Goal: Task Accomplishment & Management: Manage account settings

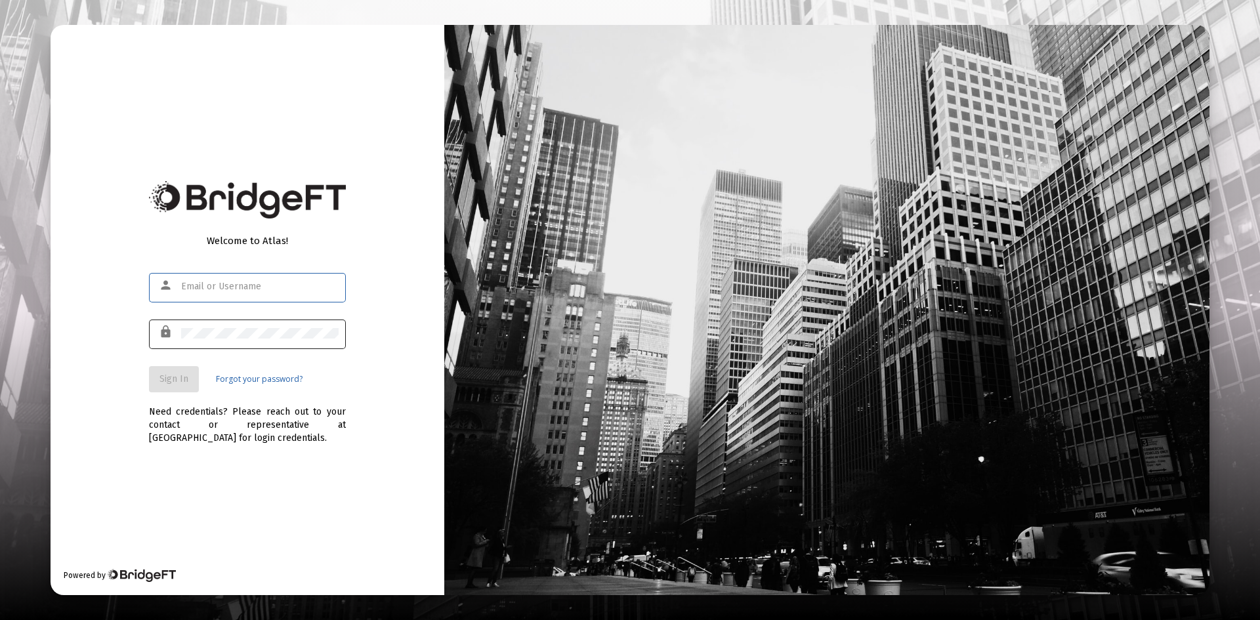
type input "[PERSON_NAME][EMAIL_ADDRESS][DOMAIN_NAME]"
click at [230, 327] on div at bounding box center [259, 333] width 157 height 32
click at [173, 372] on button "Sign In" at bounding box center [174, 379] width 50 height 26
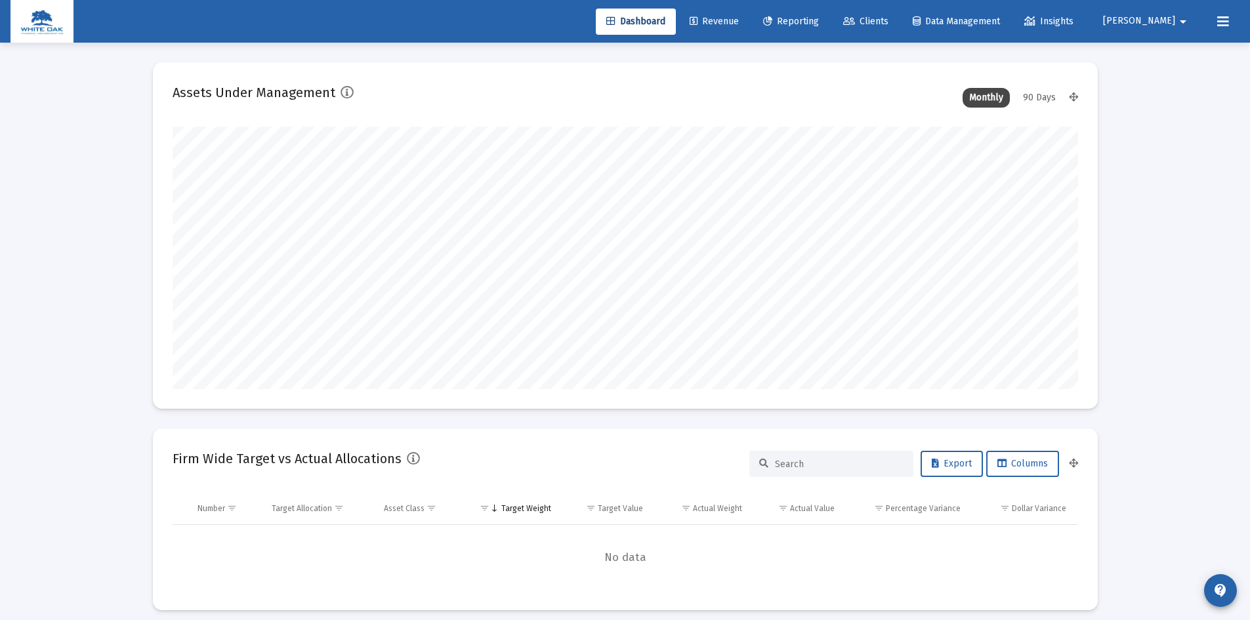
scroll to position [262, 488]
click at [1225, 23] on icon at bounding box center [1223, 22] width 12 height 16
type input "[DATE]"
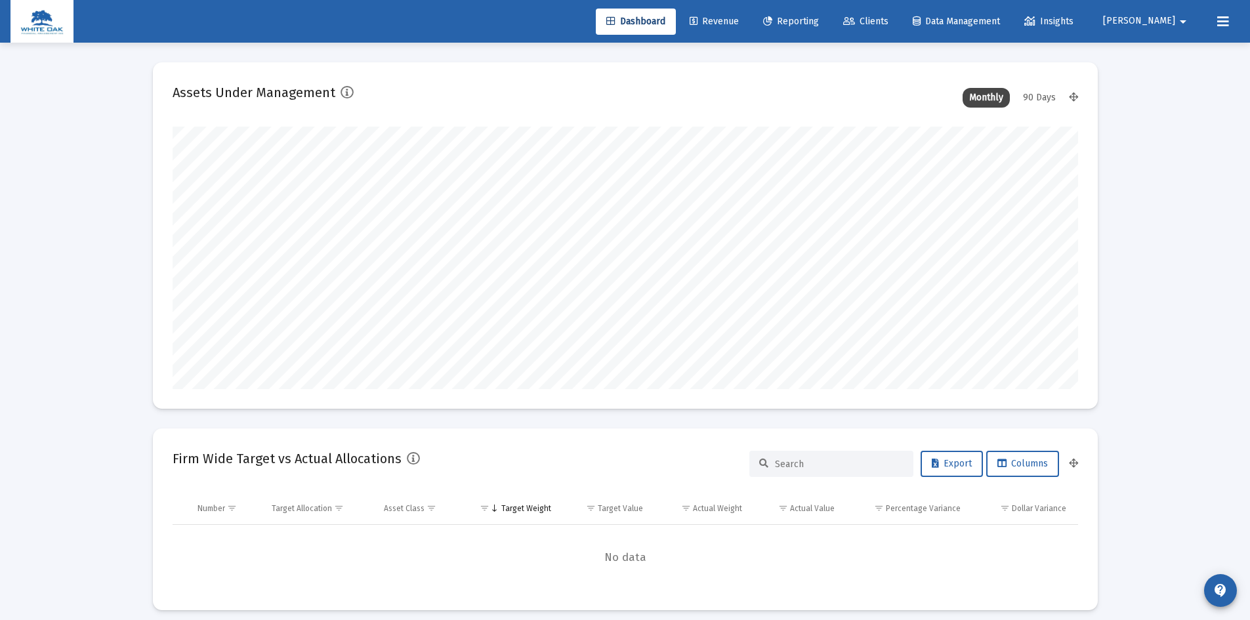
scroll to position [262, 423]
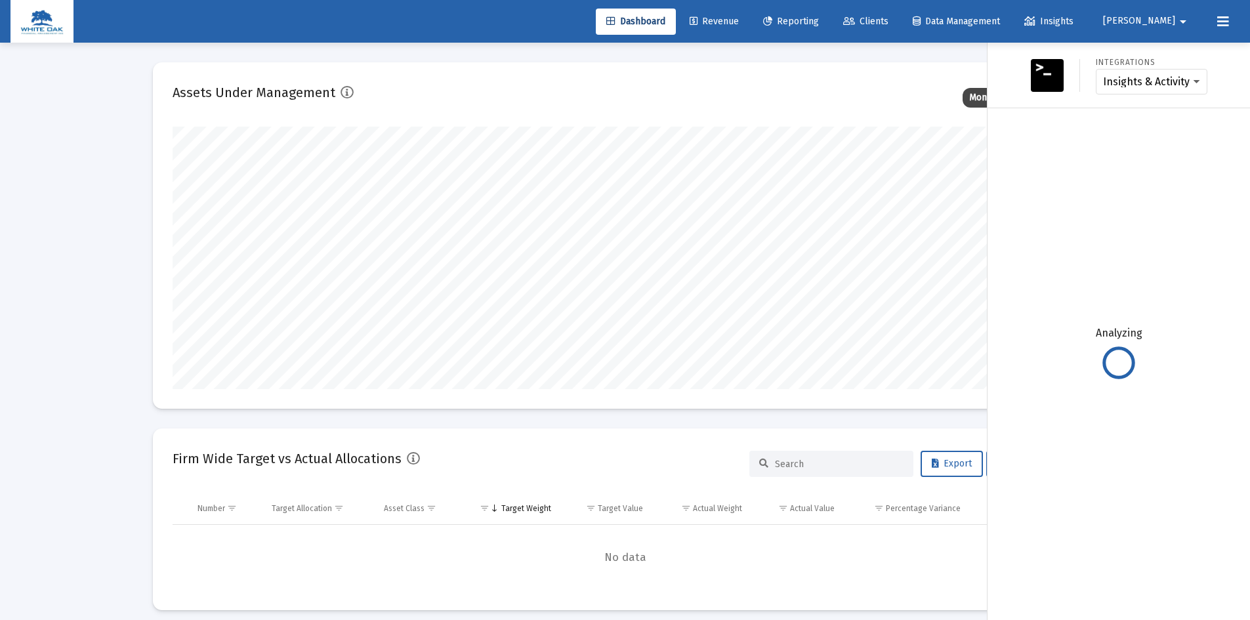
click at [1165, 24] on span "[PERSON_NAME]" at bounding box center [1139, 21] width 72 height 11
click at [1168, 53] on span "Settings" at bounding box center [1182, 55] width 39 height 31
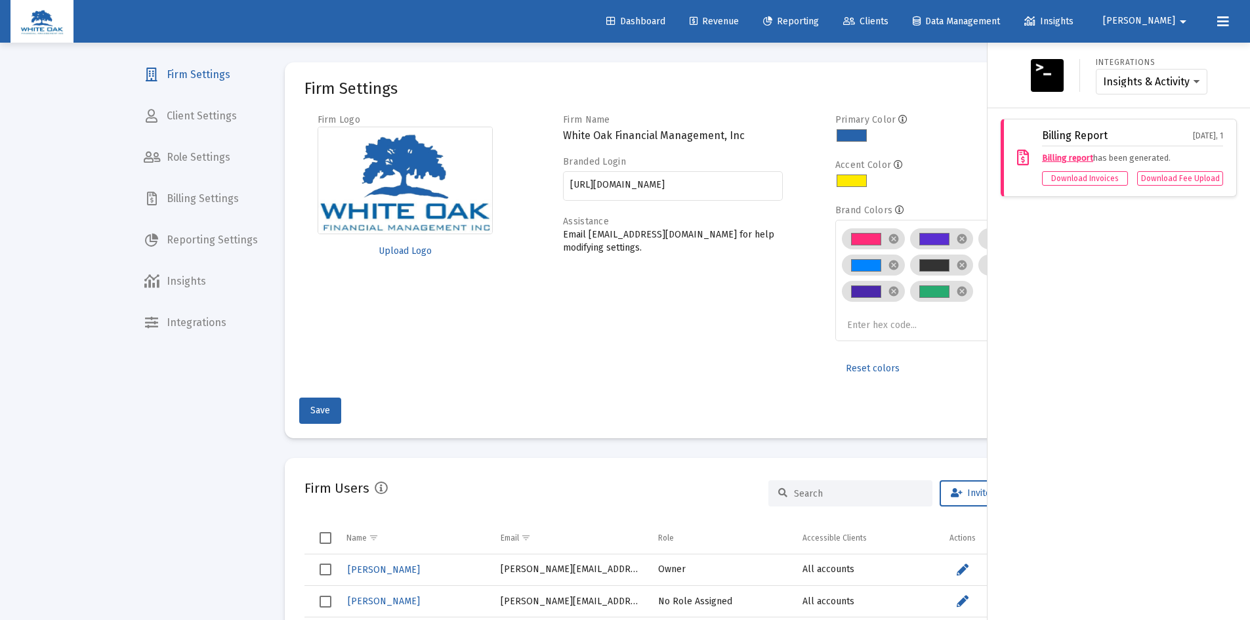
click at [188, 76] on div at bounding box center [625, 310] width 1250 height 620
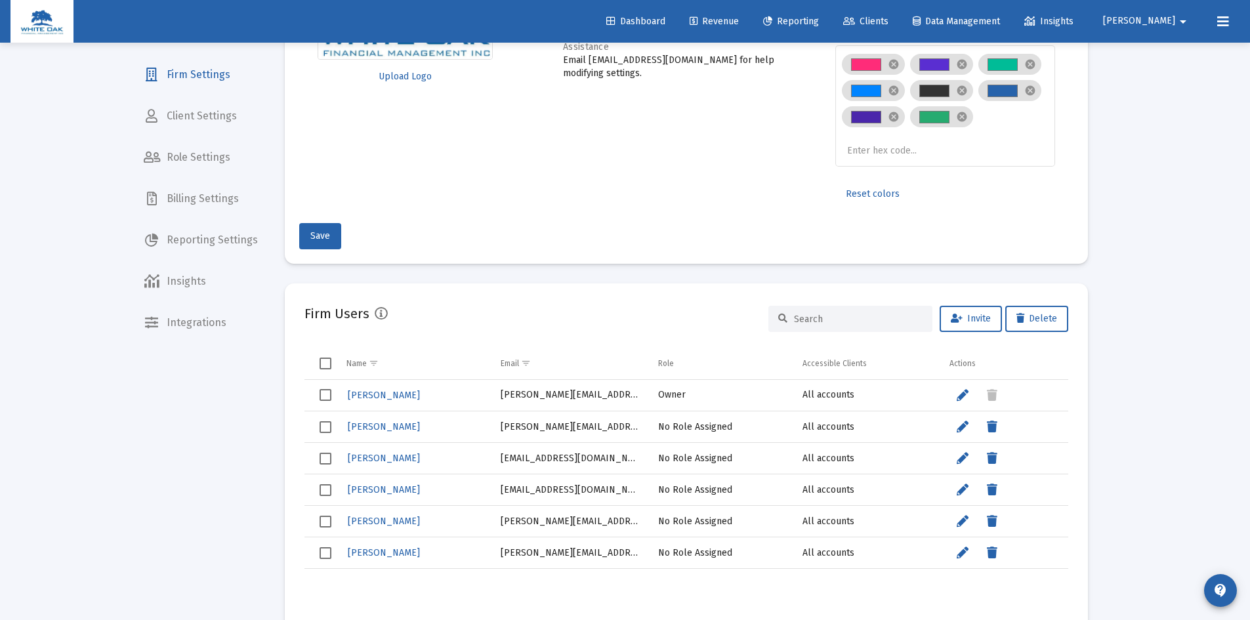
scroll to position [197, 0]
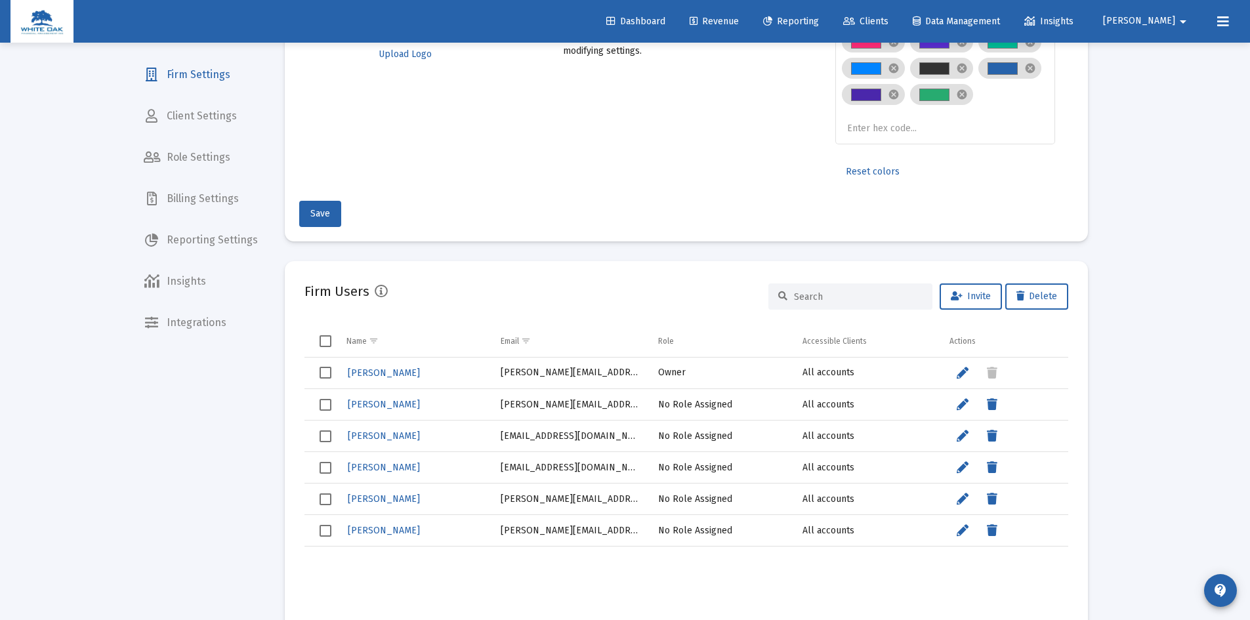
click at [1158, 57] on div "Loading... Firm Settings Client Settings Role Settings Billing Settings Reporti…" at bounding box center [625, 422] width 1250 height 1238
click at [739, 20] on span "Revenue" at bounding box center [714, 21] width 49 height 11
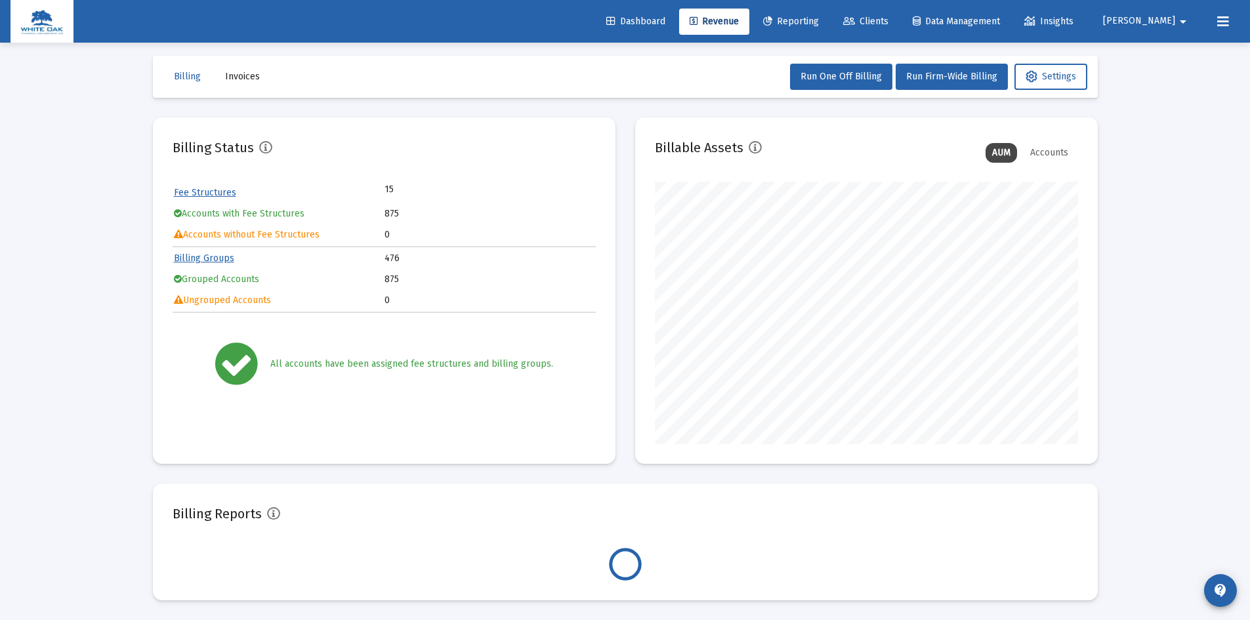
scroll to position [262, 423]
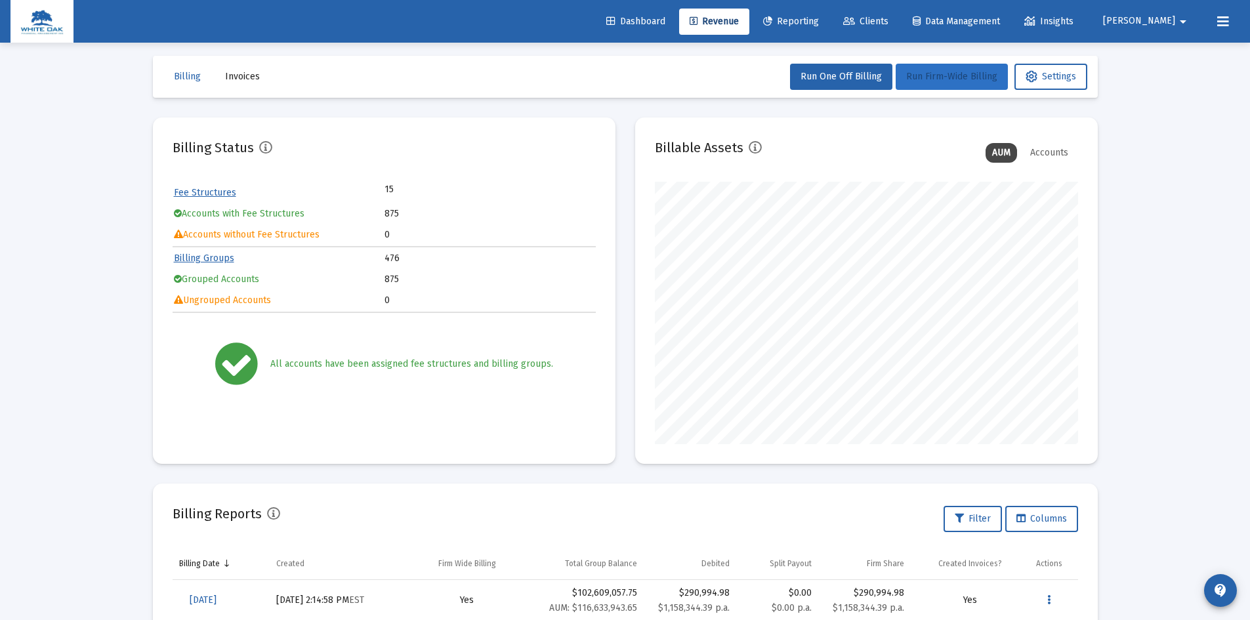
click at [951, 77] on span "Run Firm-Wide Billing" at bounding box center [951, 76] width 91 height 11
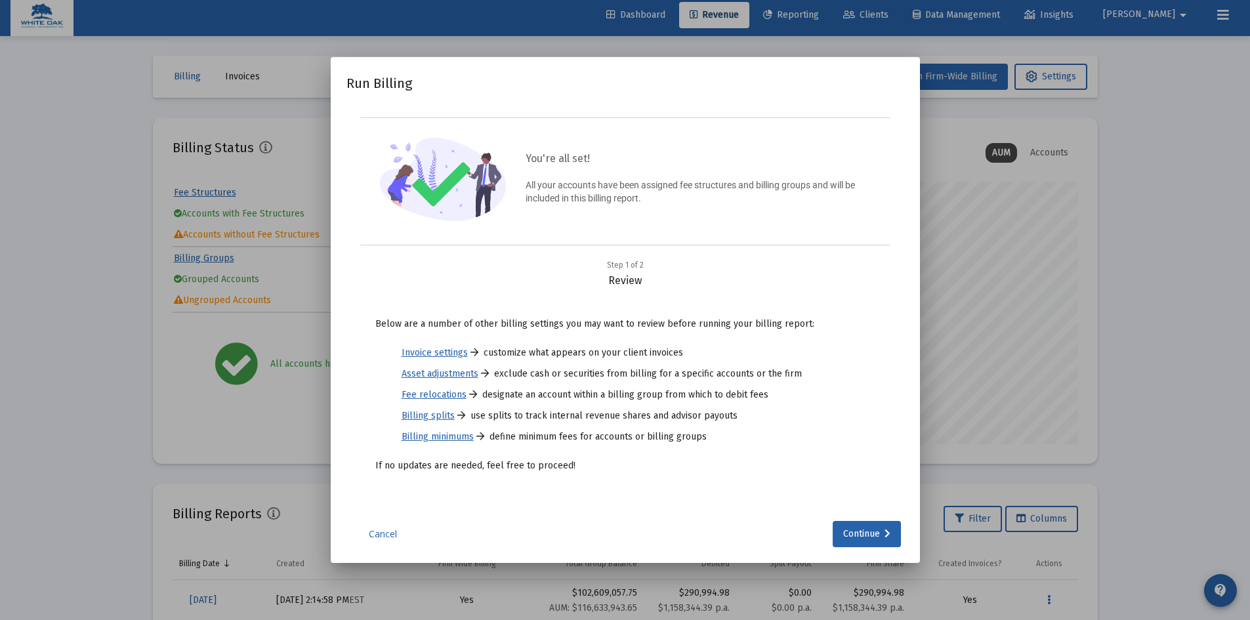
scroll to position [0, 0]
click at [860, 533] on div "Continue" at bounding box center [866, 534] width 47 height 26
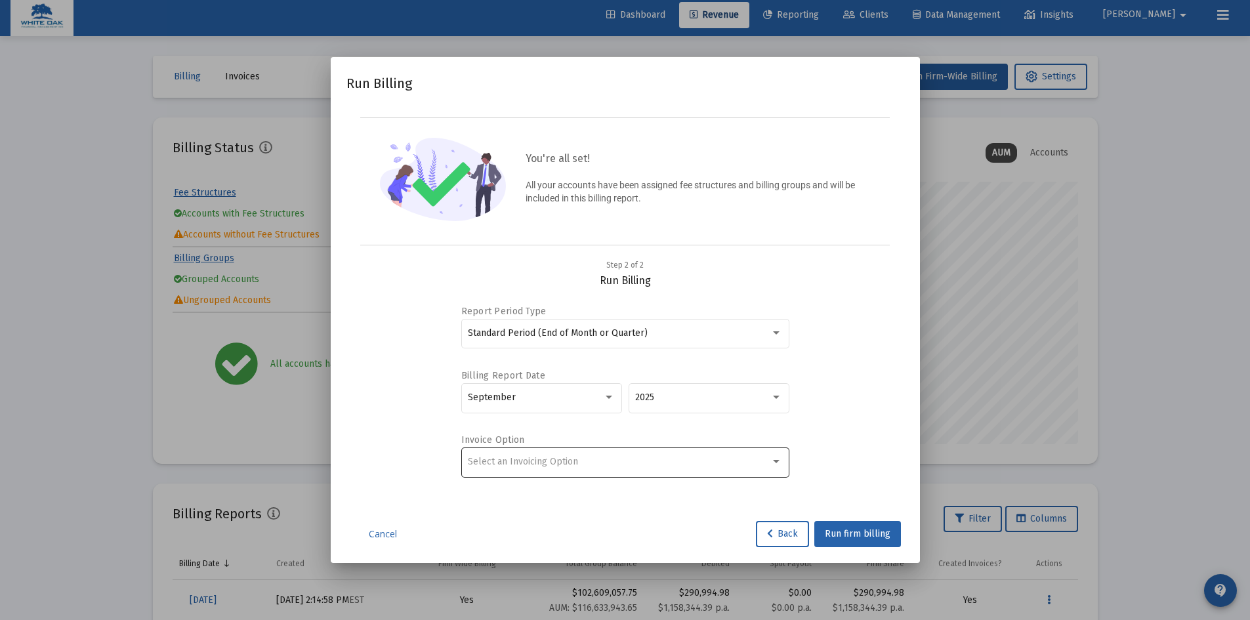
click at [656, 460] on div "Select an Invoicing Option" at bounding box center [619, 462] width 302 height 10
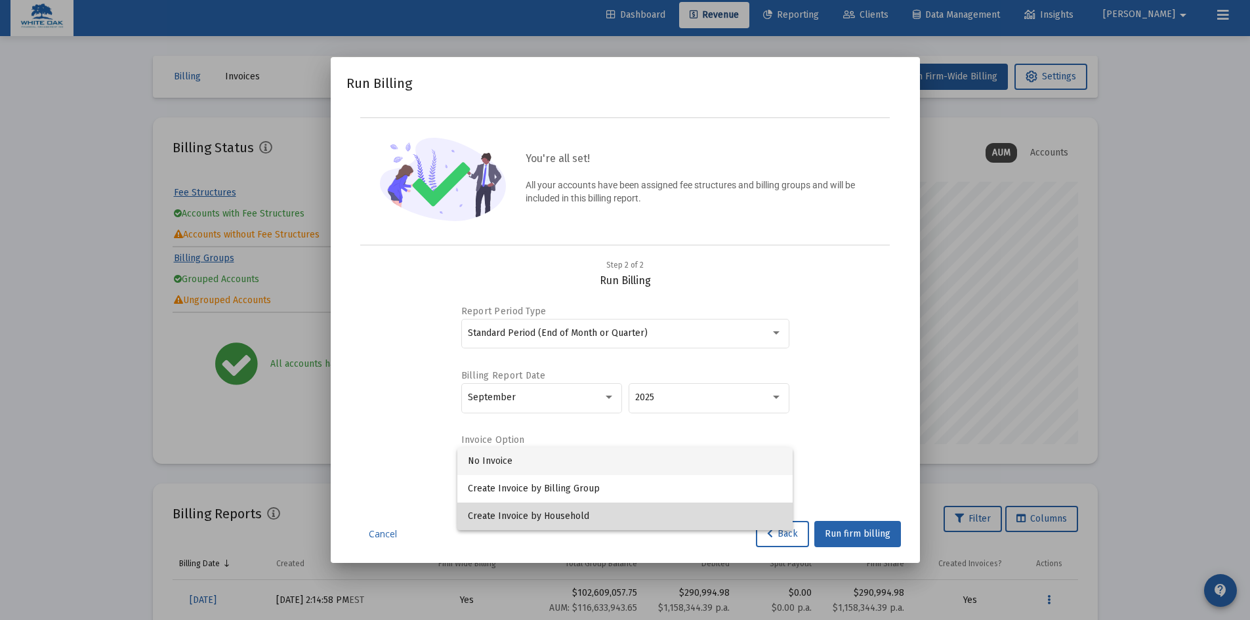
click at [568, 516] on span "Create Invoice by Household" at bounding box center [625, 517] width 314 height 28
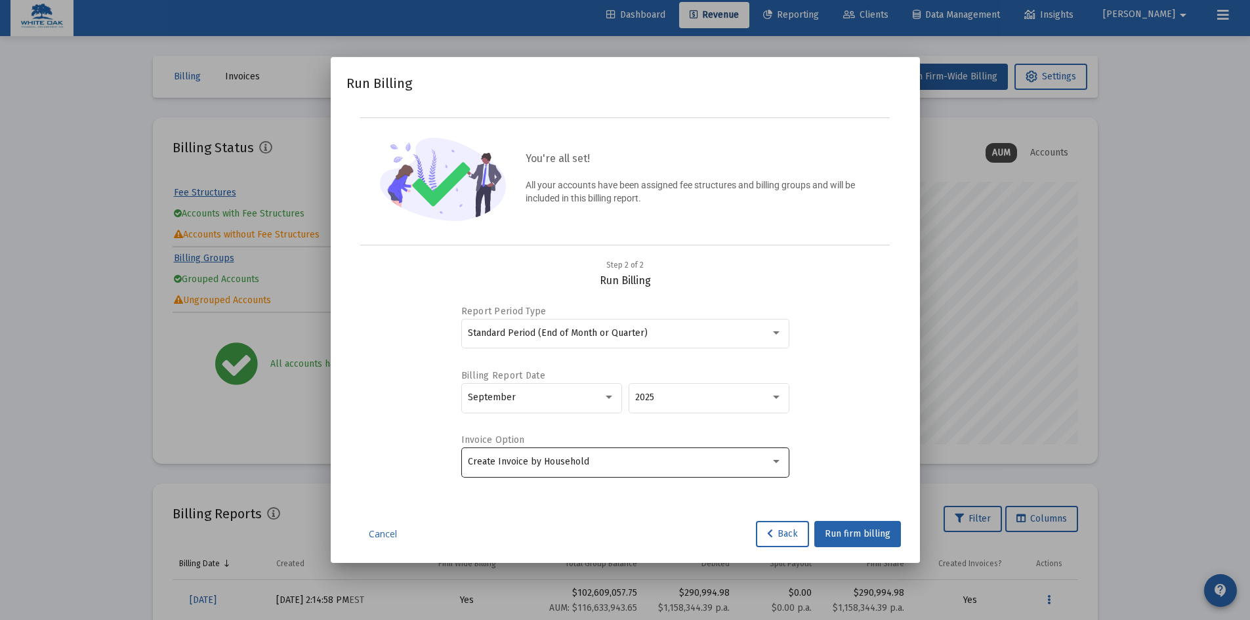
click at [667, 467] on div "Create Invoice by Household" at bounding box center [625, 462] width 314 height 32
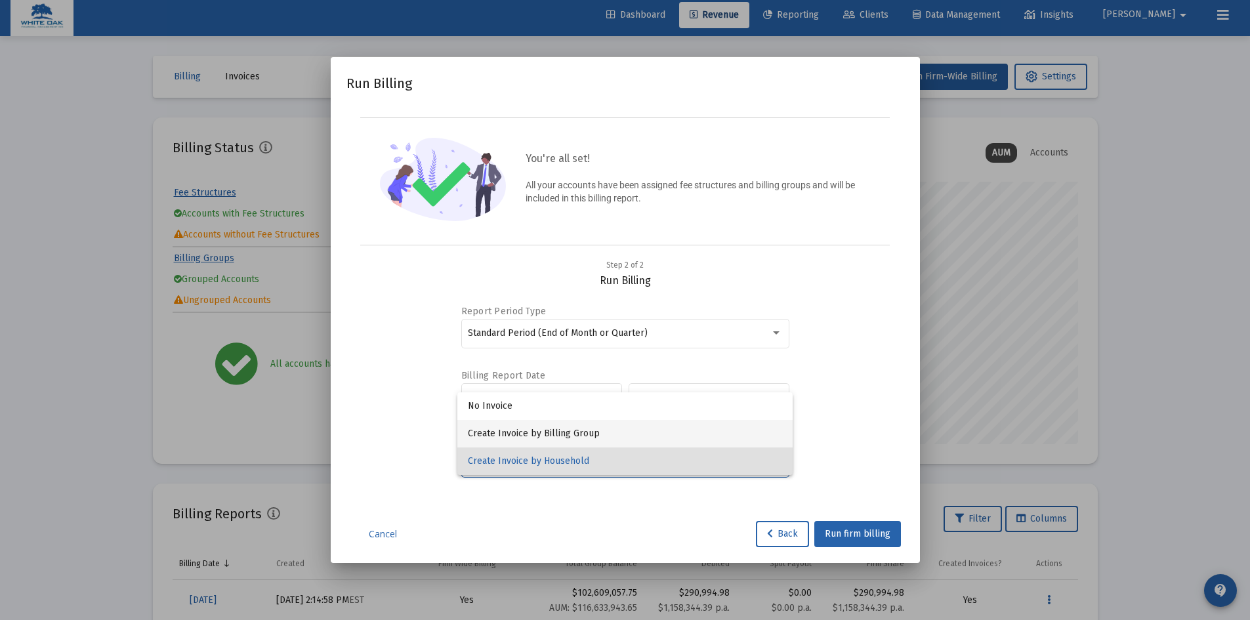
click at [659, 434] on span "Create Invoice by Billing Group" at bounding box center [625, 434] width 314 height 28
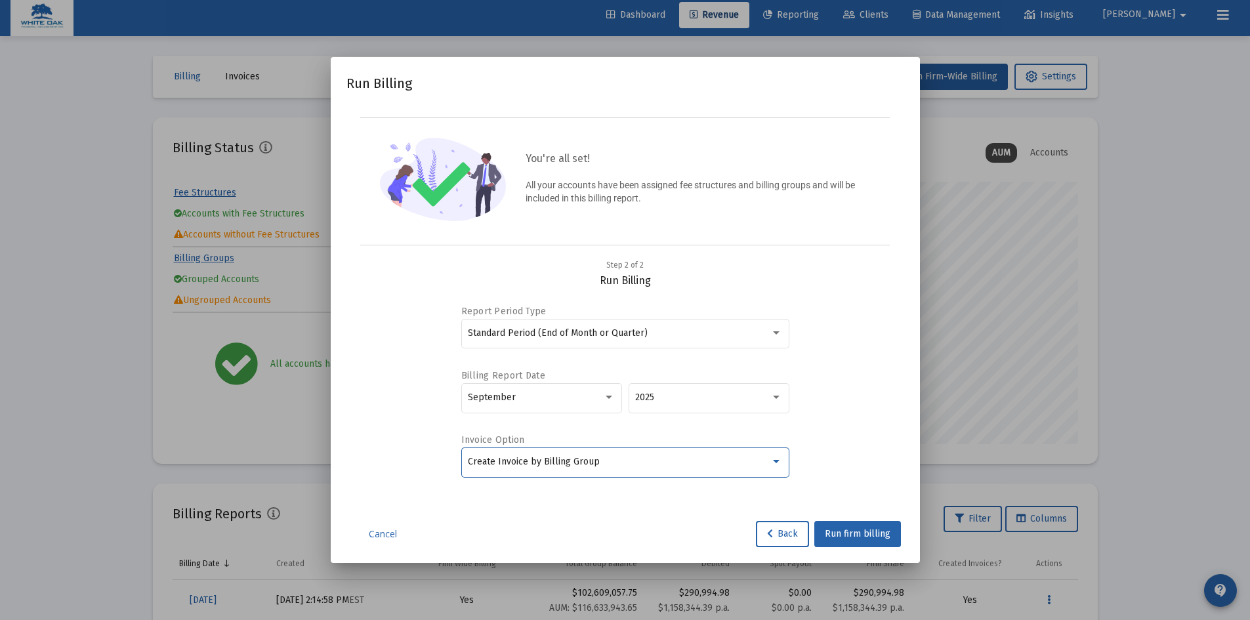
click at [731, 472] on div "Create Invoice by Billing Group" at bounding box center [625, 462] width 314 height 32
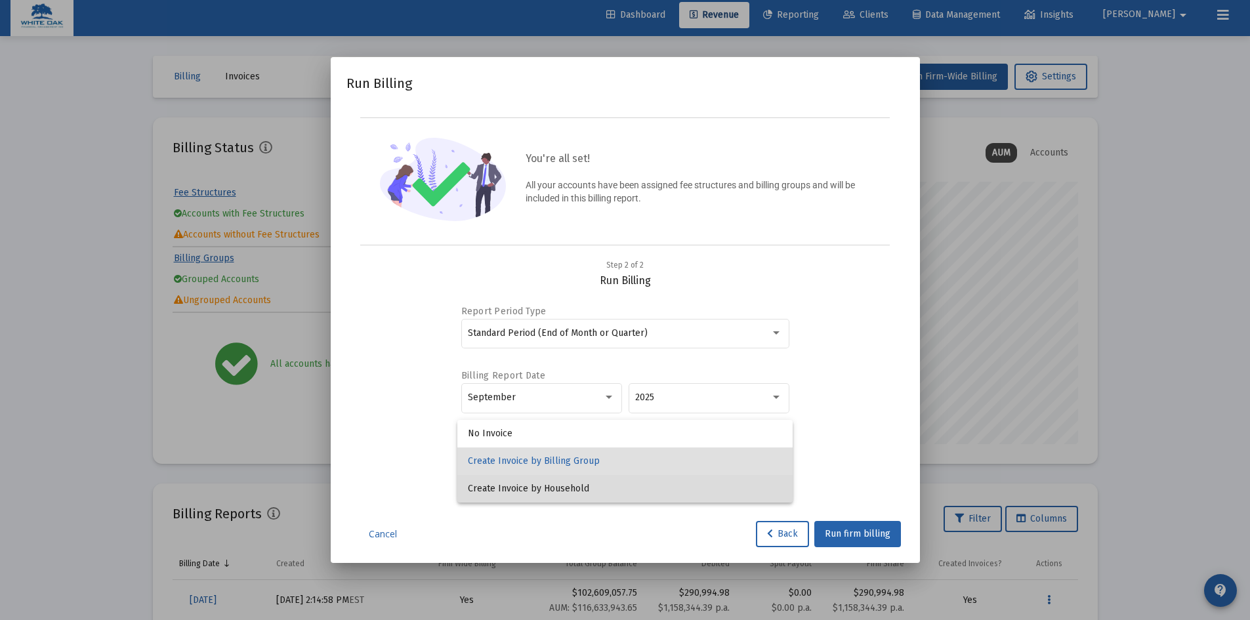
click at [606, 490] on span "Create Invoice by Household" at bounding box center [625, 489] width 314 height 28
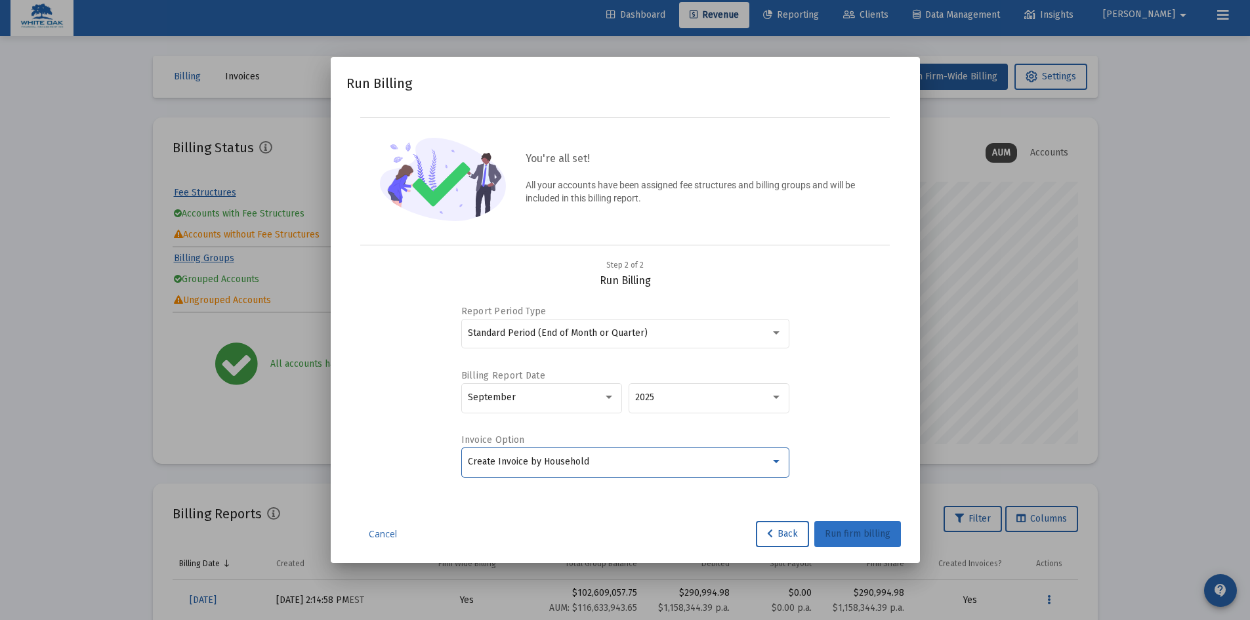
click at [849, 531] on span "Run firm billing" at bounding box center [858, 533] width 66 height 11
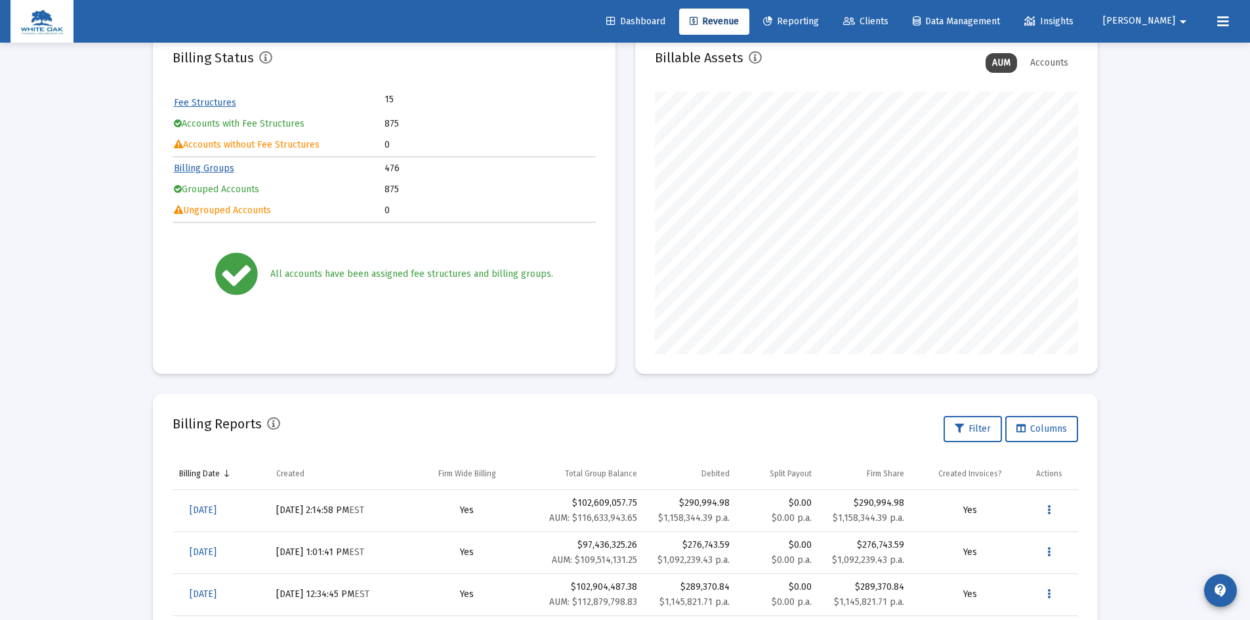
scroll to position [72, 0]
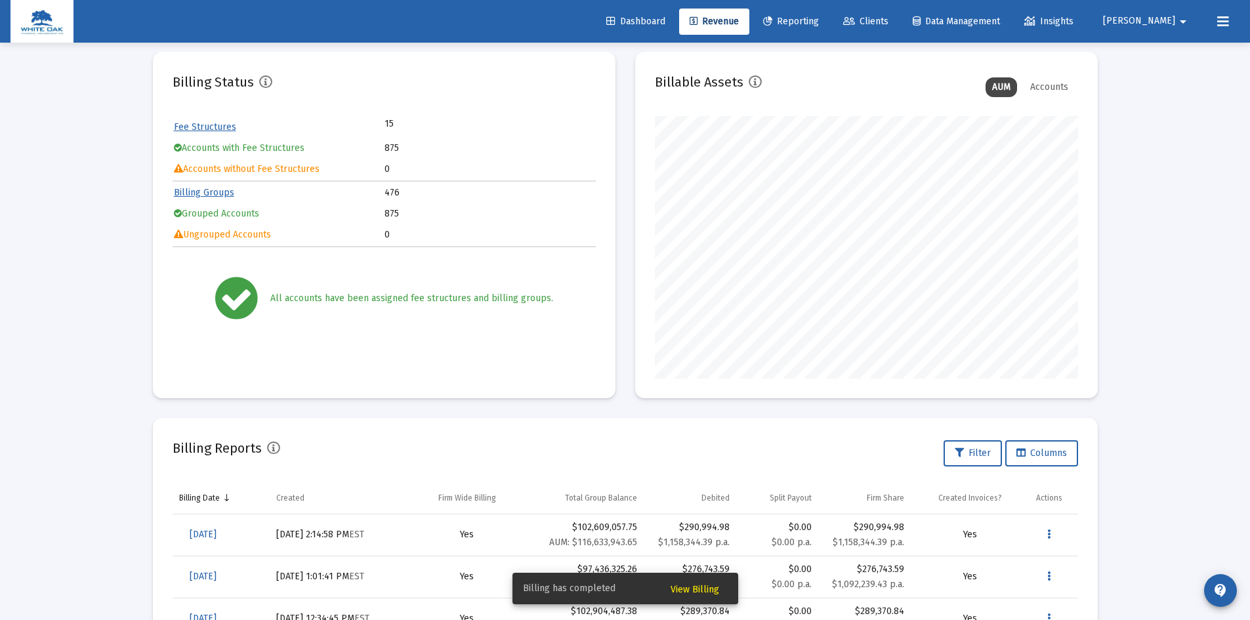
click at [688, 585] on span "View Billing" at bounding box center [695, 589] width 49 height 11
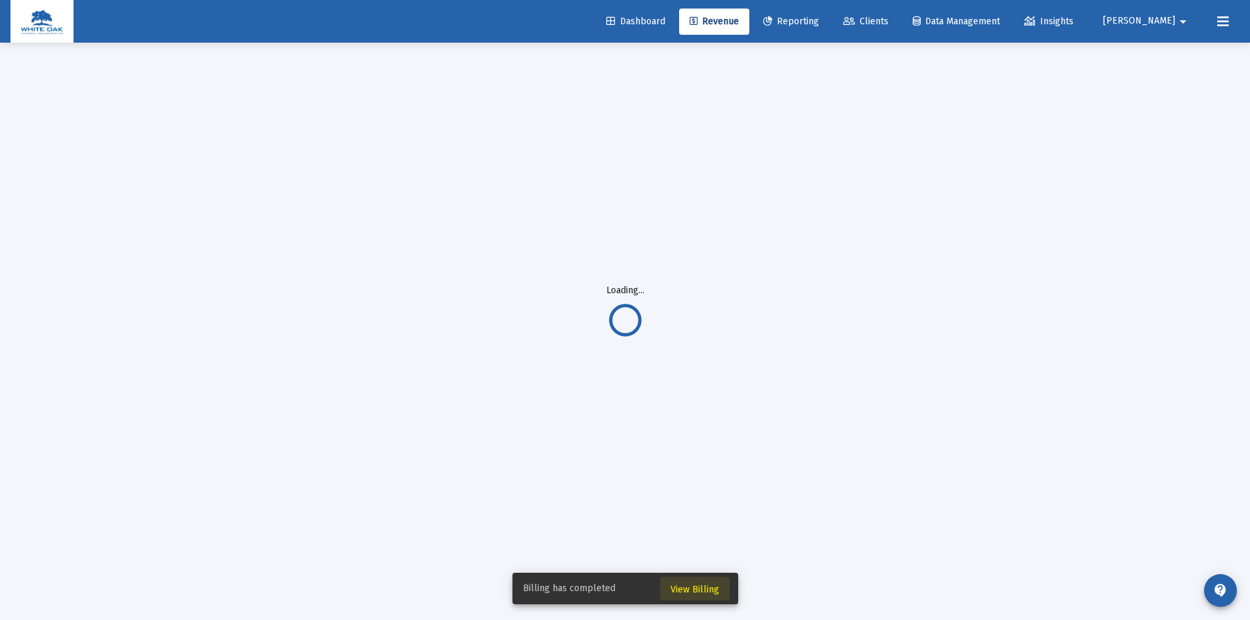
scroll to position [43, 0]
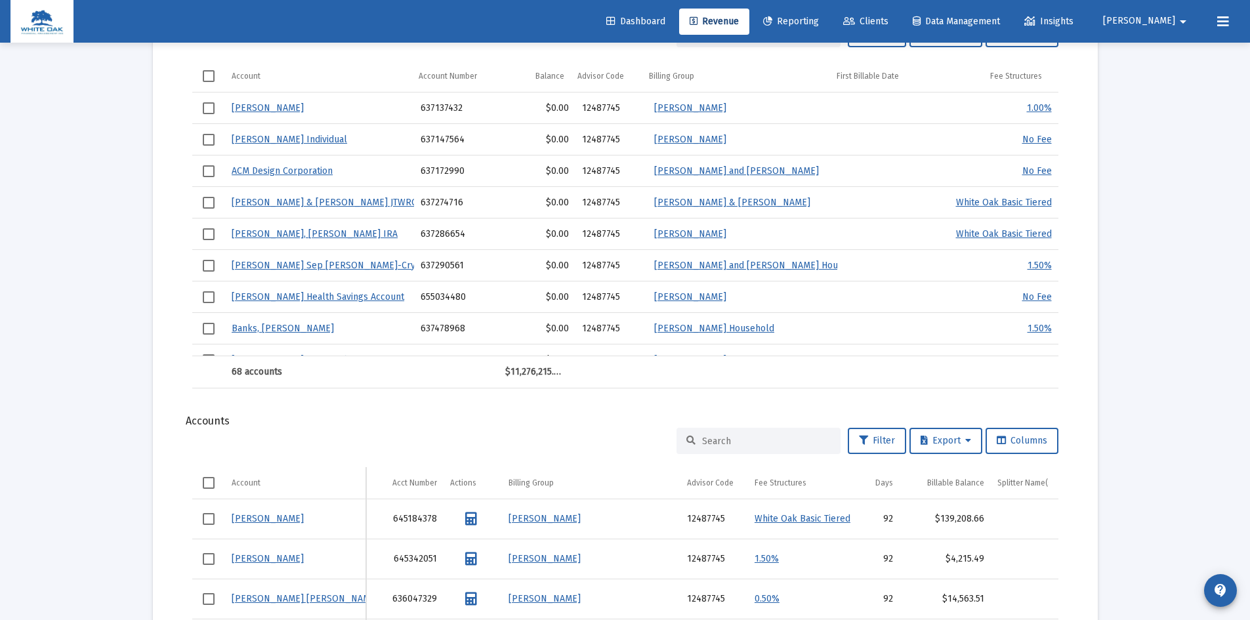
scroll to position [1355, 0]
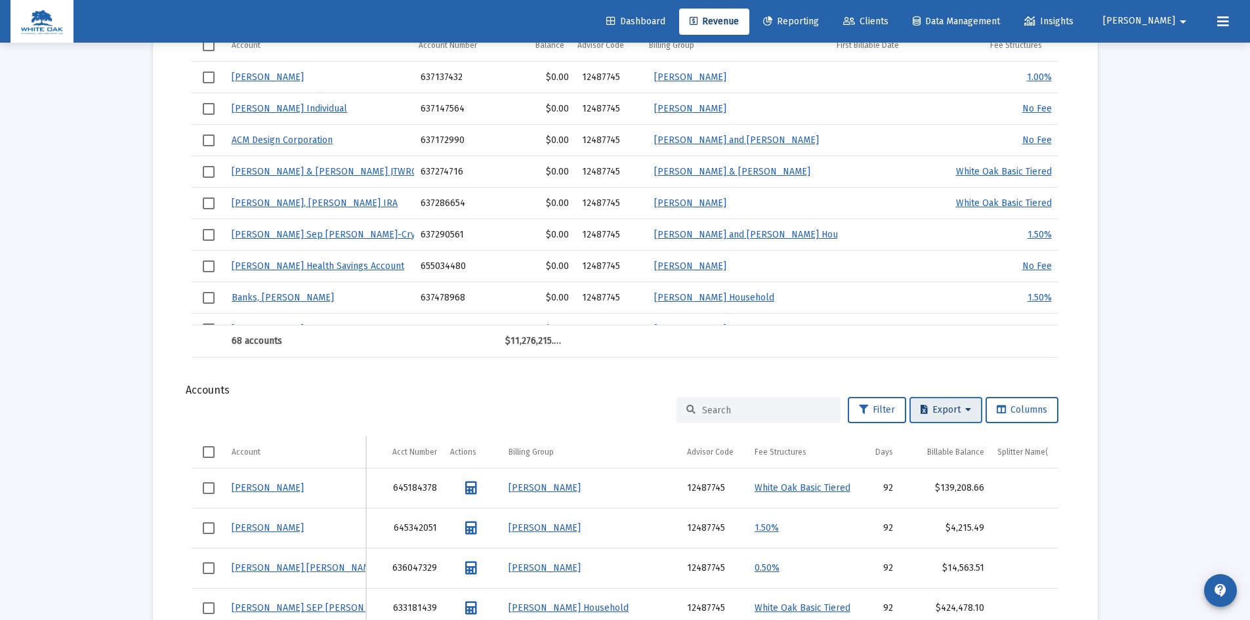
click at [947, 406] on span "Export" at bounding box center [946, 409] width 51 height 11
click at [1091, 433] on div at bounding box center [625, 310] width 1250 height 620
click at [468, 488] on icon "Data grid" at bounding box center [471, 488] width 12 height 13
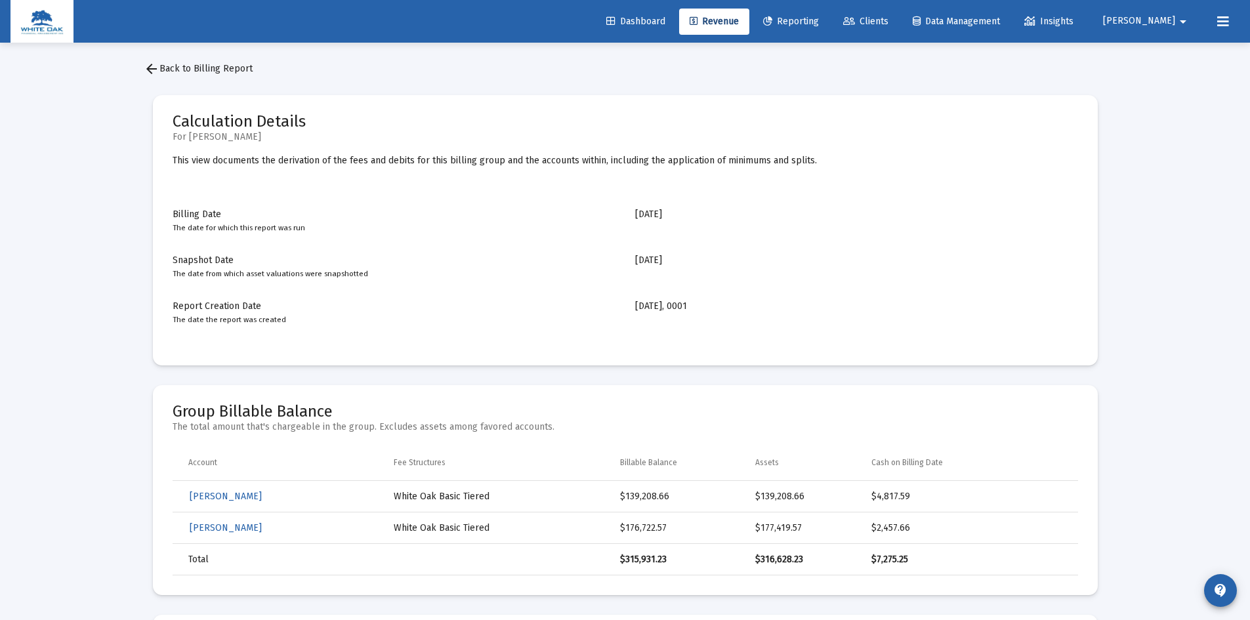
click at [152, 69] on mat-icon "arrow_back" at bounding box center [152, 69] width 16 height 16
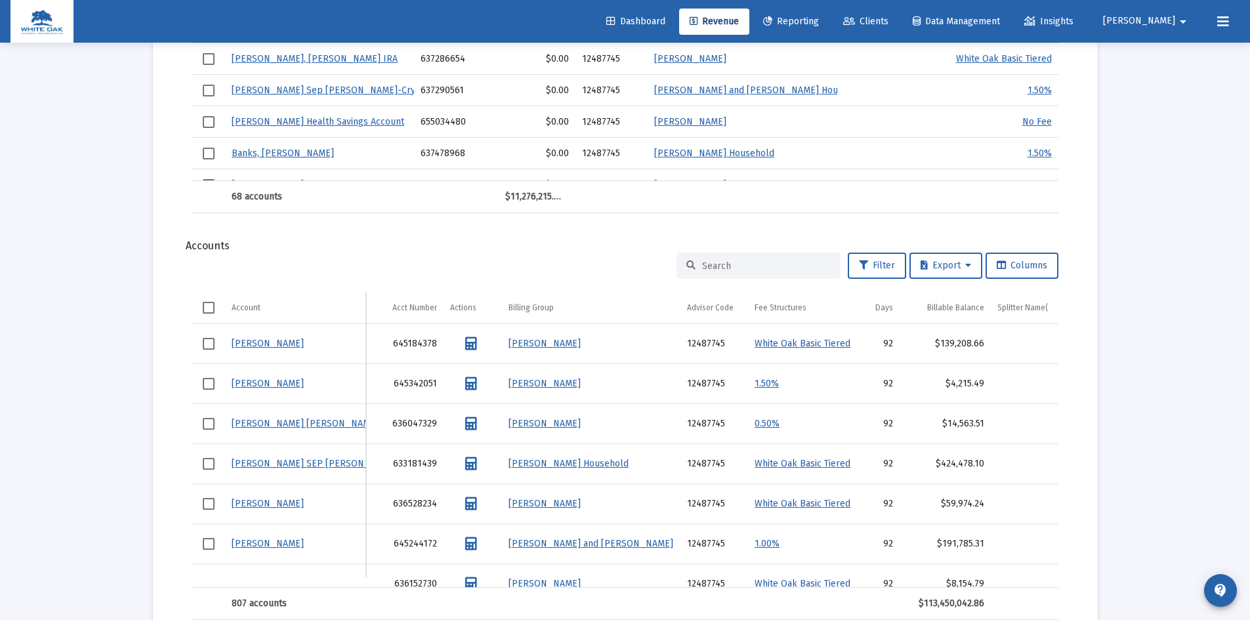
scroll to position [1509, 0]
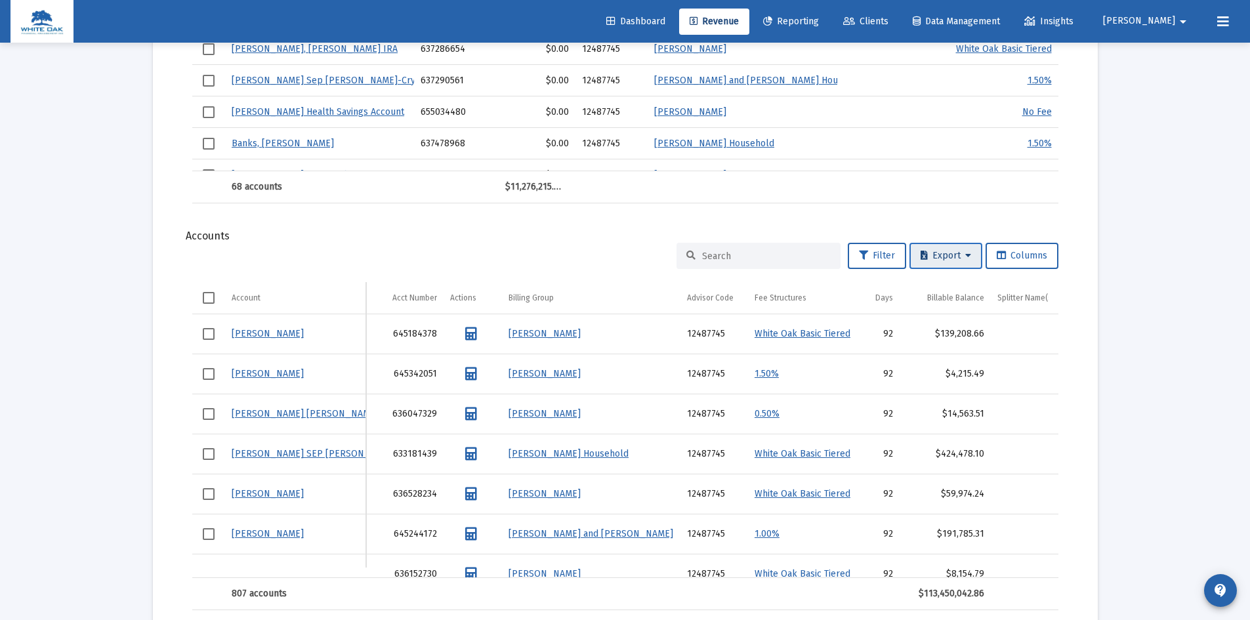
click at [945, 257] on span "Export" at bounding box center [946, 255] width 51 height 11
click at [947, 293] on button "Export All Rows" at bounding box center [948, 289] width 89 height 31
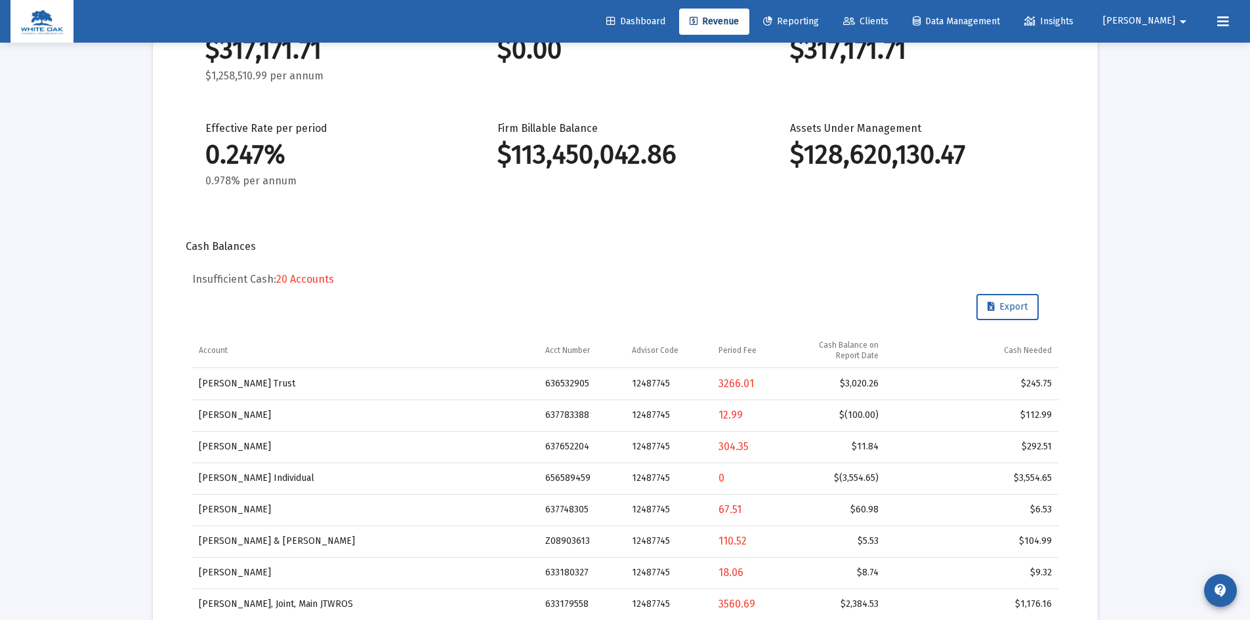
scroll to position [0, 0]
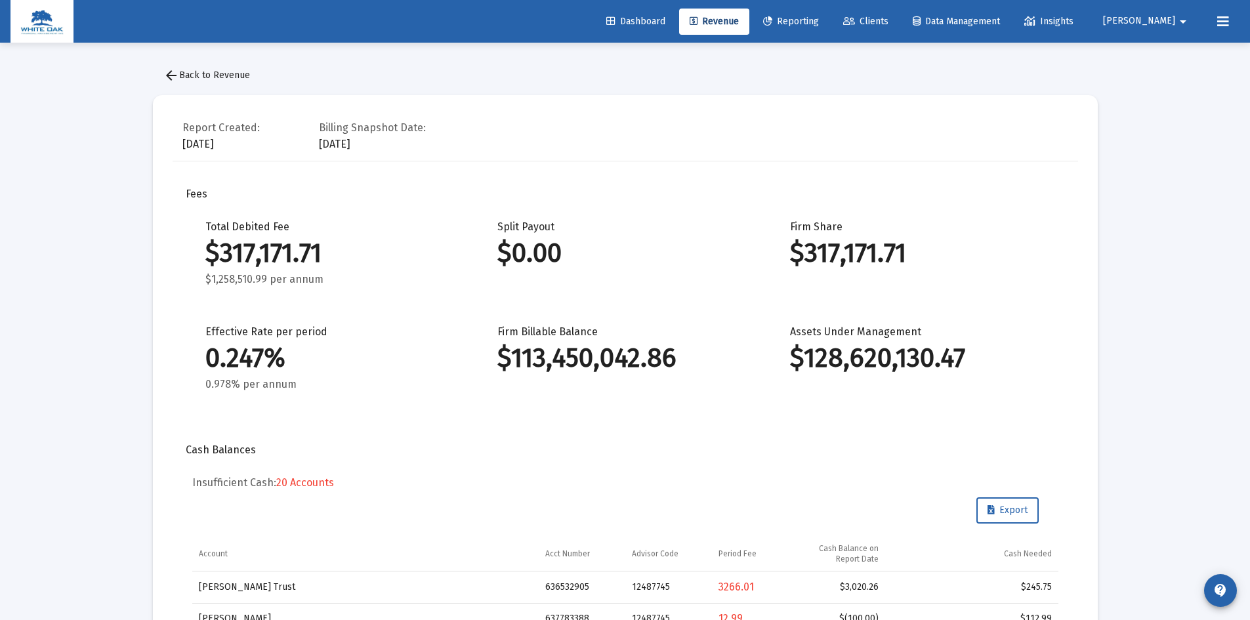
click at [228, 74] on span "arrow_back Back to Revenue" at bounding box center [206, 75] width 87 height 11
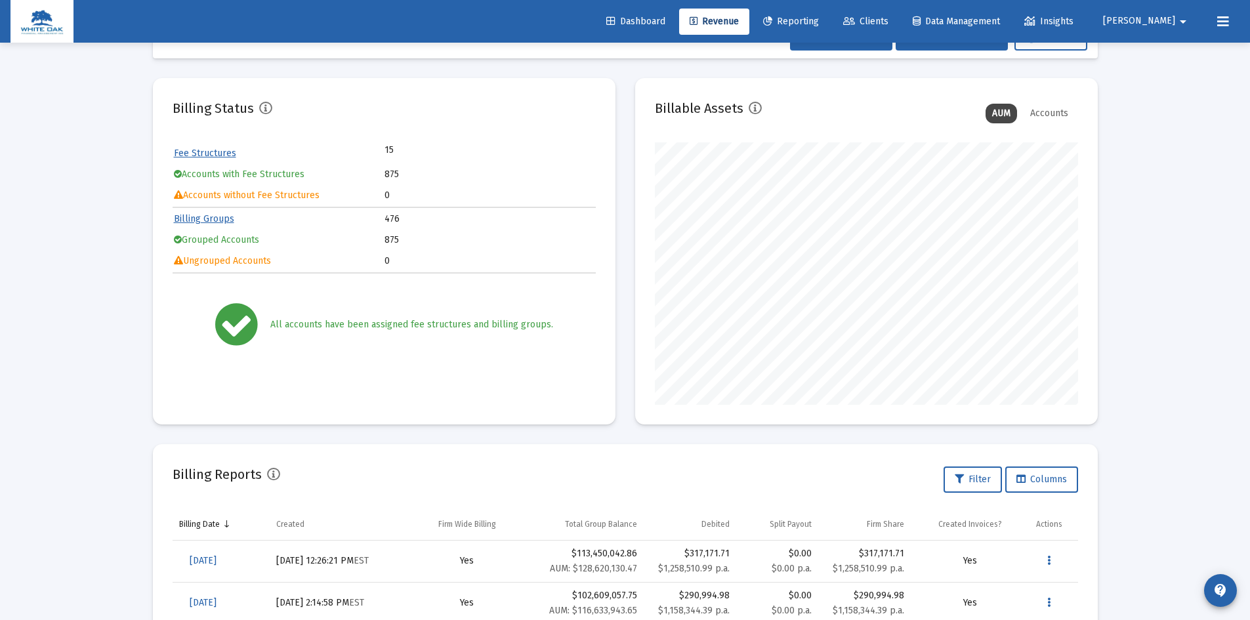
scroll to position [66, 0]
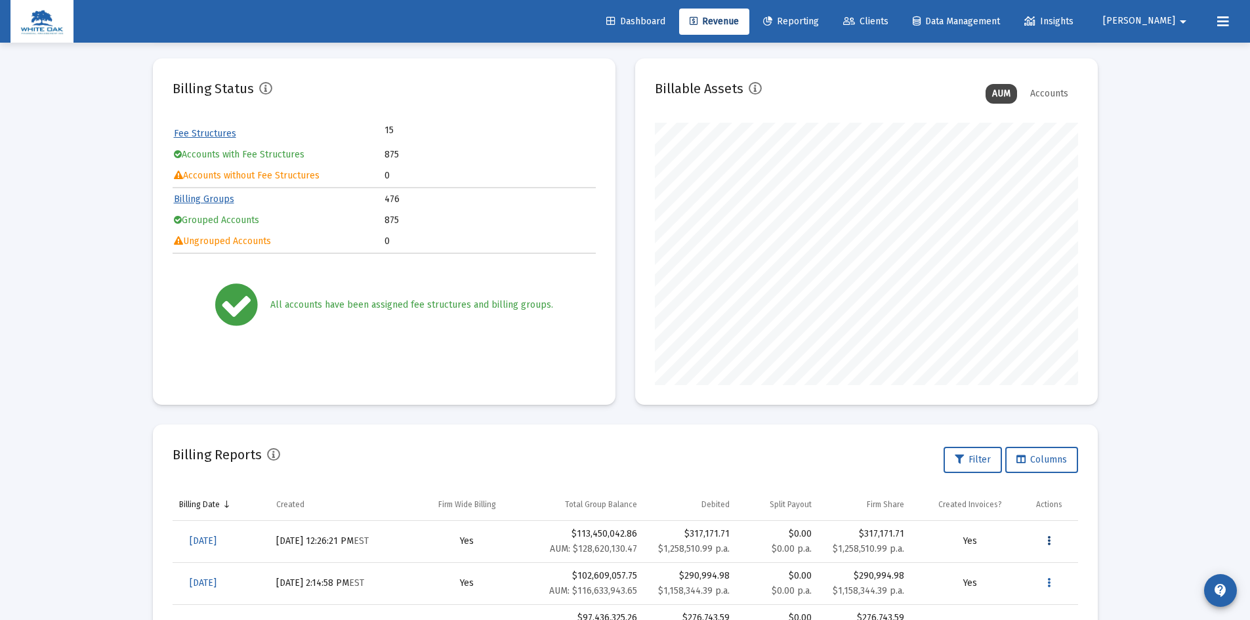
click at [1050, 541] on icon "Data grid" at bounding box center [1048, 541] width 3 height 16
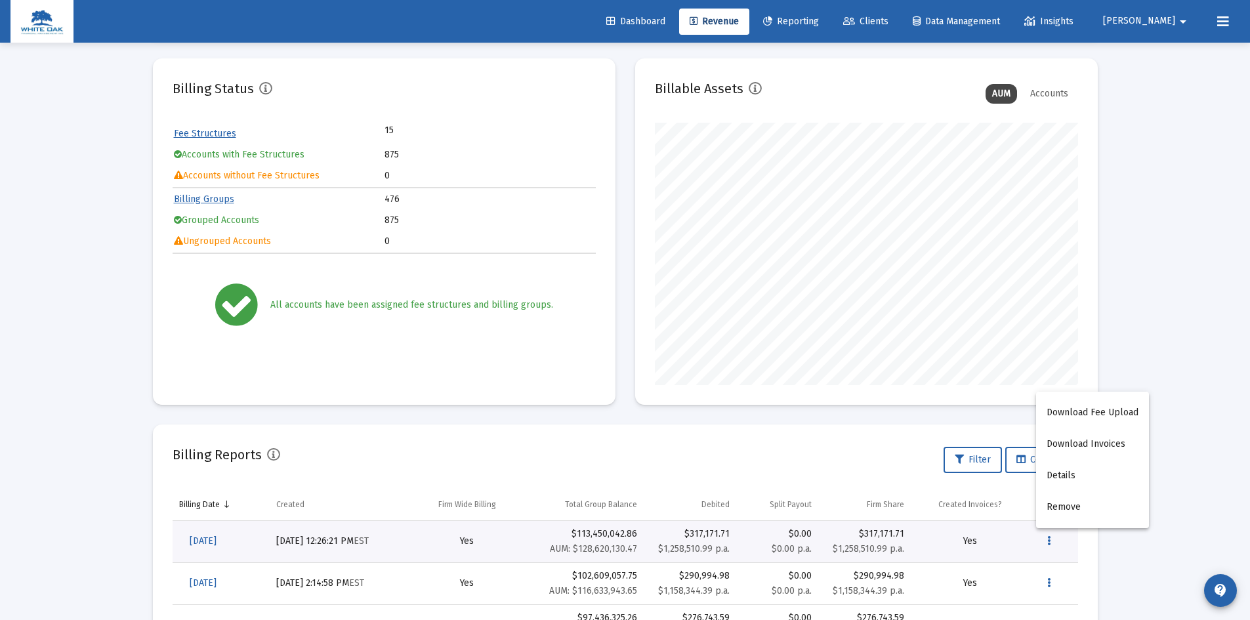
click at [1141, 305] on div at bounding box center [625, 310] width 1250 height 620
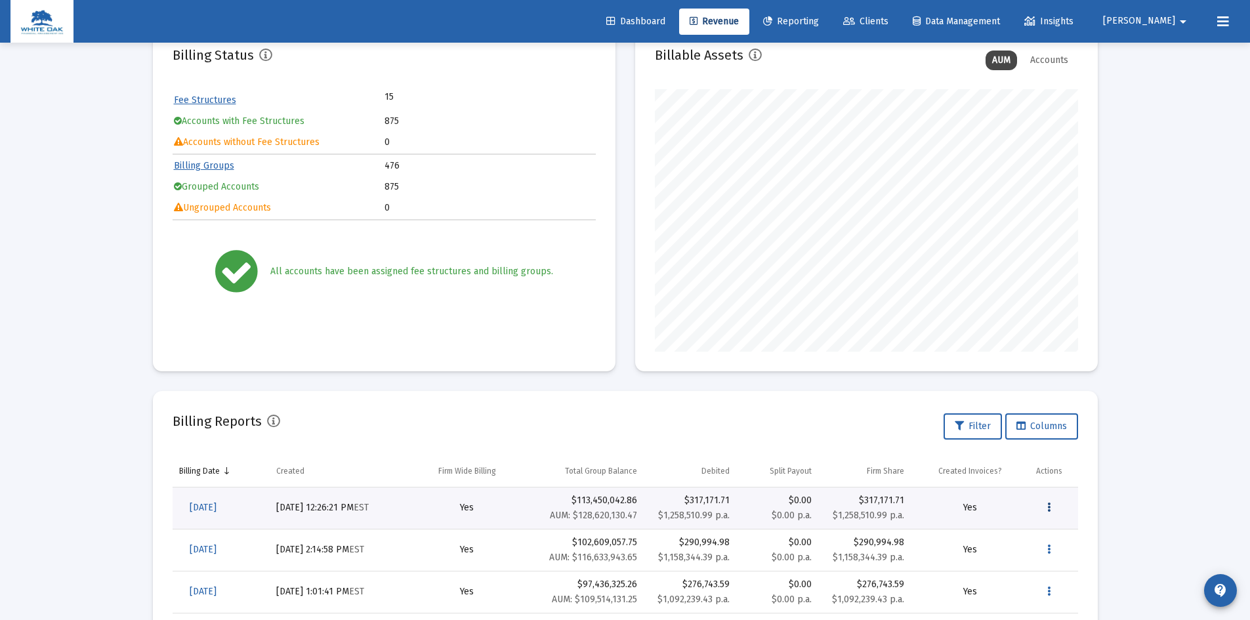
scroll to position [0, 0]
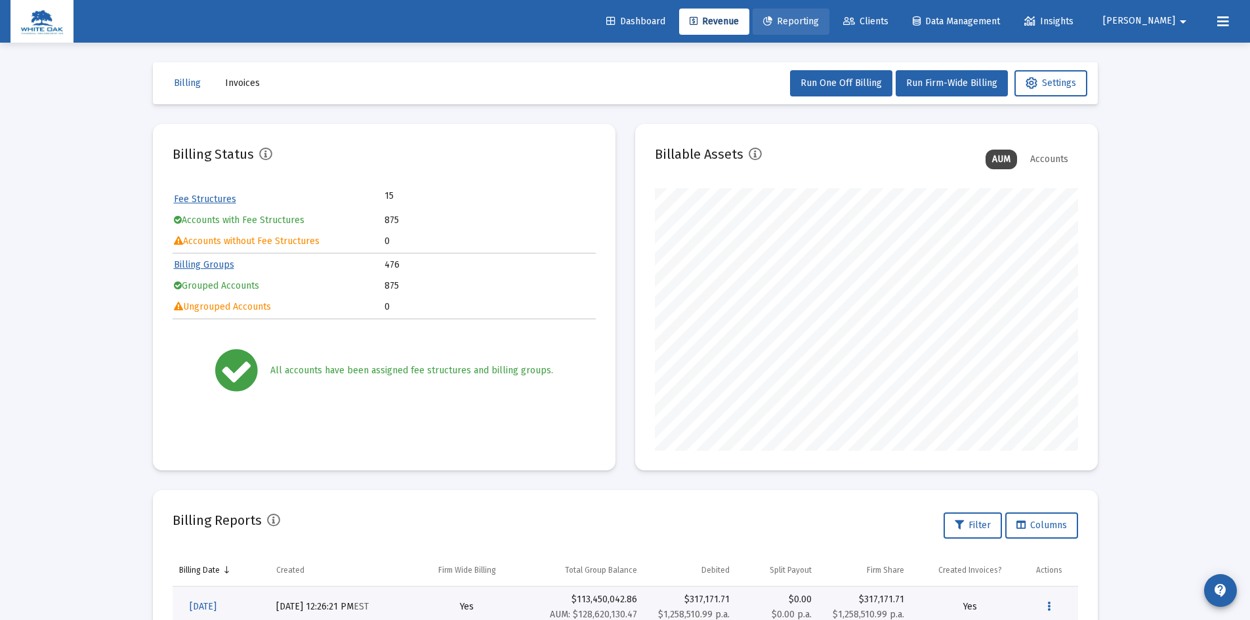
click at [819, 26] on span "Reporting" at bounding box center [791, 21] width 56 height 11
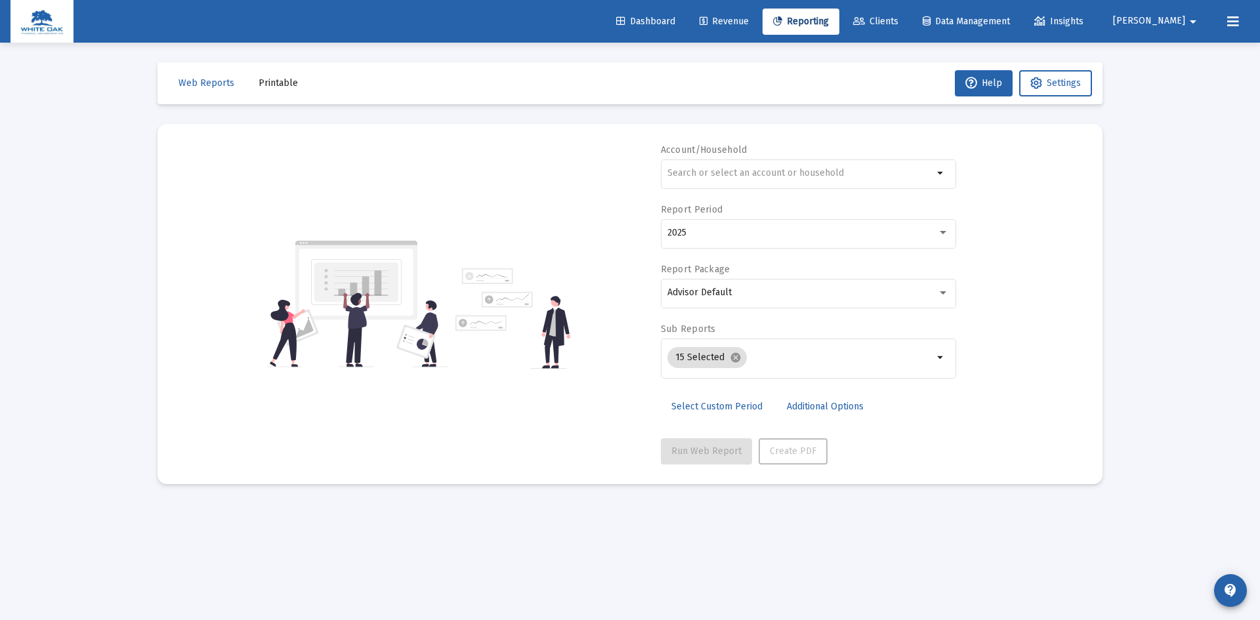
click at [909, 28] on link "Clients" at bounding box center [876, 22] width 66 height 26
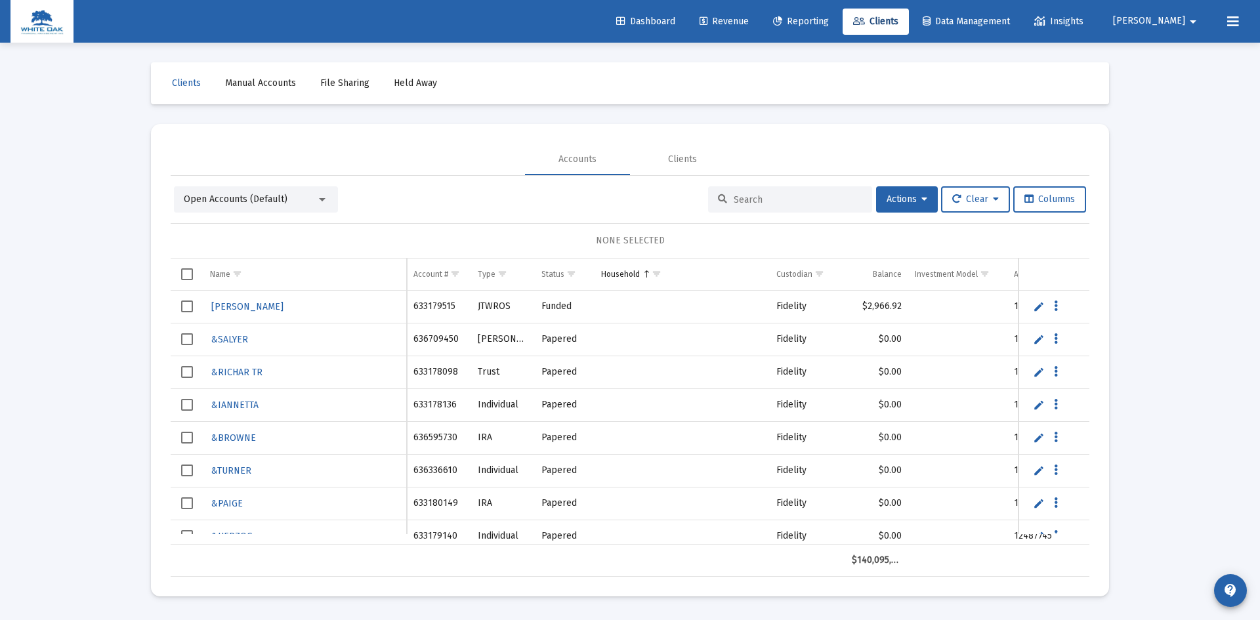
click at [722, 196] on div at bounding box center [790, 199] width 164 height 26
click at [734, 196] on input at bounding box center [798, 199] width 129 height 11
type input "[PERSON_NAME]"
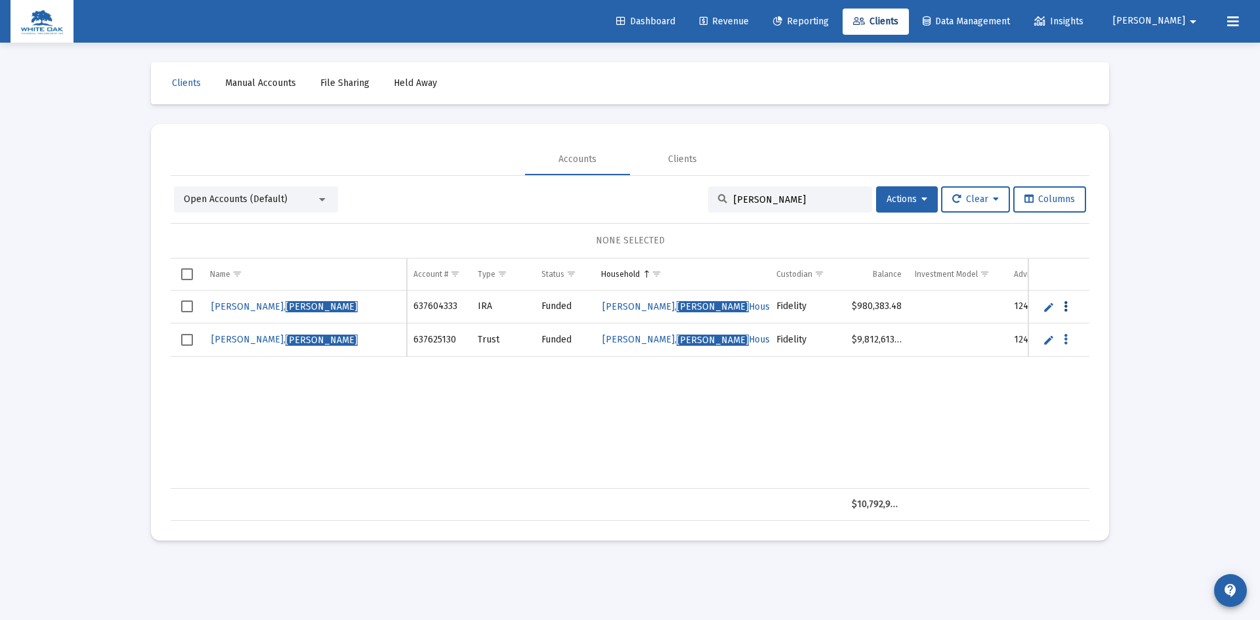
click at [1065, 308] on icon "Data grid" at bounding box center [1066, 307] width 4 height 16
click at [245, 306] on div at bounding box center [630, 310] width 1260 height 620
click at [664, 308] on span "[PERSON_NAME]" at bounding box center [698, 306] width 192 height 11
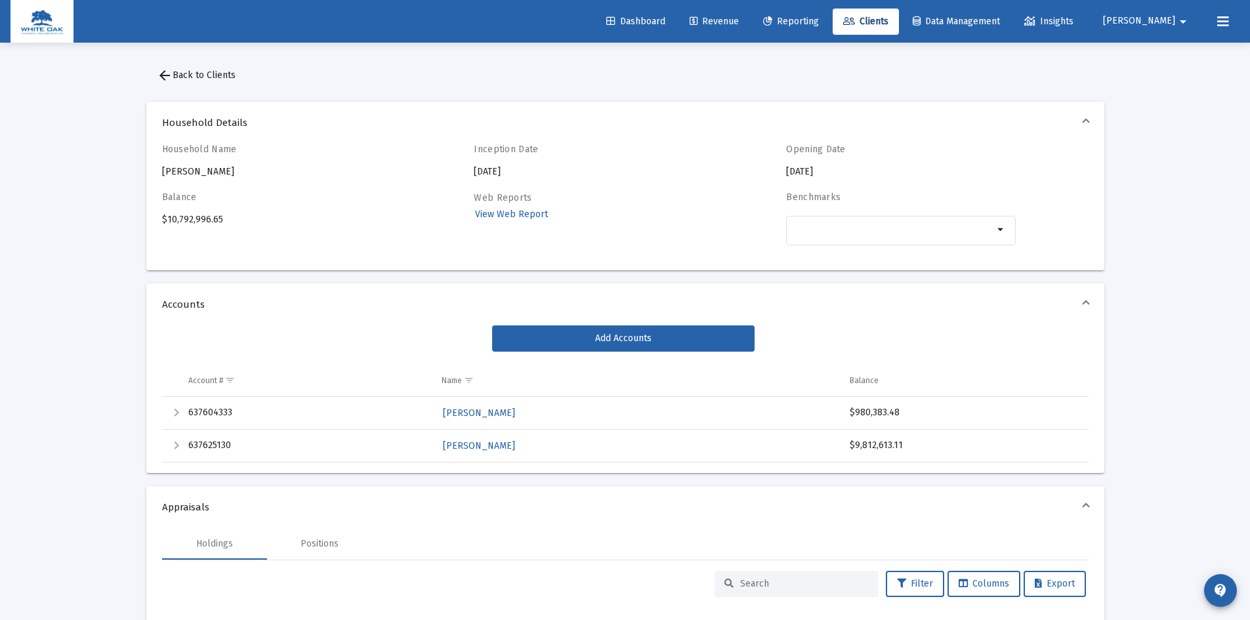
click at [184, 85] on button "arrow_back Back to Clients" at bounding box center [196, 75] width 100 height 26
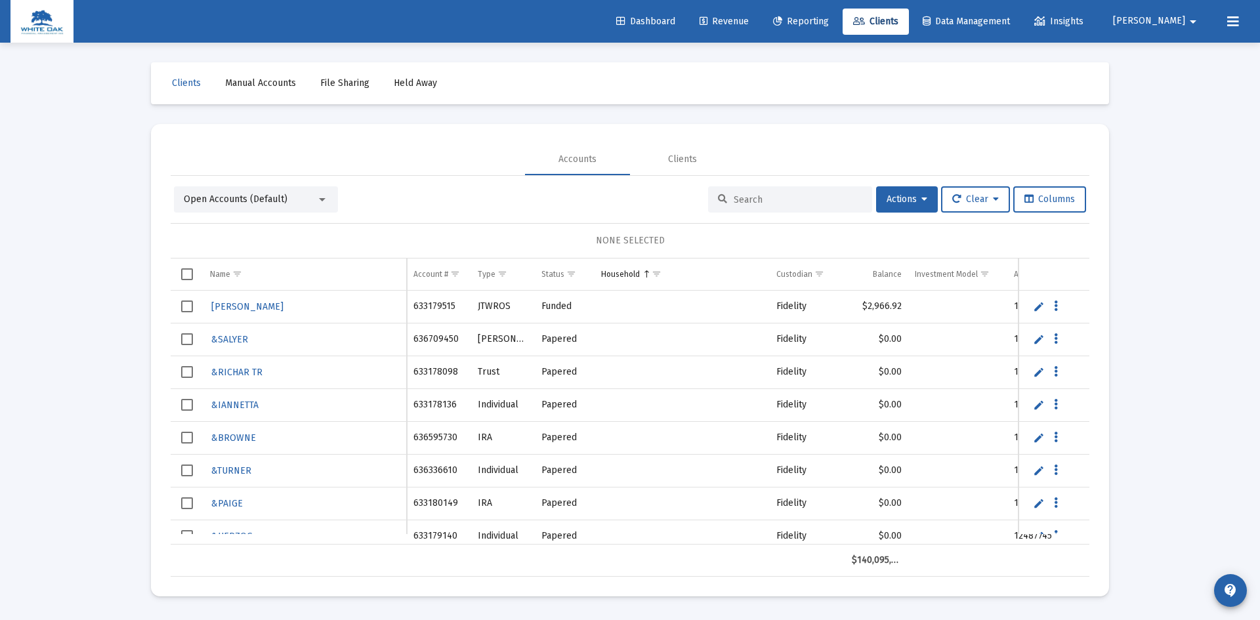
click at [749, 199] on input at bounding box center [798, 199] width 129 height 11
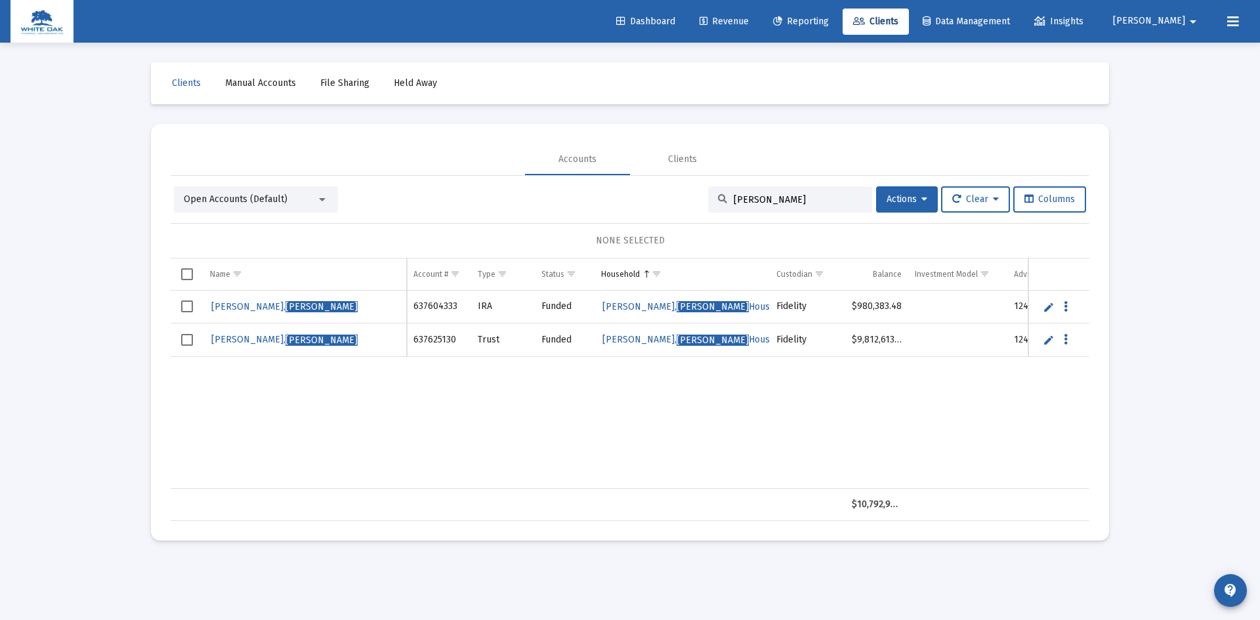
type input "[PERSON_NAME]"
click at [225, 303] on span "[PERSON_NAME]" at bounding box center [284, 306] width 146 height 11
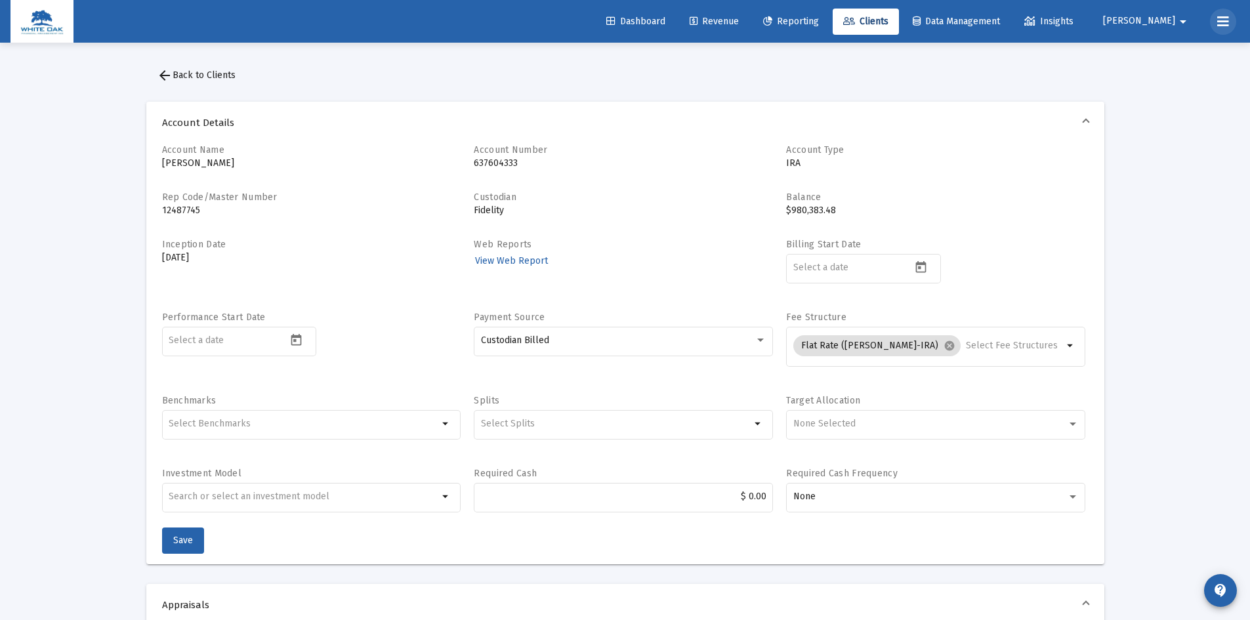
click at [1220, 20] on icon at bounding box center [1223, 22] width 12 height 16
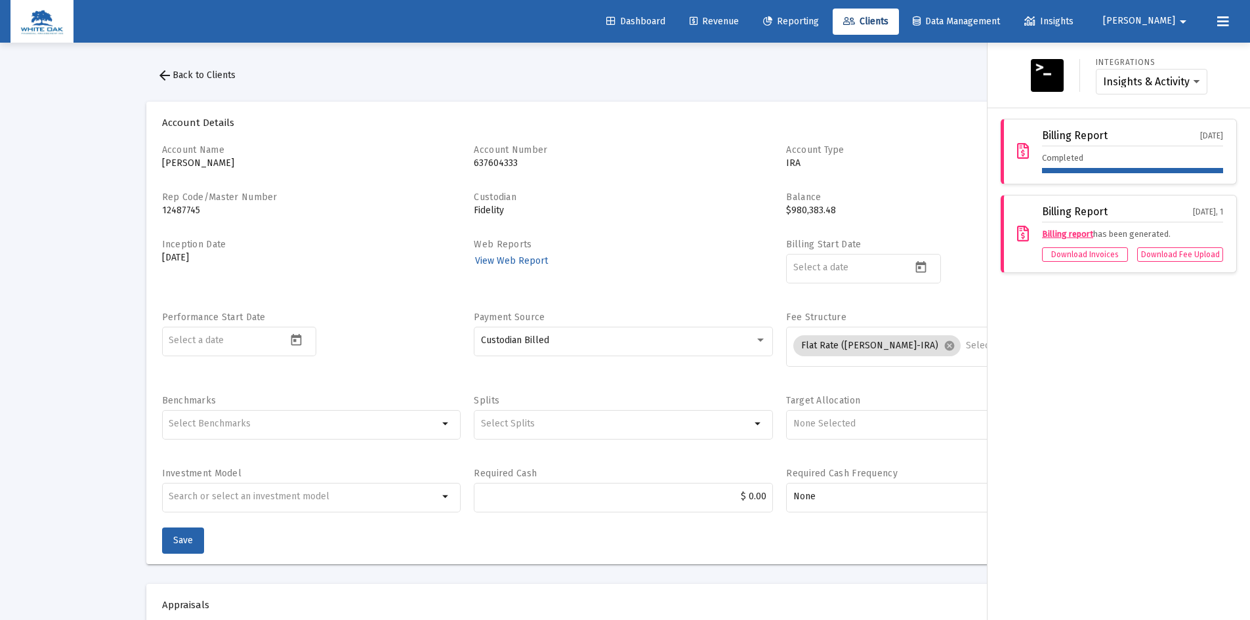
click at [1169, 20] on span "[PERSON_NAME]" at bounding box center [1139, 21] width 72 height 11
click at [1181, 52] on span "Settings" at bounding box center [1182, 55] width 39 height 31
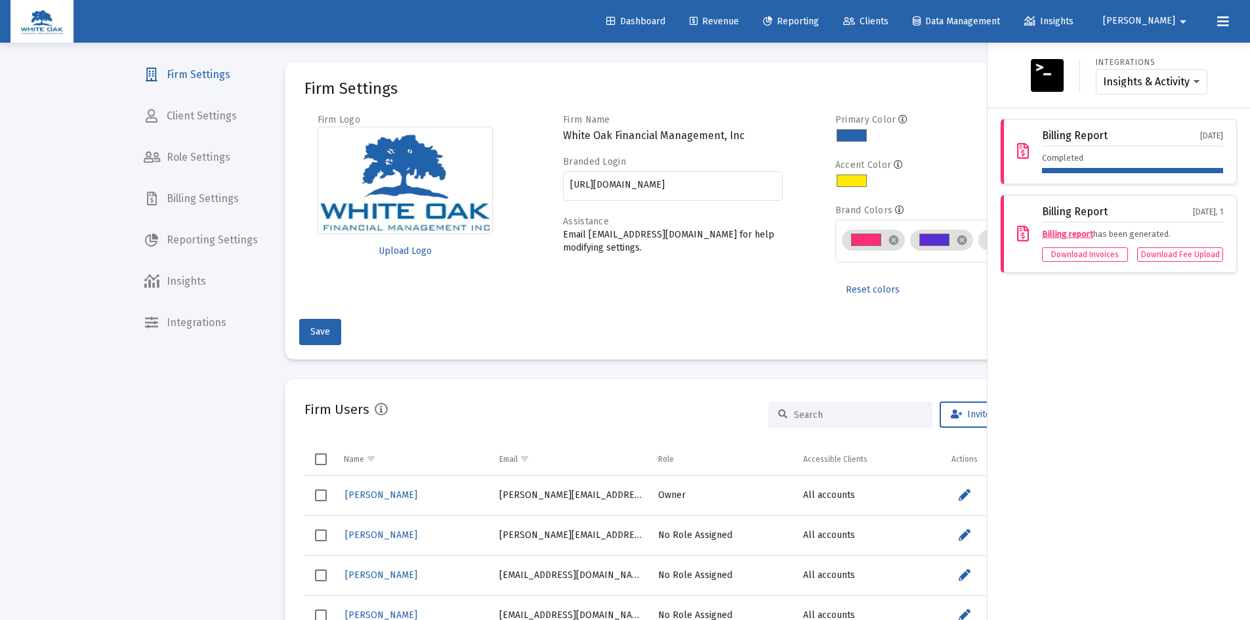
click at [196, 72] on div at bounding box center [625, 310] width 1250 height 620
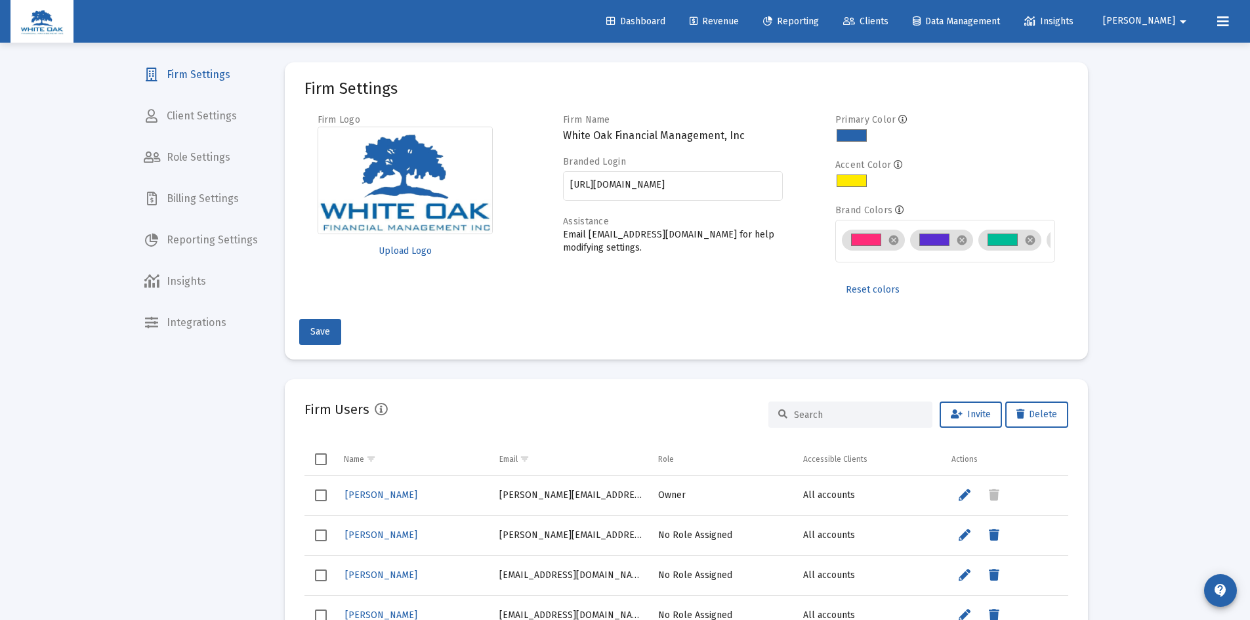
click at [201, 201] on span "Billing Settings" at bounding box center [200, 198] width 135 height 31
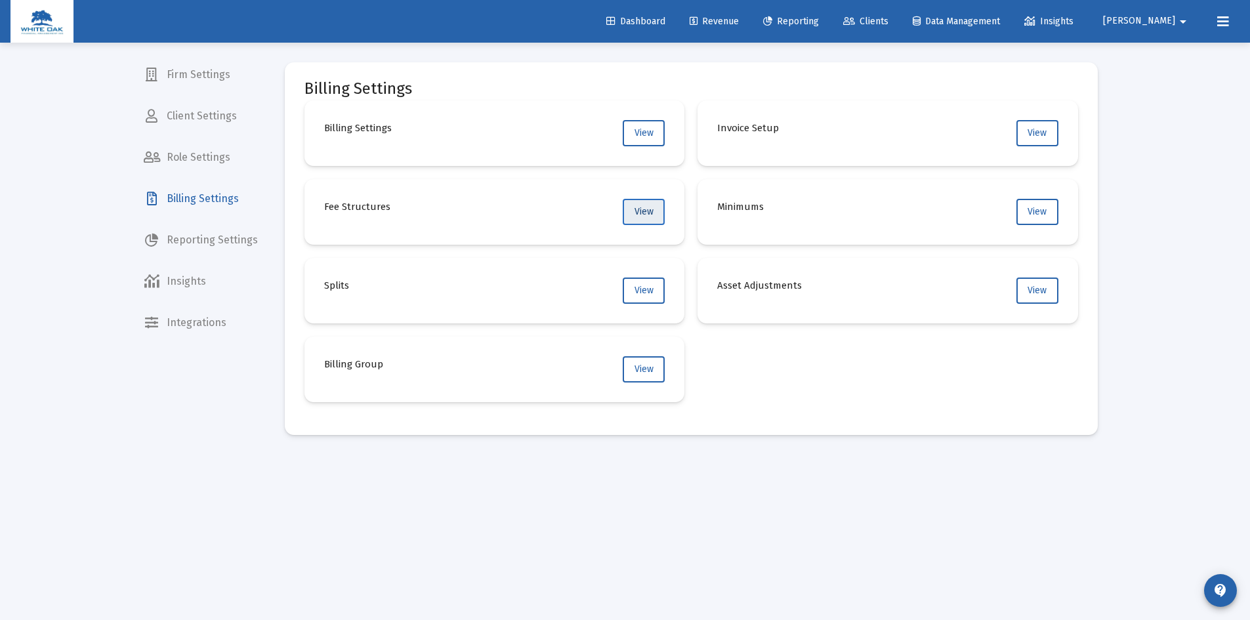
click at [642, 218] on button "View" at bounding box center [644, 212] width 42 height 26
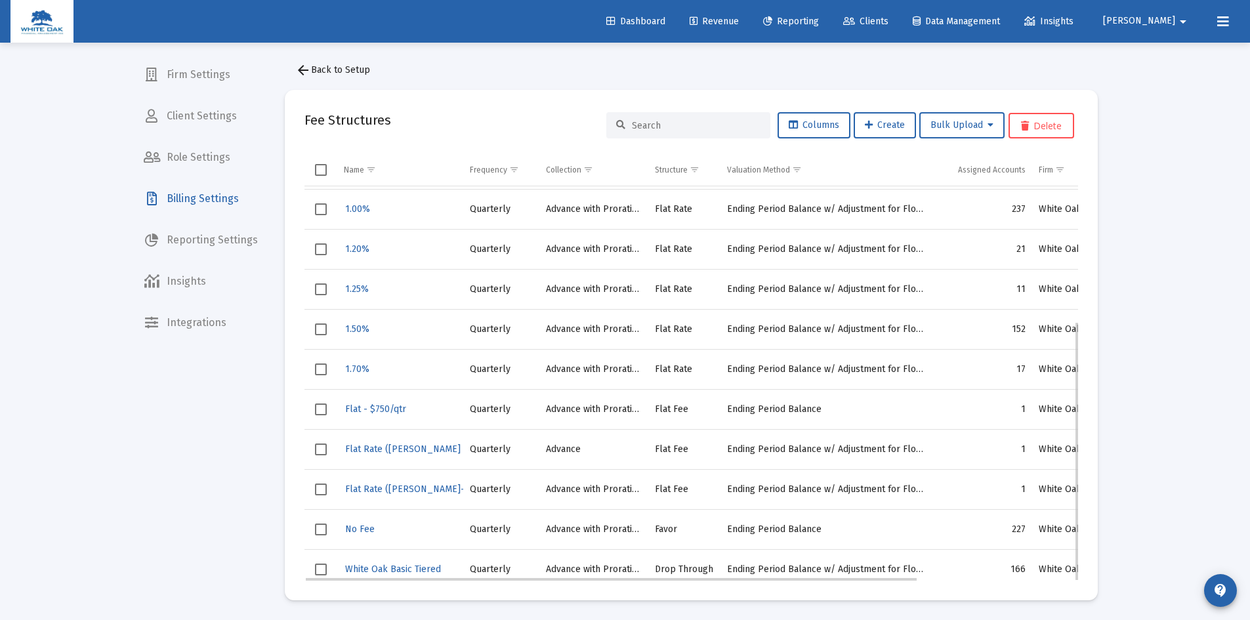
scroll to position [205, 0]
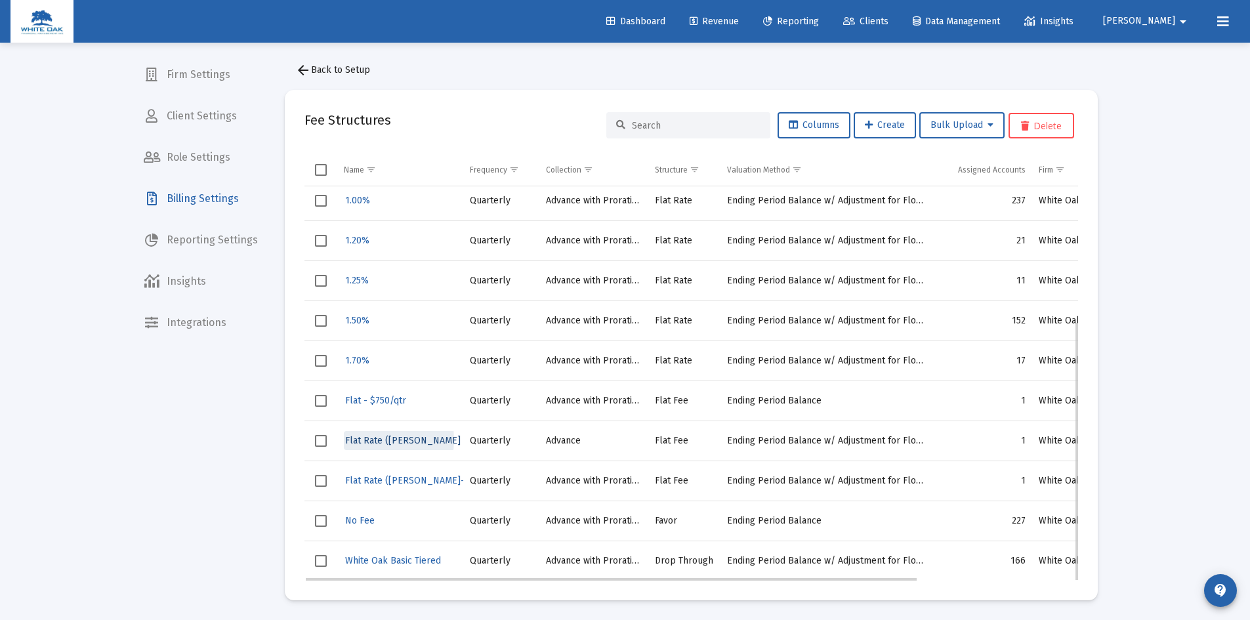
click at [370, 440] on span "Flat Rate ([PERSON_NAME] Trust 1)" at bounding box center [420, 440] width 150 height 11
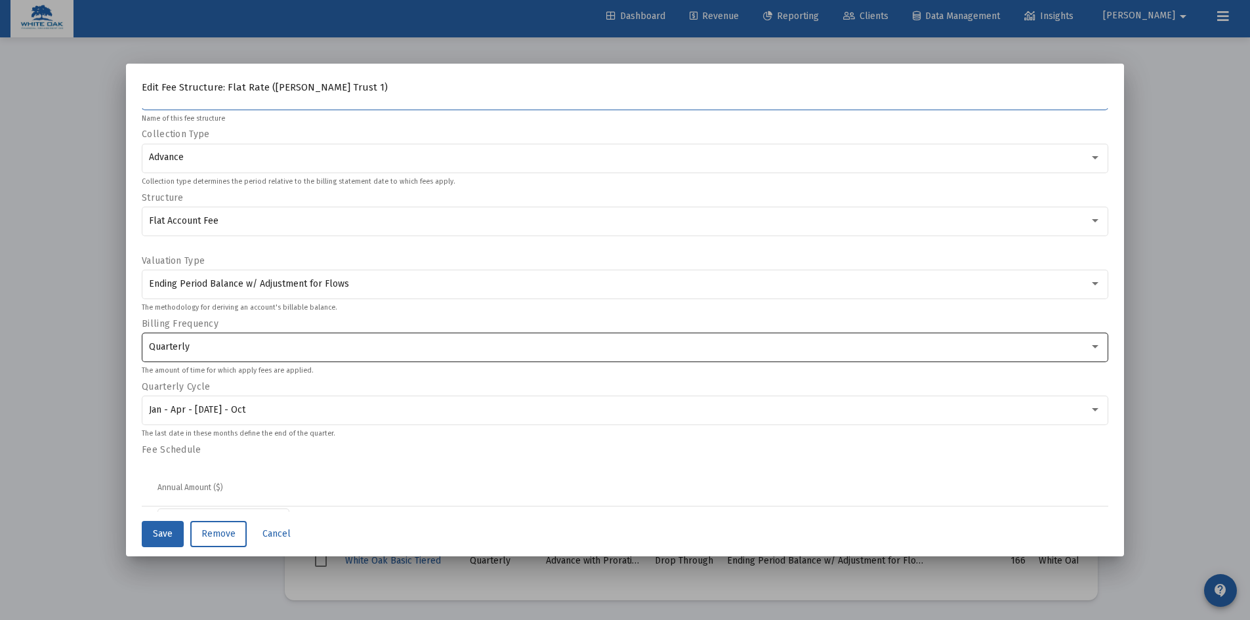
scroll to position [0, 0]
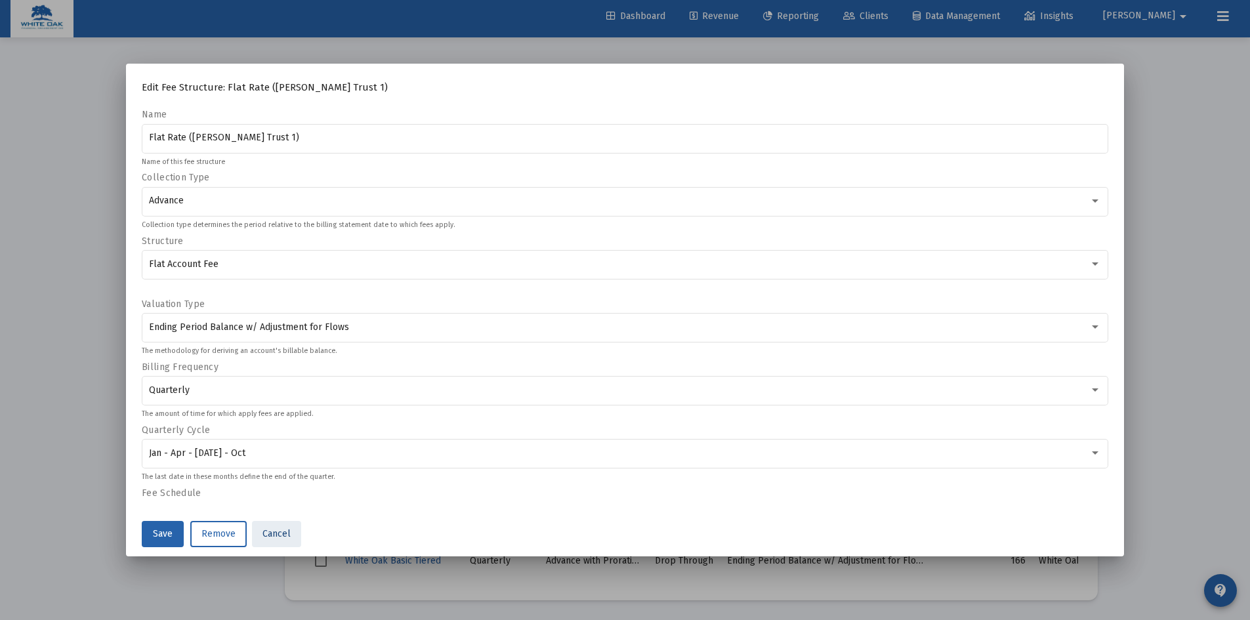
click at [274, 532] on span "Cancel" at bounding box center [276, 533] width 28 height 11
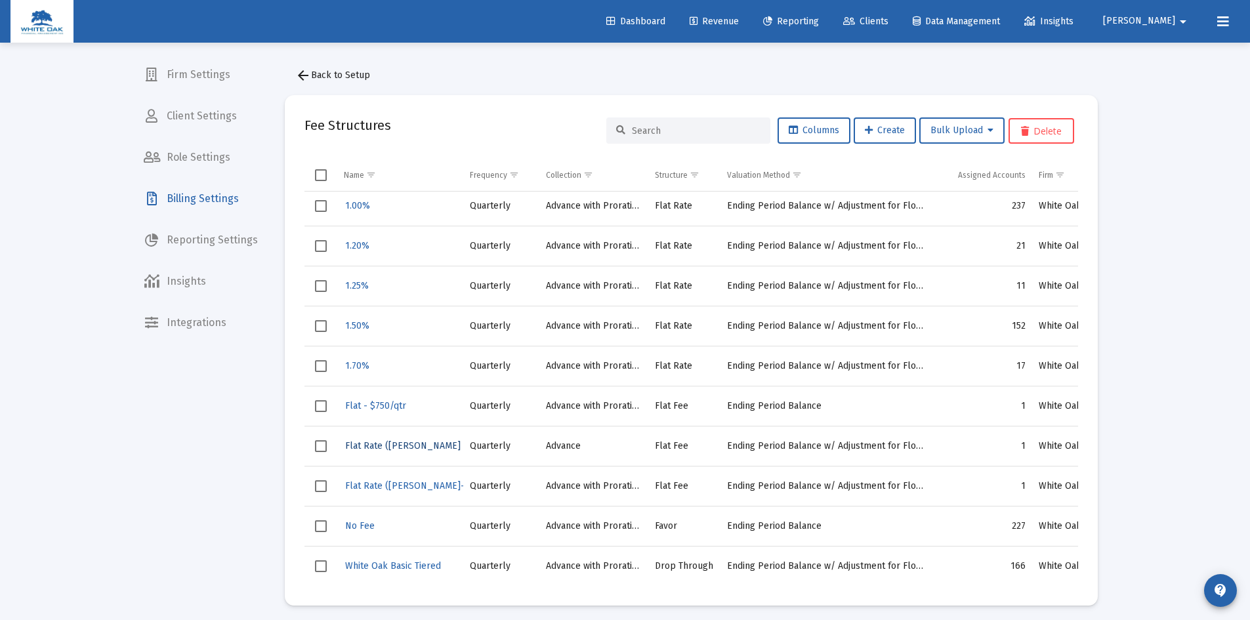
scroll to position [5, 0]
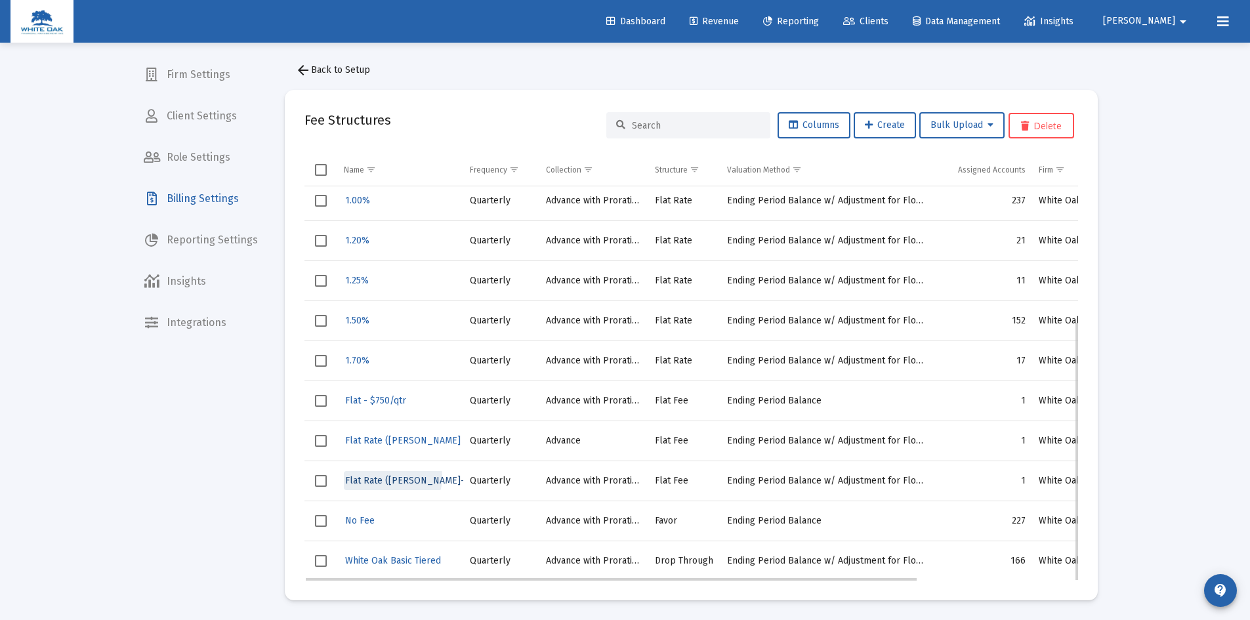
click at [390, 477] on span "Flat Rate ([PERSON_NAME]-IRA)" at bounding box center [413, 480] width 137 height 11
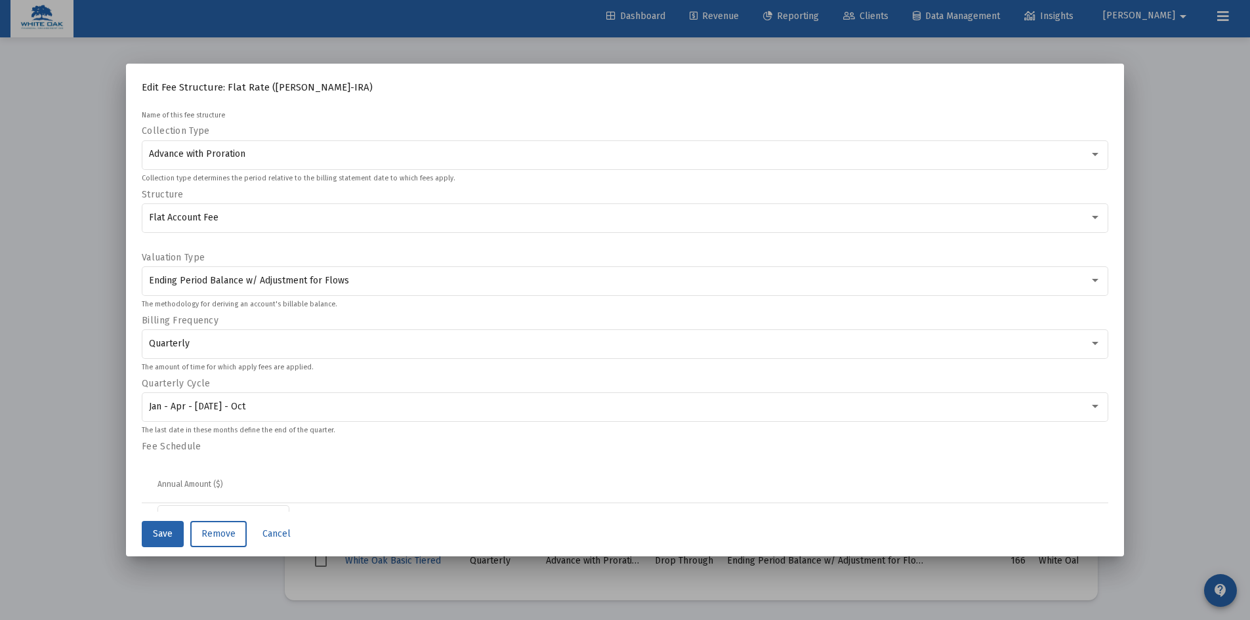
scroll to position [89, 0]
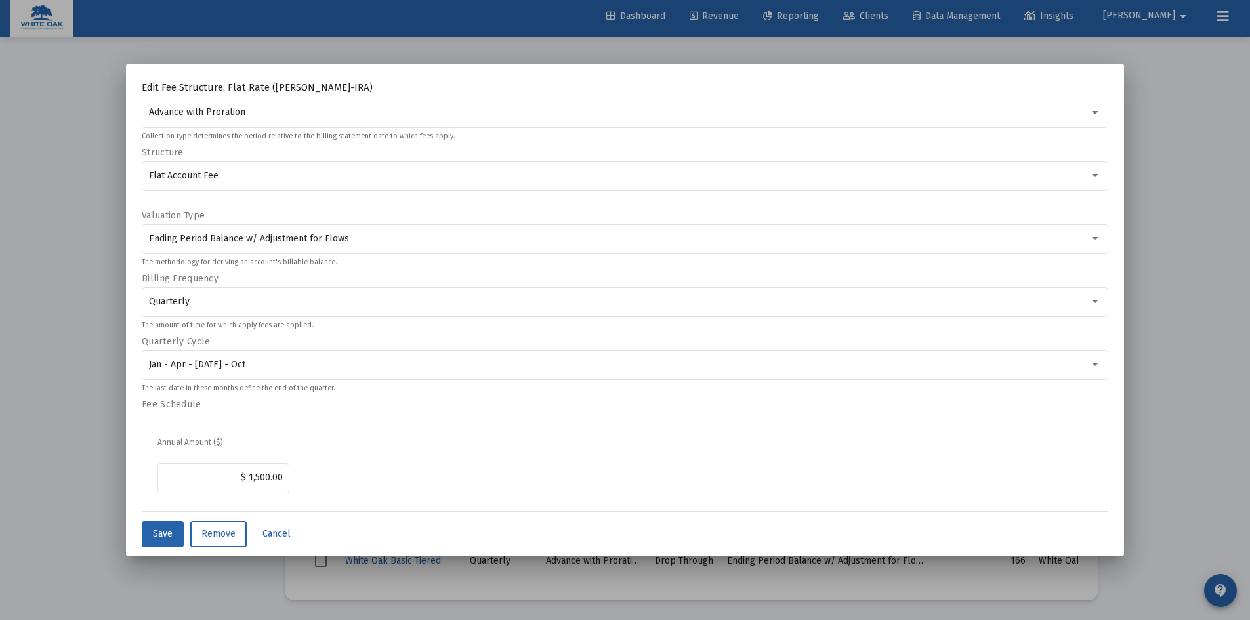
click at [1161, 129] on div at bounding box center [625, 310] width 1250 height 620
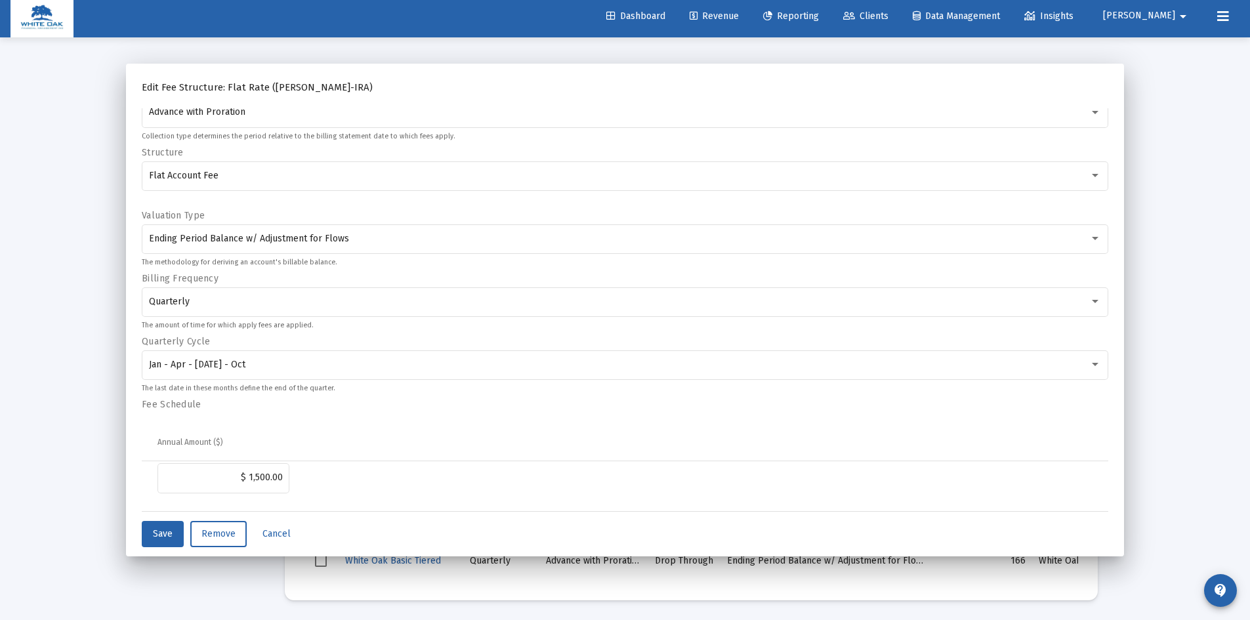
scroll to position [5, 0]
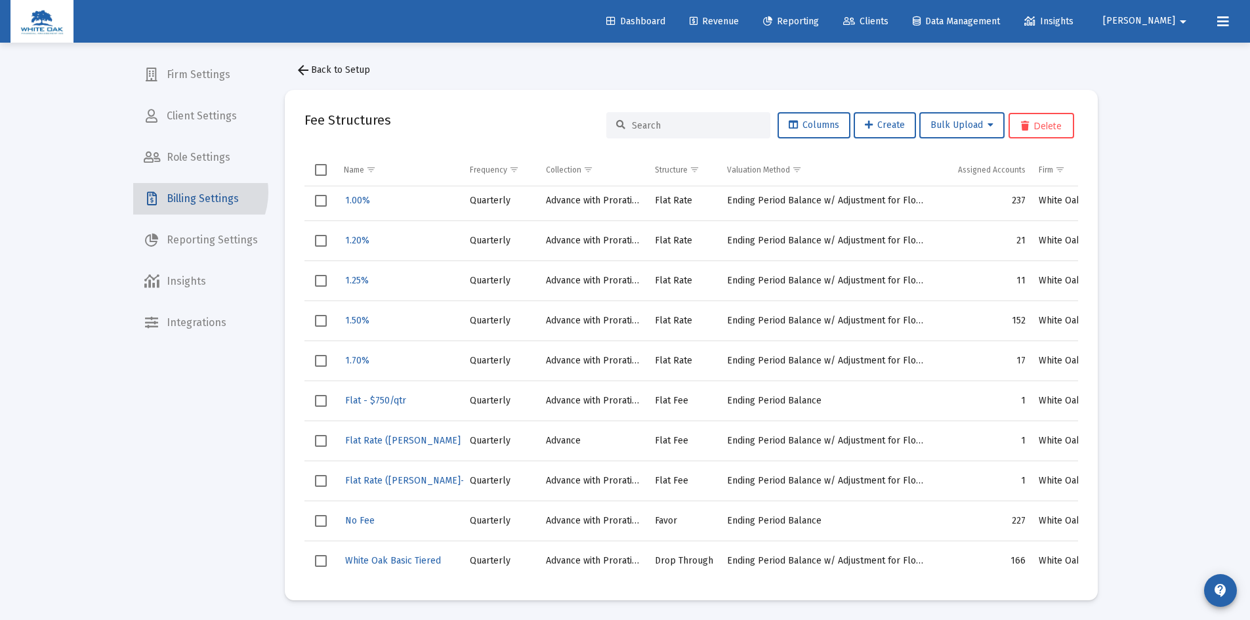
click at [192, 193] on span "Billing Settings" at bounding box center [200, 198] width 135 height 31
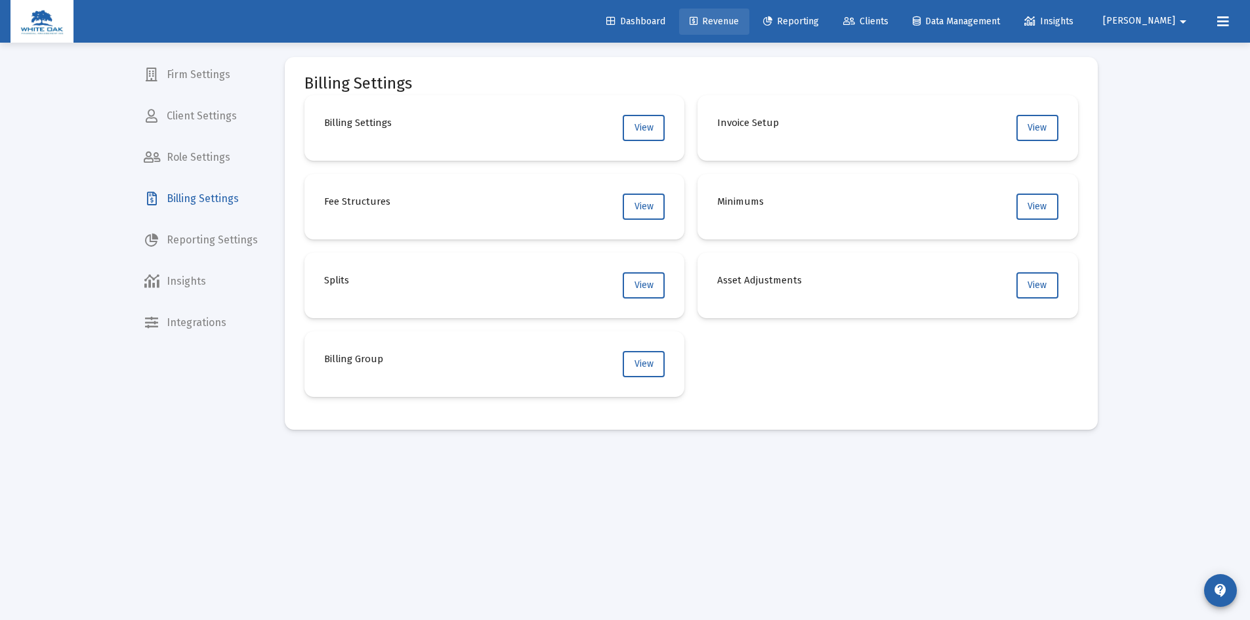
click at [739, 22] on span "Revenue" at bounding box center [714, 21] width 49 height 11
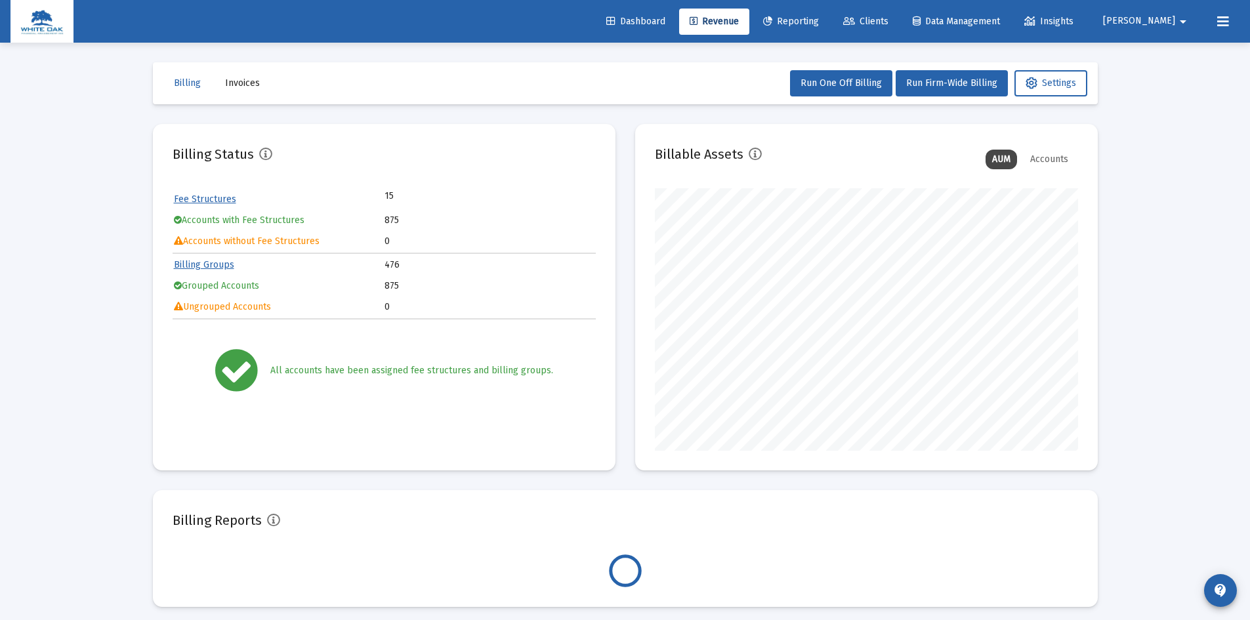
scroll to position [262, 423]
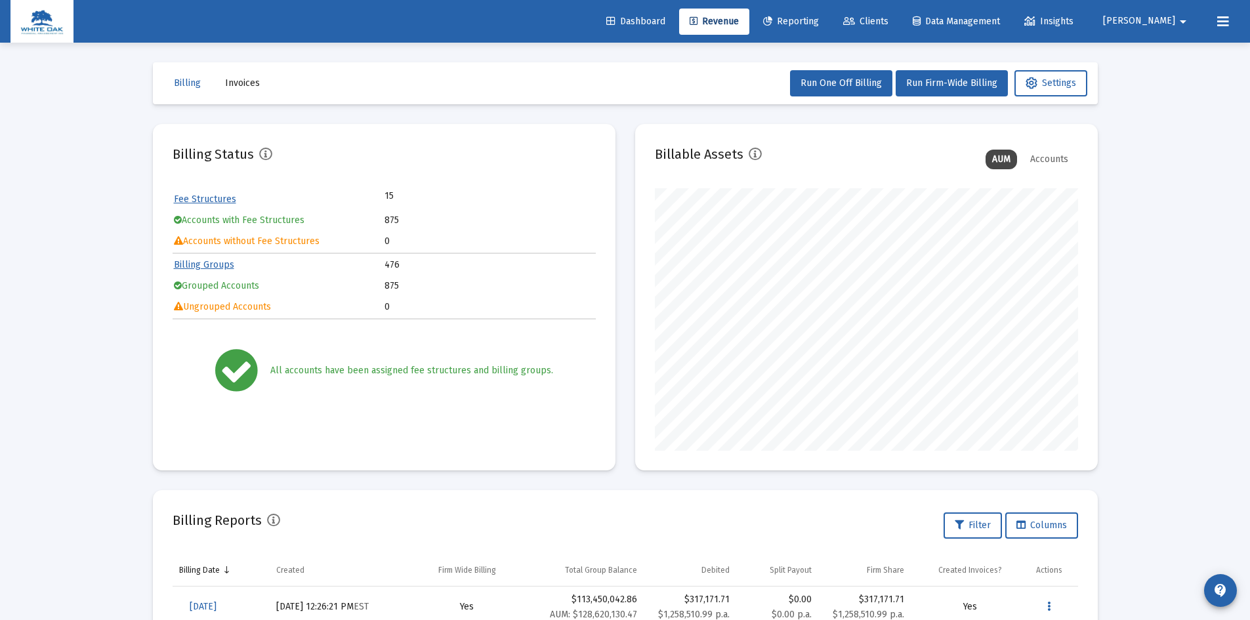
click at [888, 20] on span "Clients" at bounding box center [865, 21] width 45 height 11
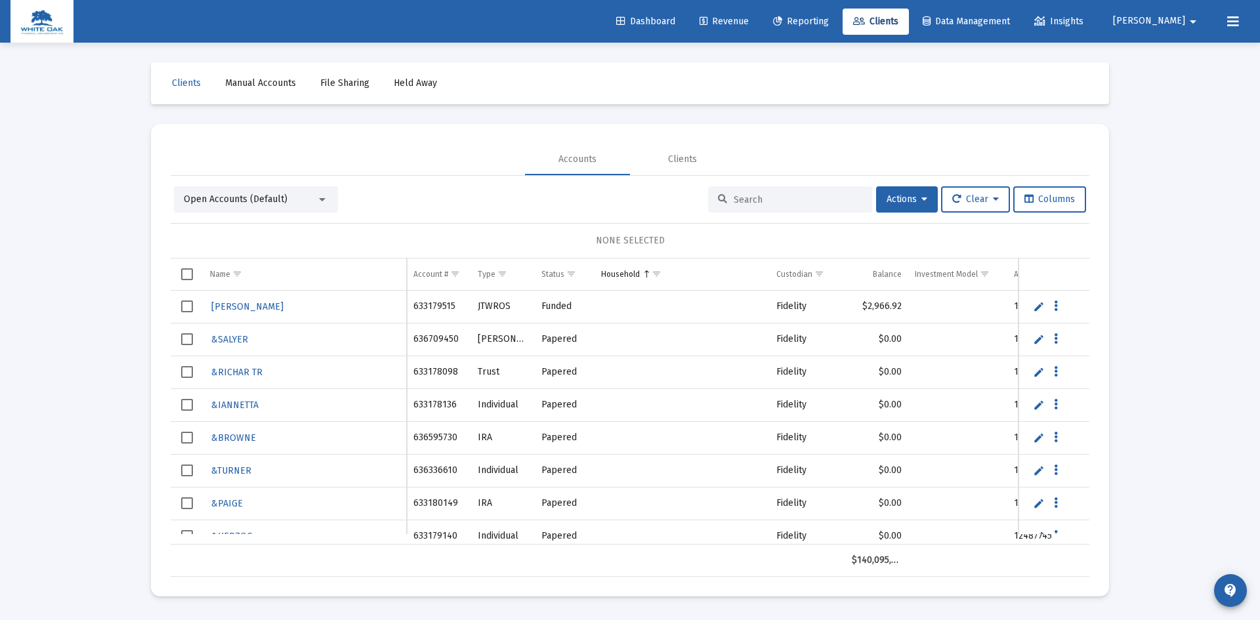
click at [734, 194] on input at bounding box center [798, 199] width 129 height 11
type input "[PERSON_NAME]"
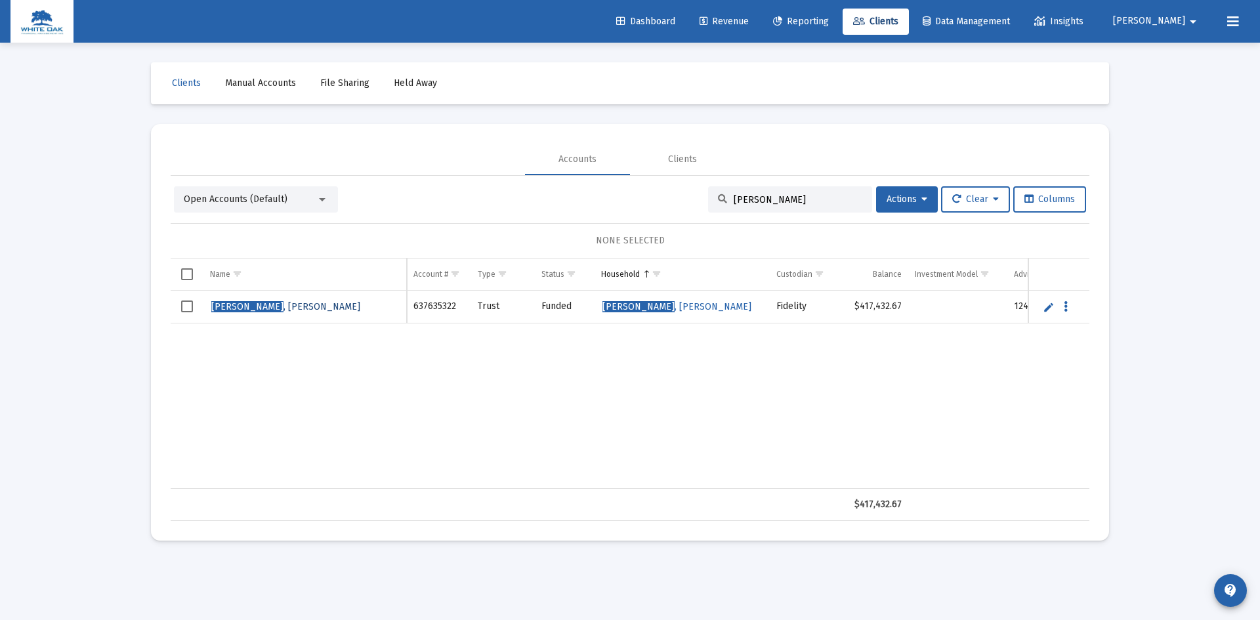
click at [247, 310] on span "[PERSON_NAME]" at bounding box center [285, 306] width 149 height 11
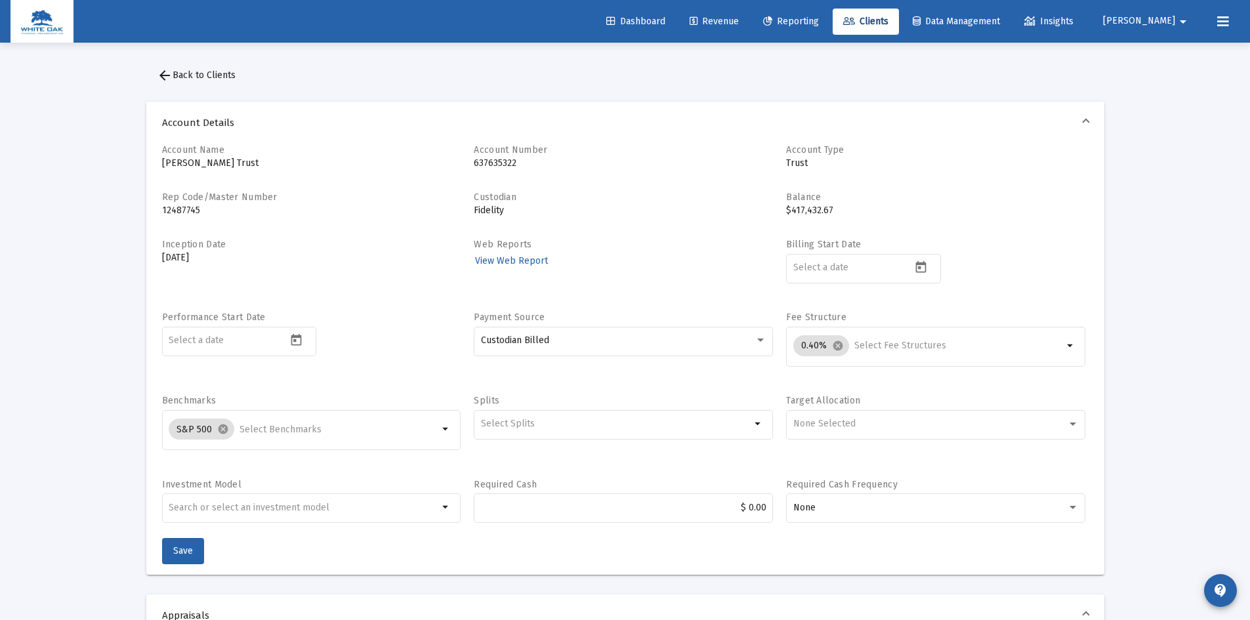
click at [923, 268] on icon "Open calendar" at bounding box center [921, 267] width 14 height 14
click at [932, 310] on button "Previous month" at bounding box center [931, 311] width 26 height 26
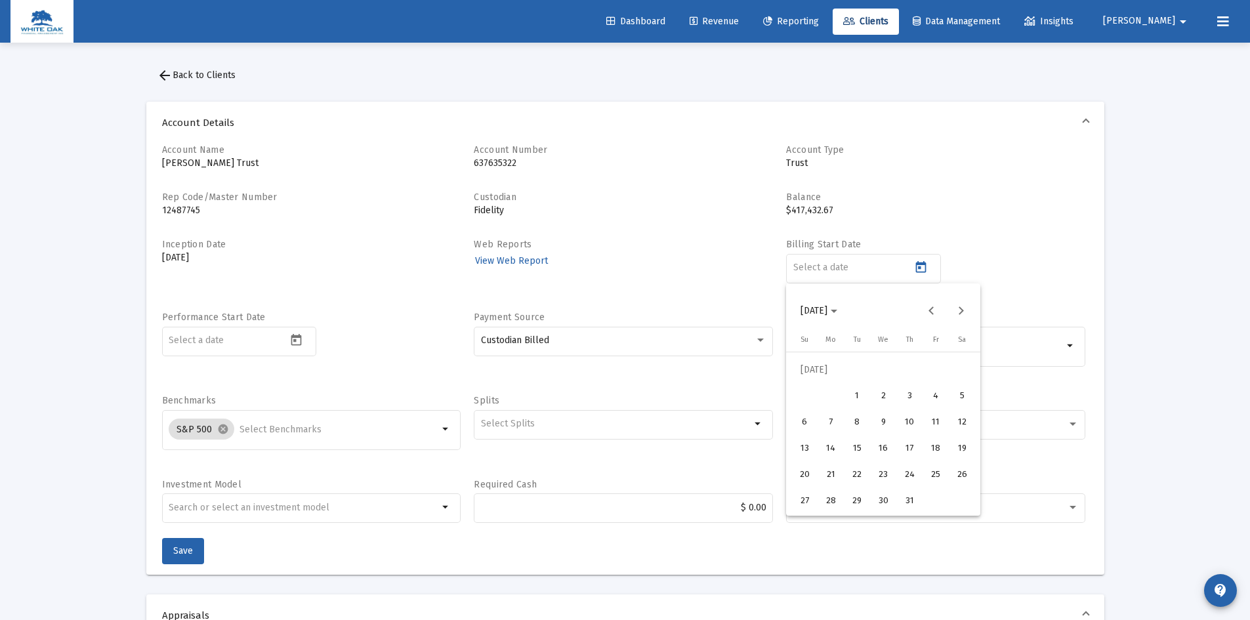
click at [854, 395] on div "1" at bounding box center [857, 397] width 24 height 24
type input "[DATE]"
click at [1035, 236] on div "Account Name [PERSON_NAME] Trust Account Number 637635322 Account Type Trust Re…" at bounding box center [625, 341] width 926 height 394
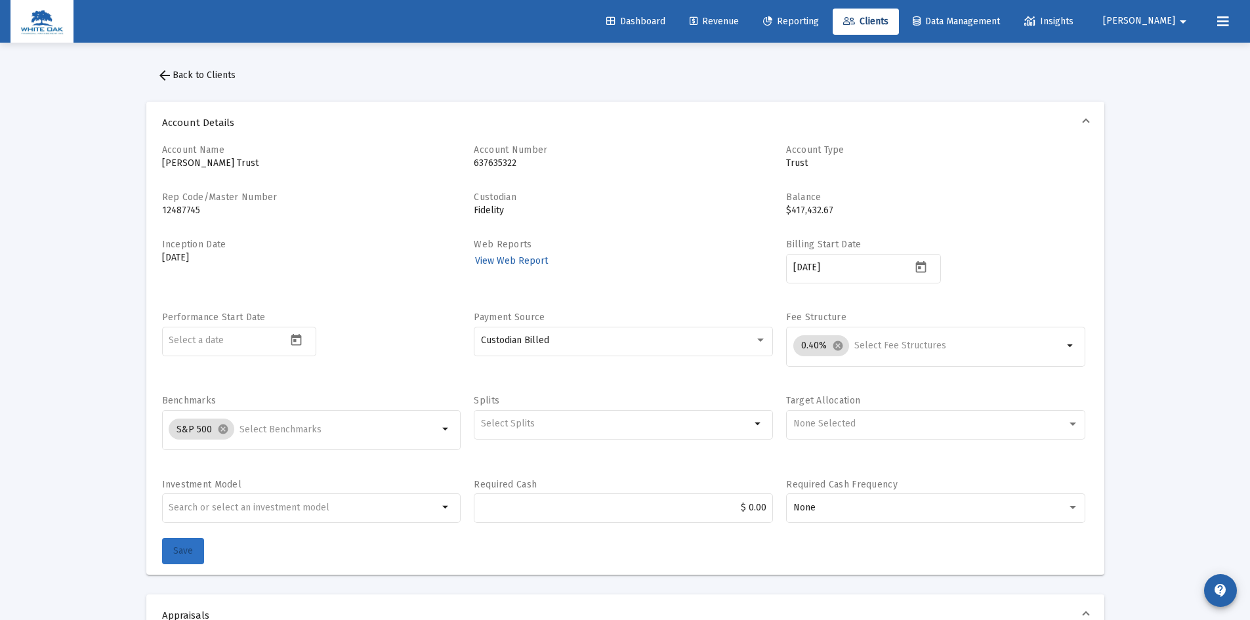
click at [192, 552] on span "Save" at bounding box center [183, 550] width 20 height 11
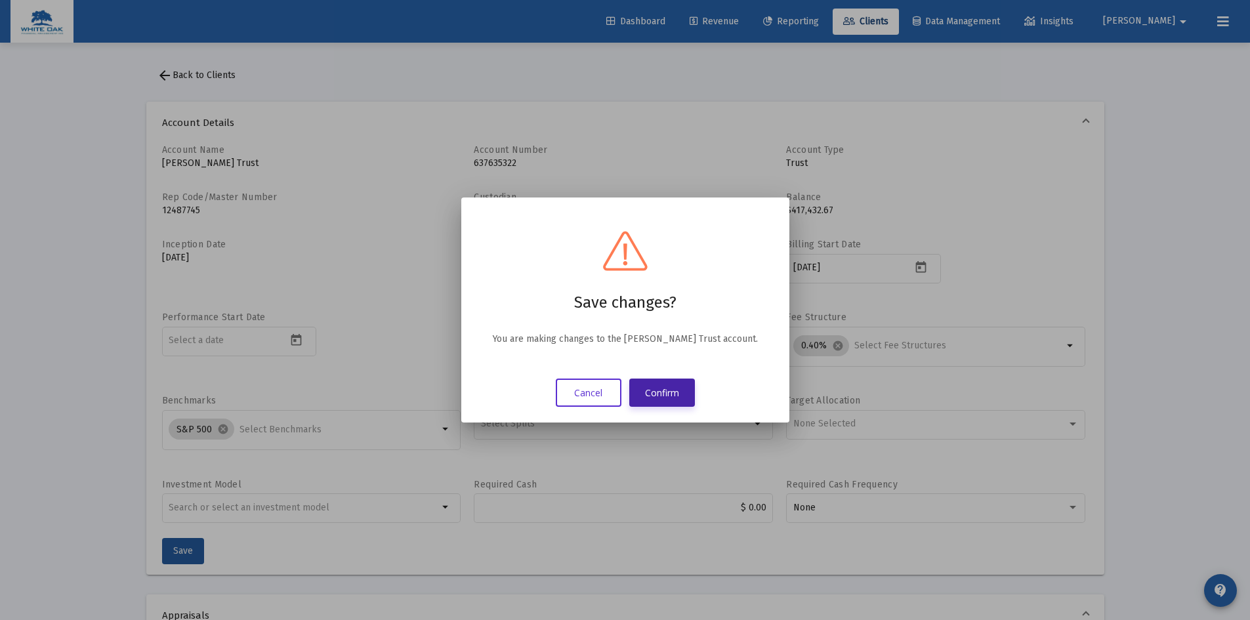
click at [669, 394] on button "Confirm" at bounding box center [662, 393] width 66 height 28
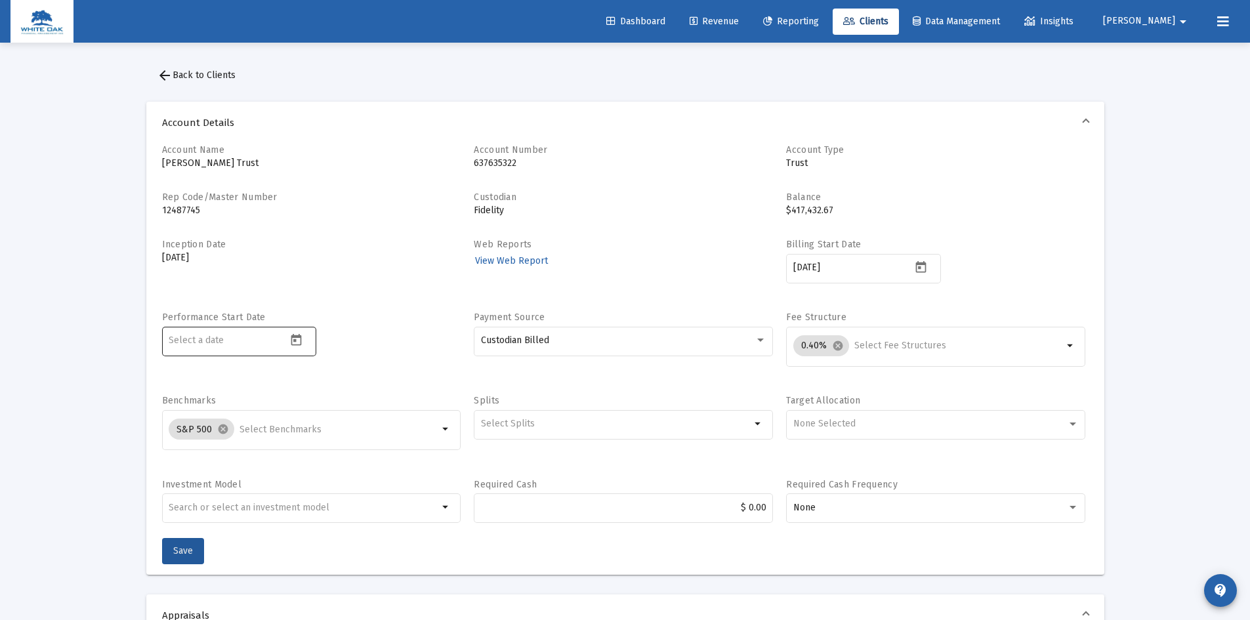
click at [306, 343] on mat-datepicker-toggle at bounding box center [298, 344] width 22 height 11
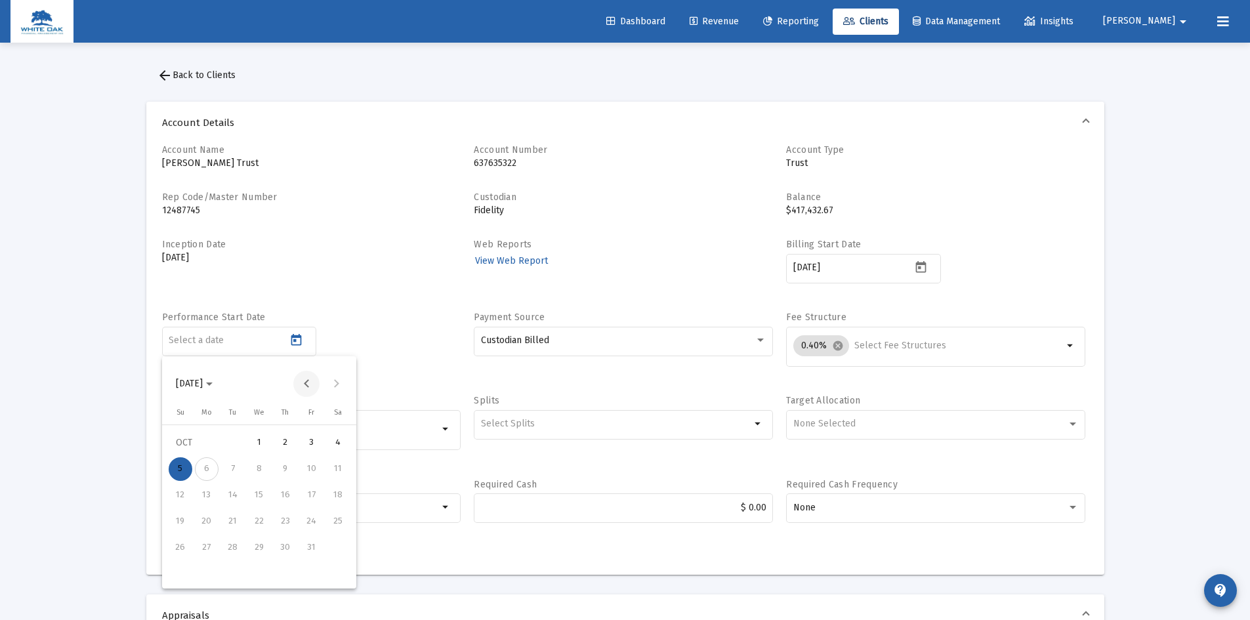
click at [302, 379] on button "Previous month" at bounding box center [306, 384] width 26 height 26
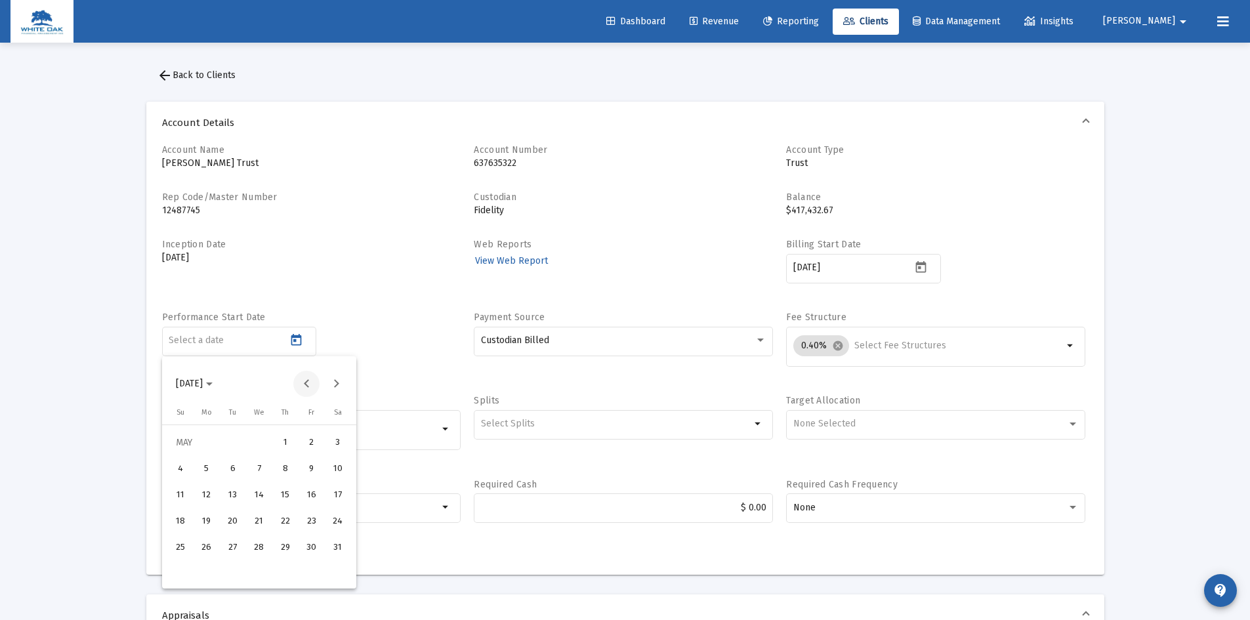
click at [302, 379] on button "Previous month" at bounding box center [306, 384] width 26 height 26
click at [279, 549] on div "24" at bounding box center [286, 548] width 24 height 24
type input "[DATE]"
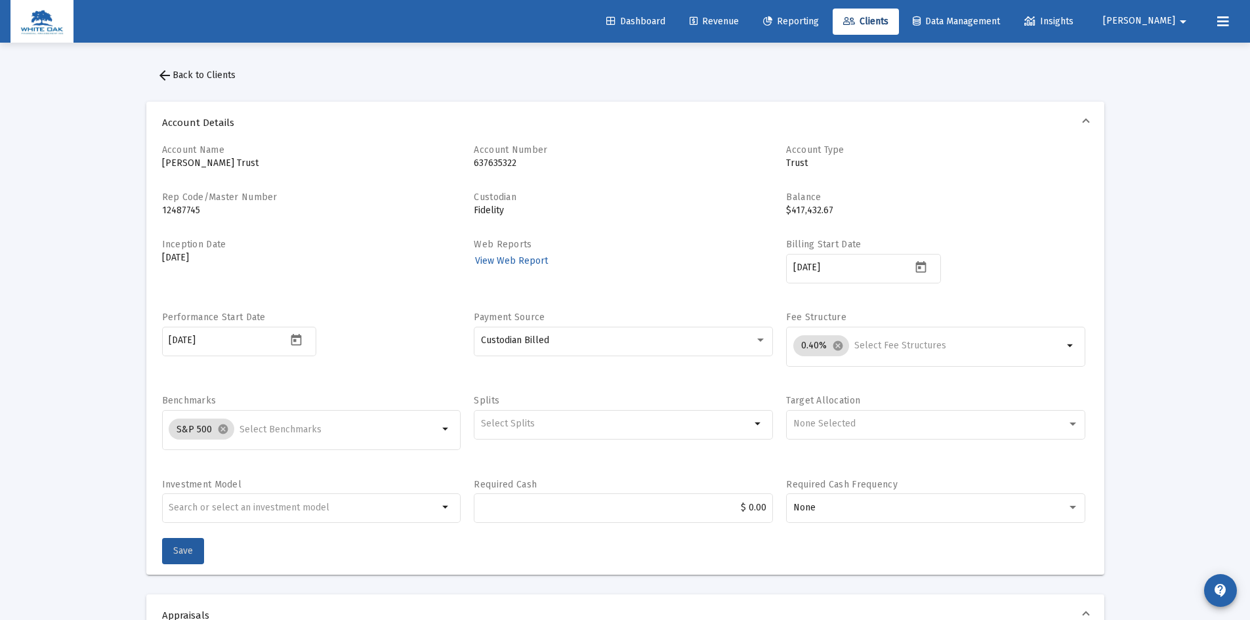
click at [175, 553] on span "Save" at bounding box center [183, 550] width 20 height 11
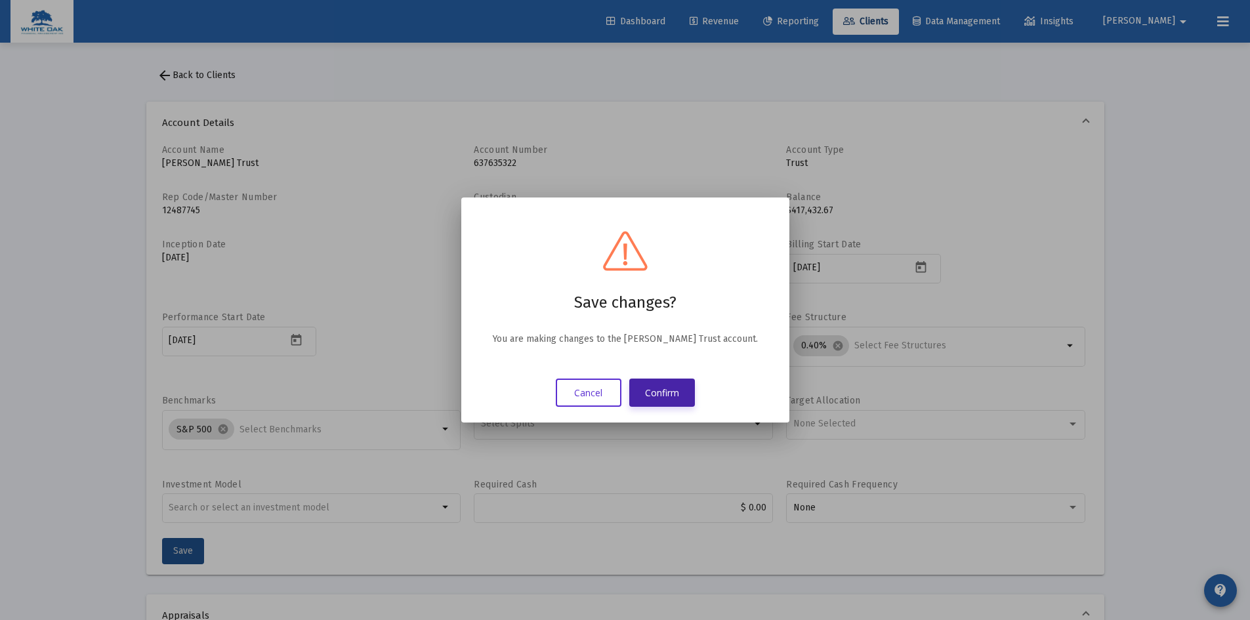
click at [670, 390] on button "Confirm" at bounding box center [662, 393] width 66 height 28
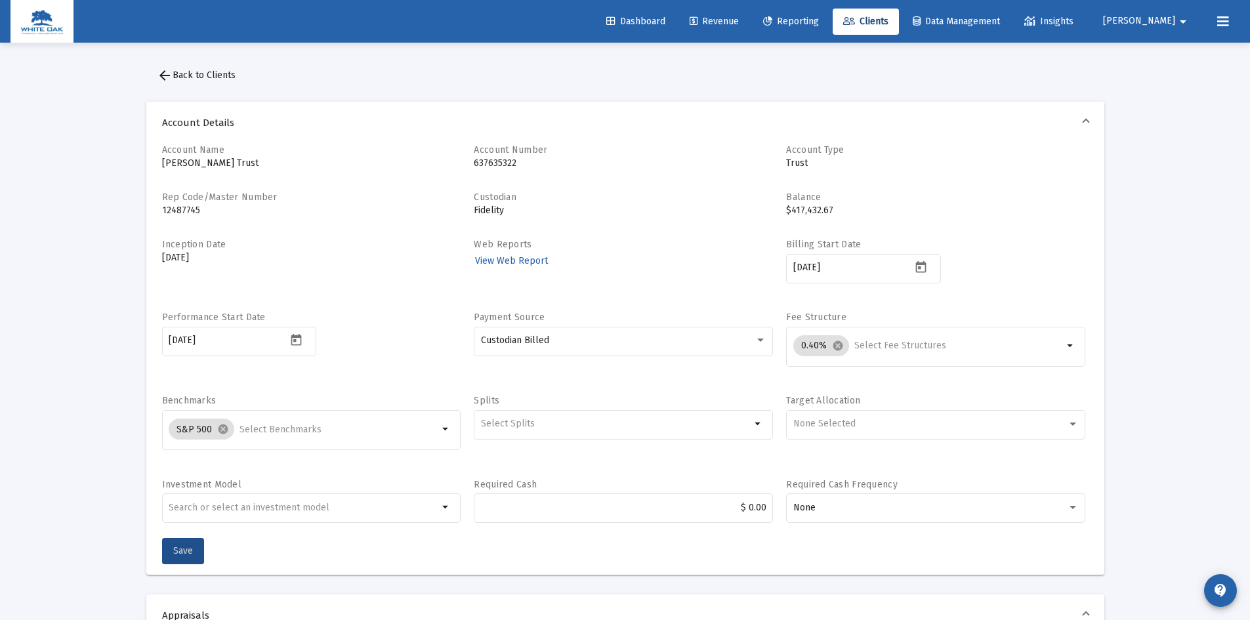
click at [198, 70] on span "arrow_back Back to Clients" at bounding box center [196, 75] width 79 height 11
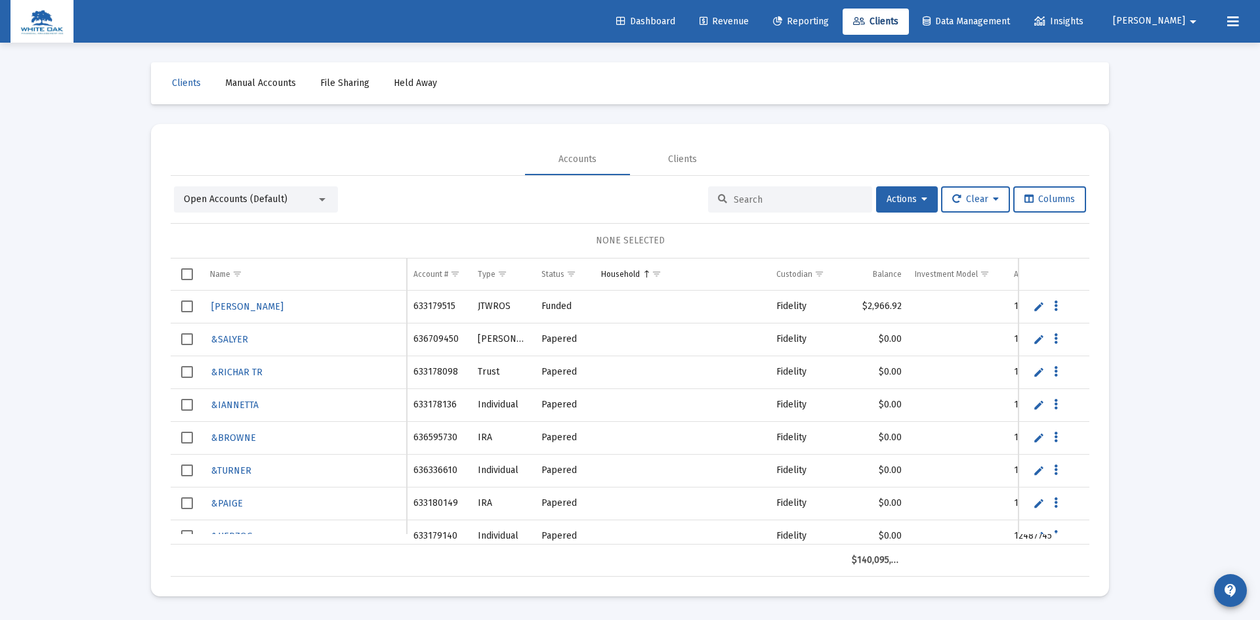
click at [747, 197] on input at bounding box center [798, 199] width 129 height 11
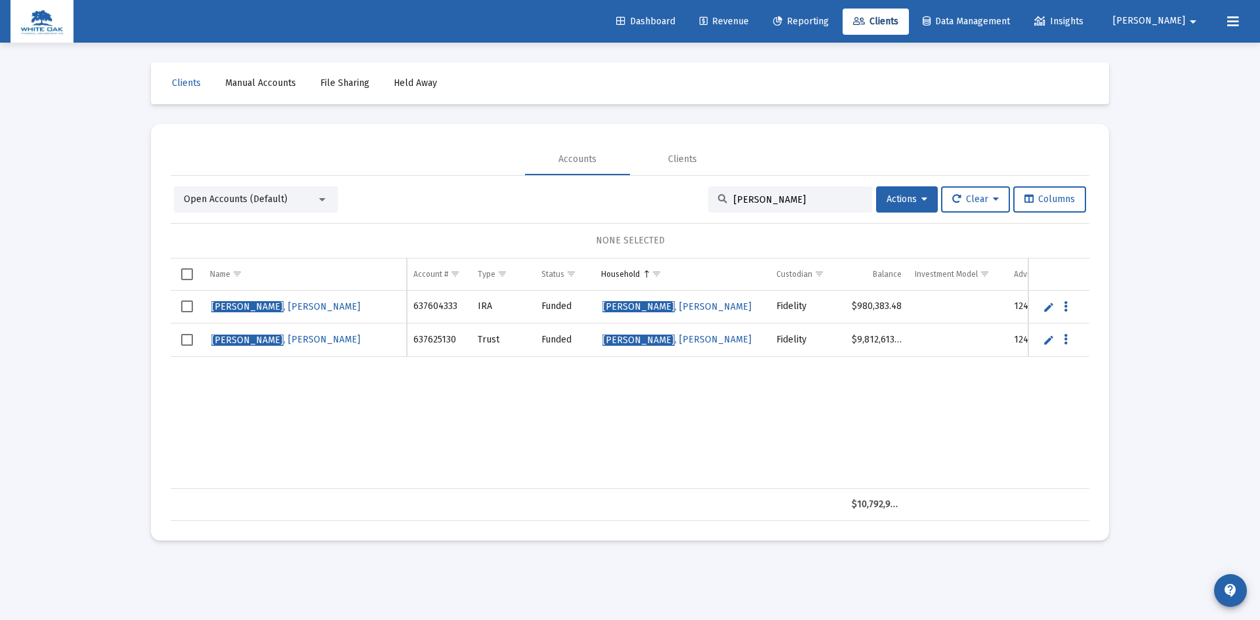
type input "[PERSON_NAME]"
click at [235, 306] on span "[PERSON_NAME]" at bounding box center [247, 306] width 72 height 11
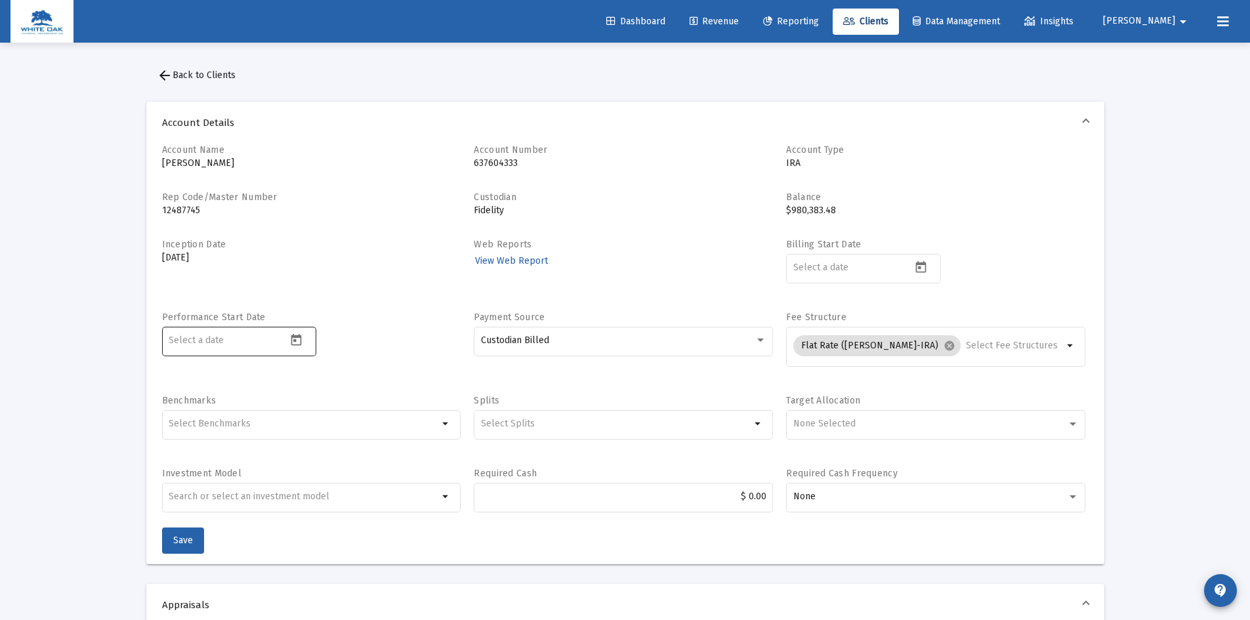
click at [300, 339] on icon "Open calendar" at bounding box center [296, 340] width 14 height 14
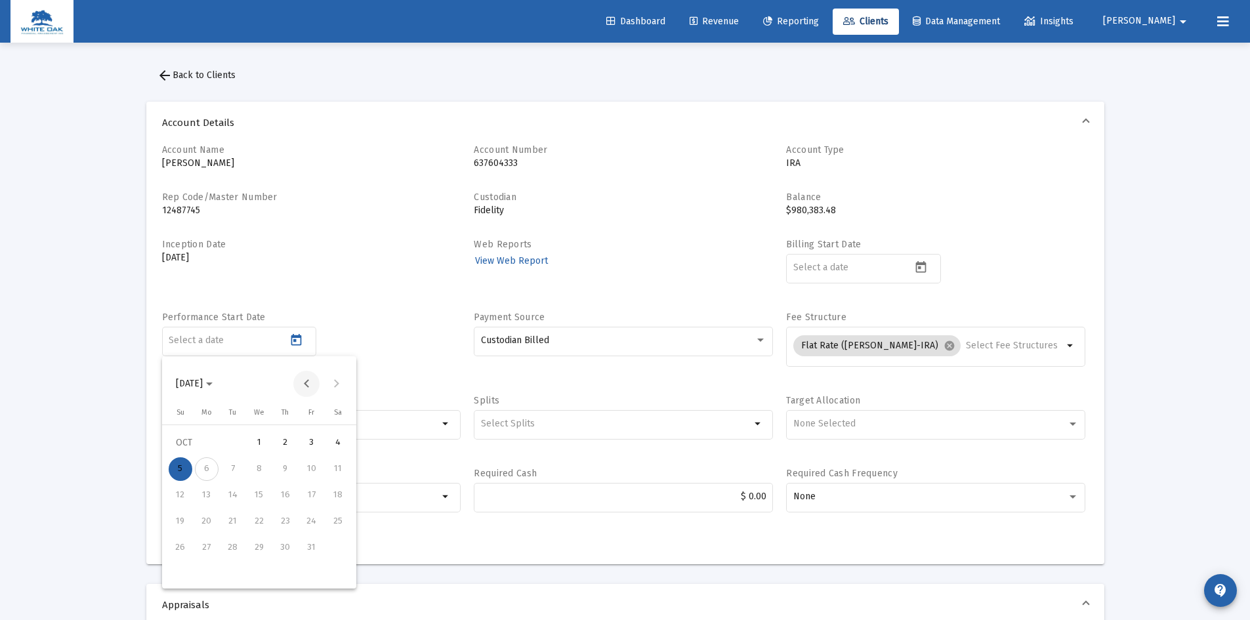
click at [309, 383] on button "Previous month" at bounding box center [306, 384] width 26 height 26
click at [309, 382] on button "Previous month" at bounding box center [306, 384] width 26 height 26
click at [309, 381] on button "Previous month" at bounding box center [306, 384] width 26 height 26
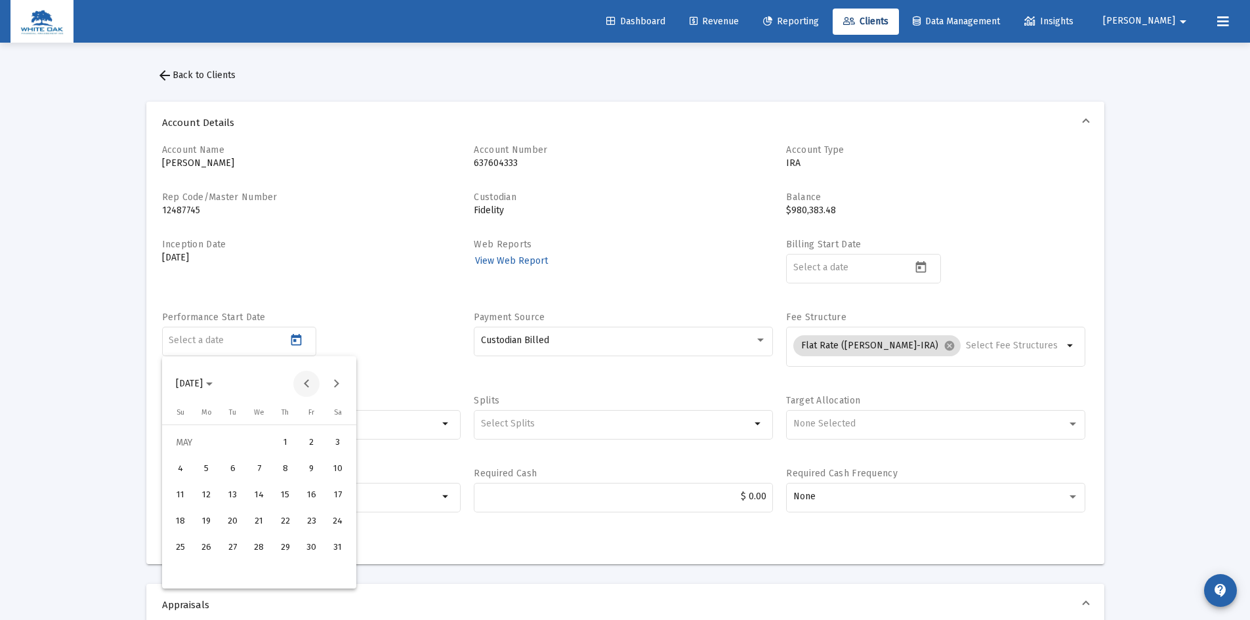
click at [309, 381] on button "Previous month" at bounding box center [306, 384] width 26 height 26
click at [237, 498] on div "8" at bounding box center [233, 496] width 24 height 24
type input "[DATE]"
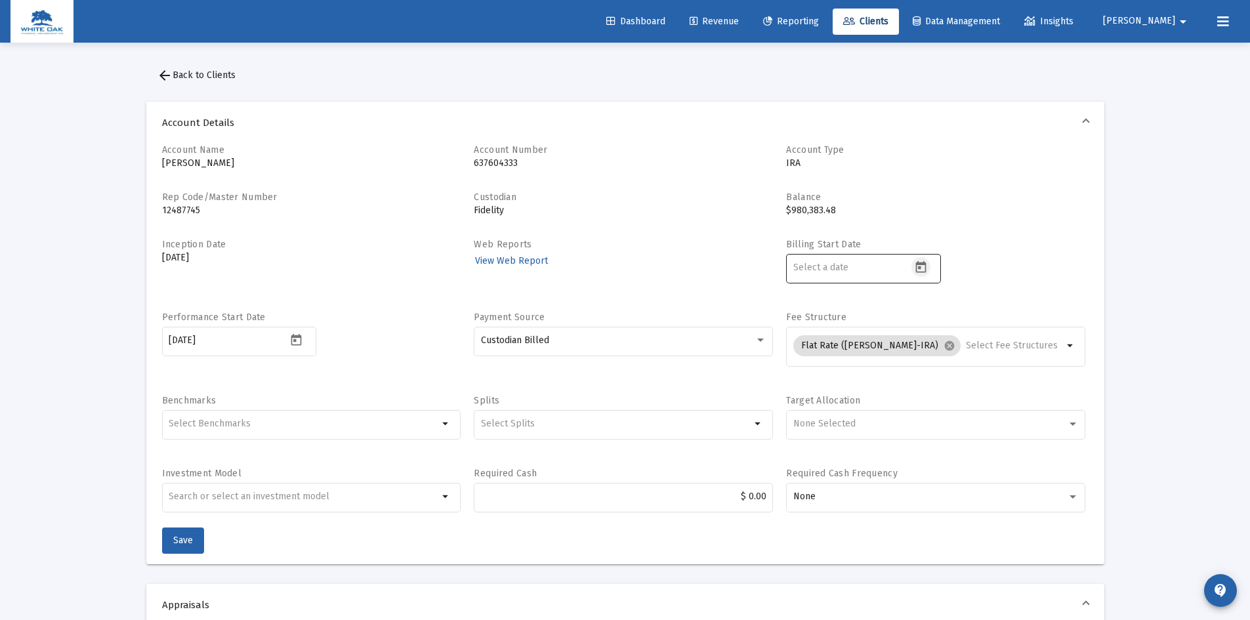
click at [922, 270] on icon "Open calendar" at bounding box center [921, 267] width 14 height 14
click at [930, 305] on button "Previous month" at bounding box center [931, 311] width 26 height 26
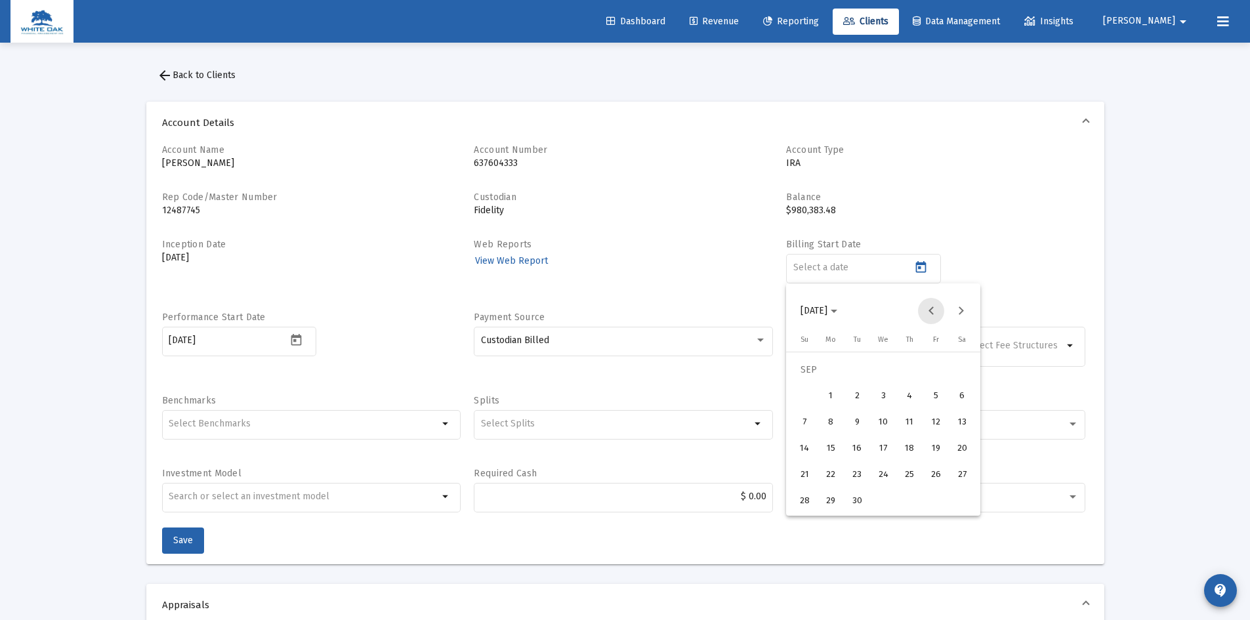
click at [930, 305] on button "Previous month" at bounding box center [931, 311] width 26 height 26
click at [852, 400] on div "1" at bounding box center [857, 397] width 24 height 24
type input "[DATE]"
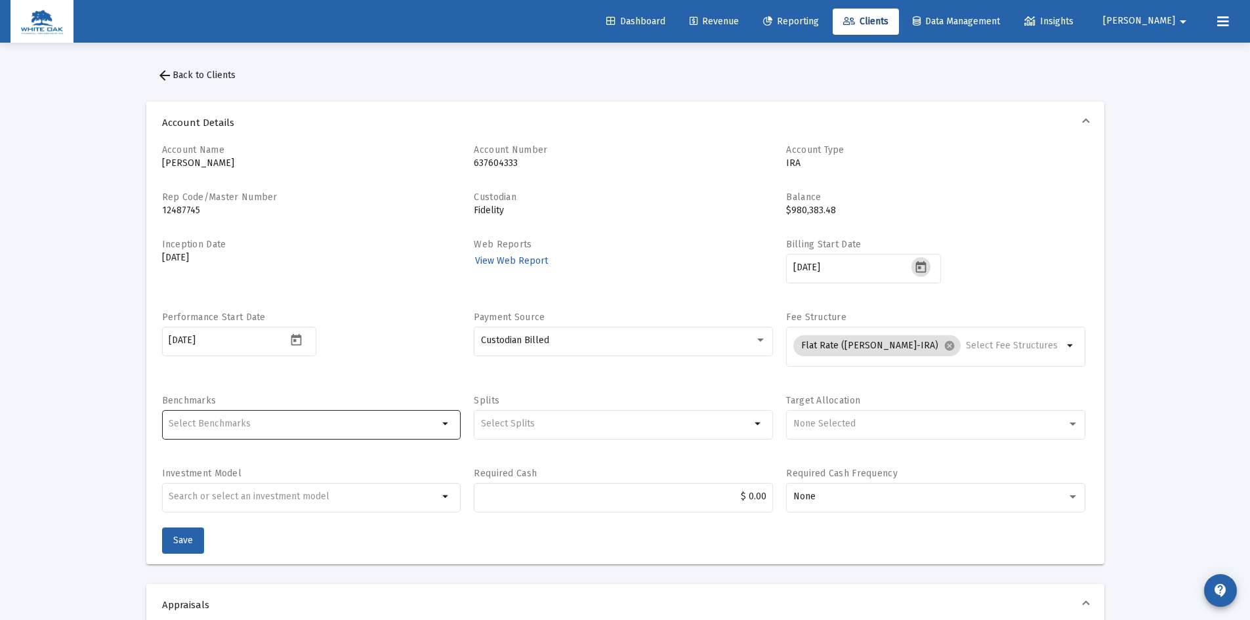
click at [301, 425] on input "Selection" at bounding box center [304, 424] width 270 height 10
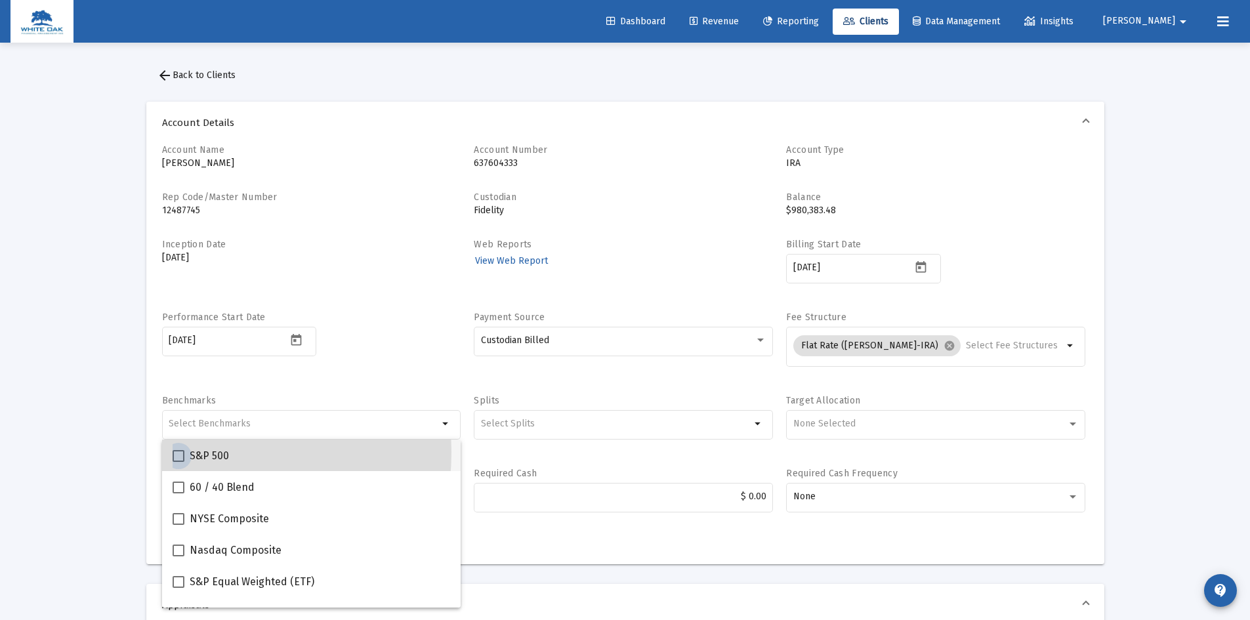
click at [175, 452] on span at bounding box center [179, 456] width 12 height 12
click at [178, 462] on input "S&P 500" at bounding box center [178, 462] width 1 height 1
checkbox input "true"
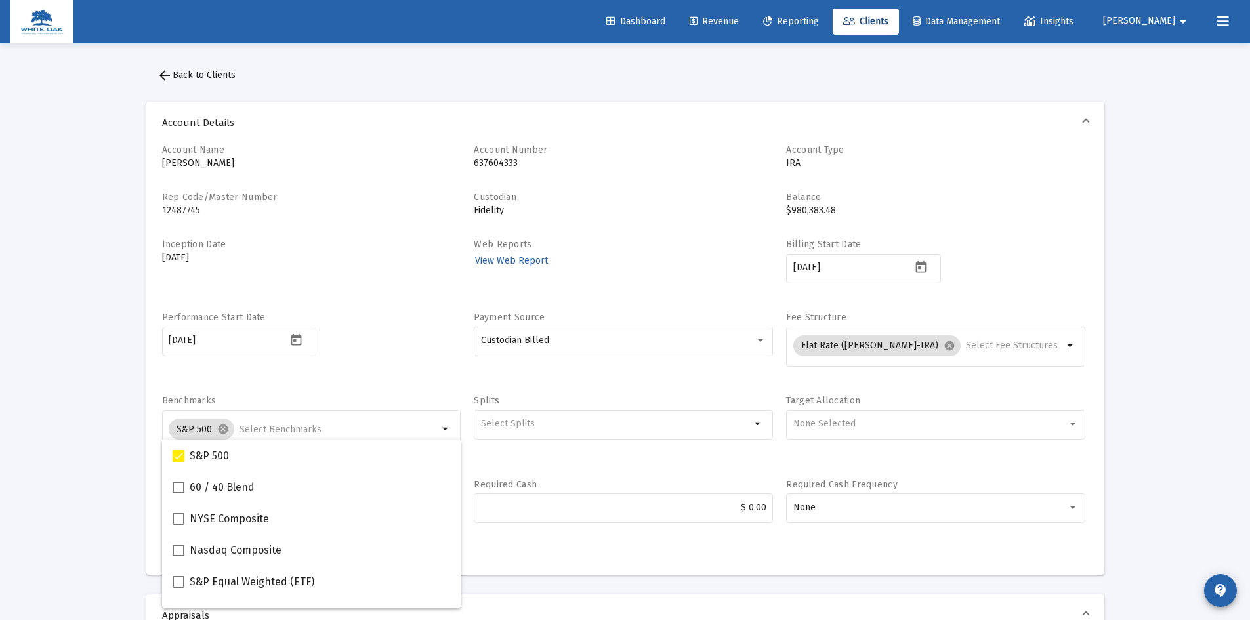
click at [332, 372] on div "Performance Start Date [DATE]" at bounding box center [311, 346] width 299 height 70
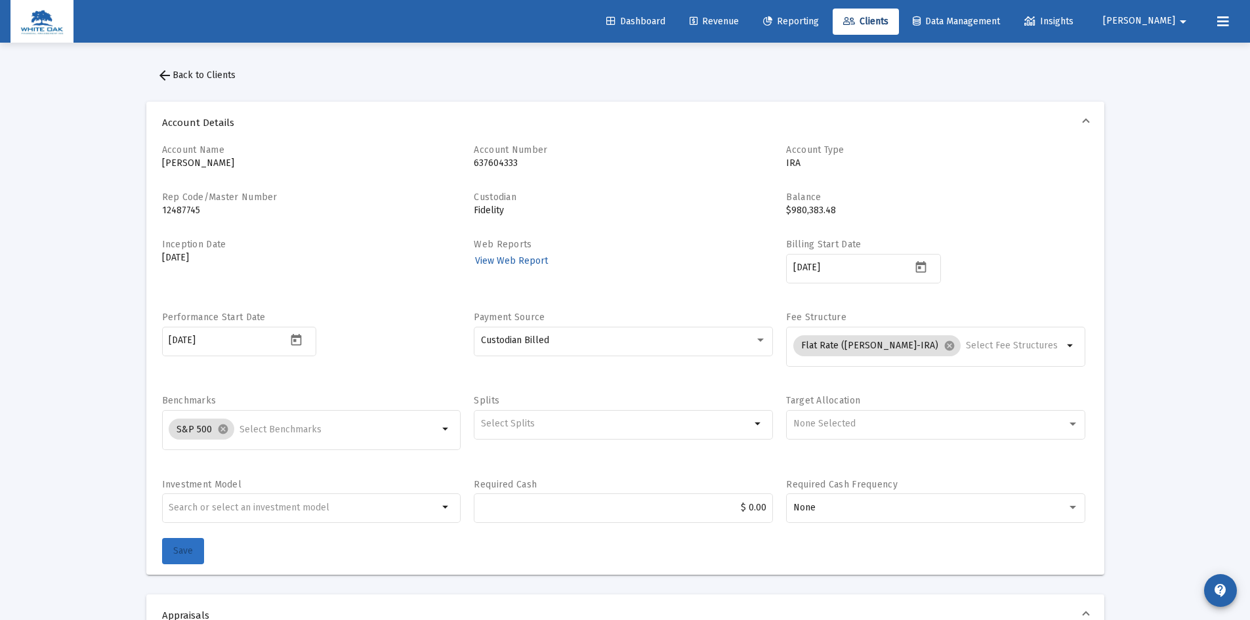
click at [180, 552] on span "Save" at bounding box center [183, 550] width 20 height 11
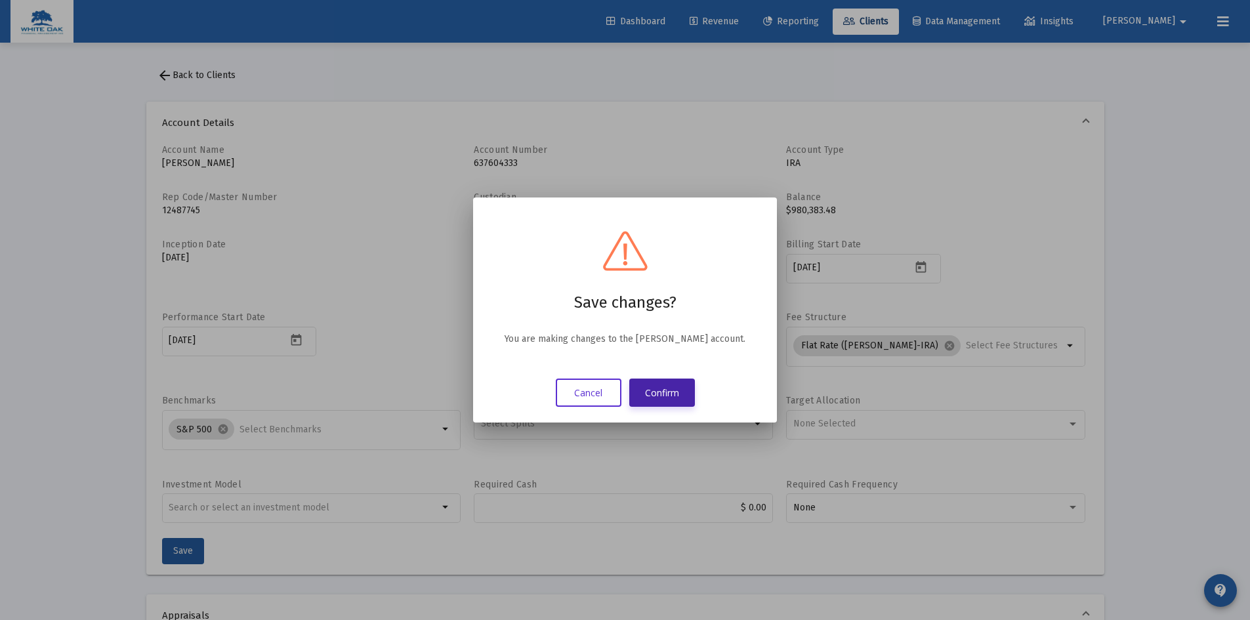
click at [650, 386] on button "Confirm" at bounding box center [662, 393] width 66 height 28
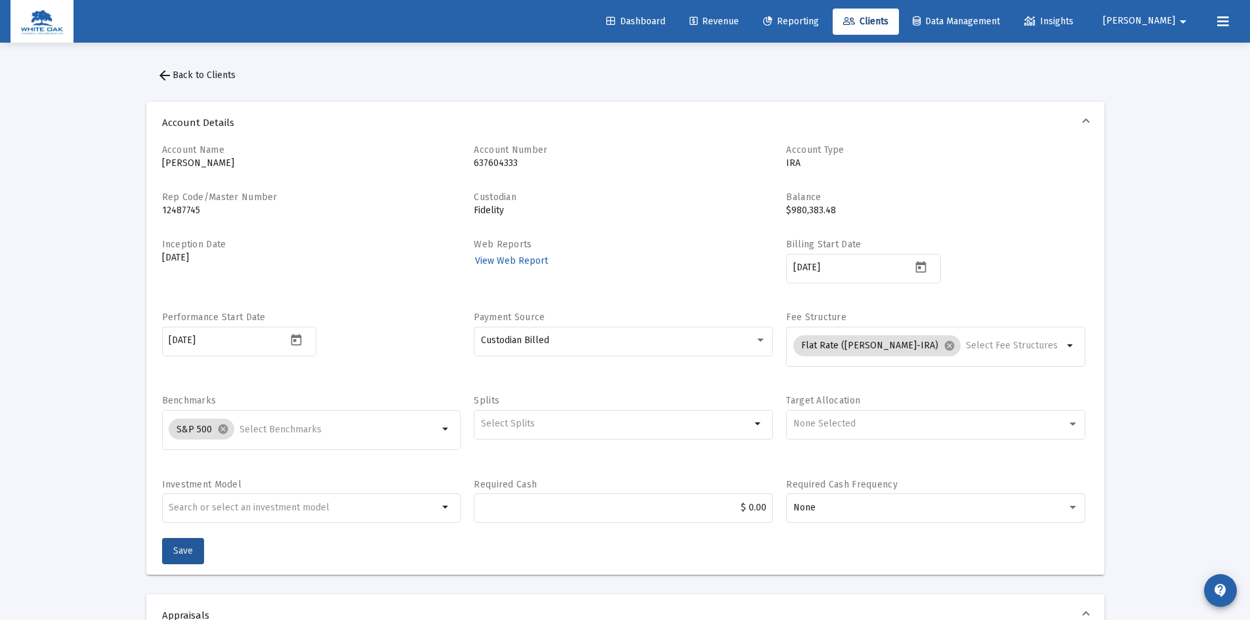
click at [184, 73] on span "arrow_back Back to Clients" at bounding box center [196, 75] width 79 height 11
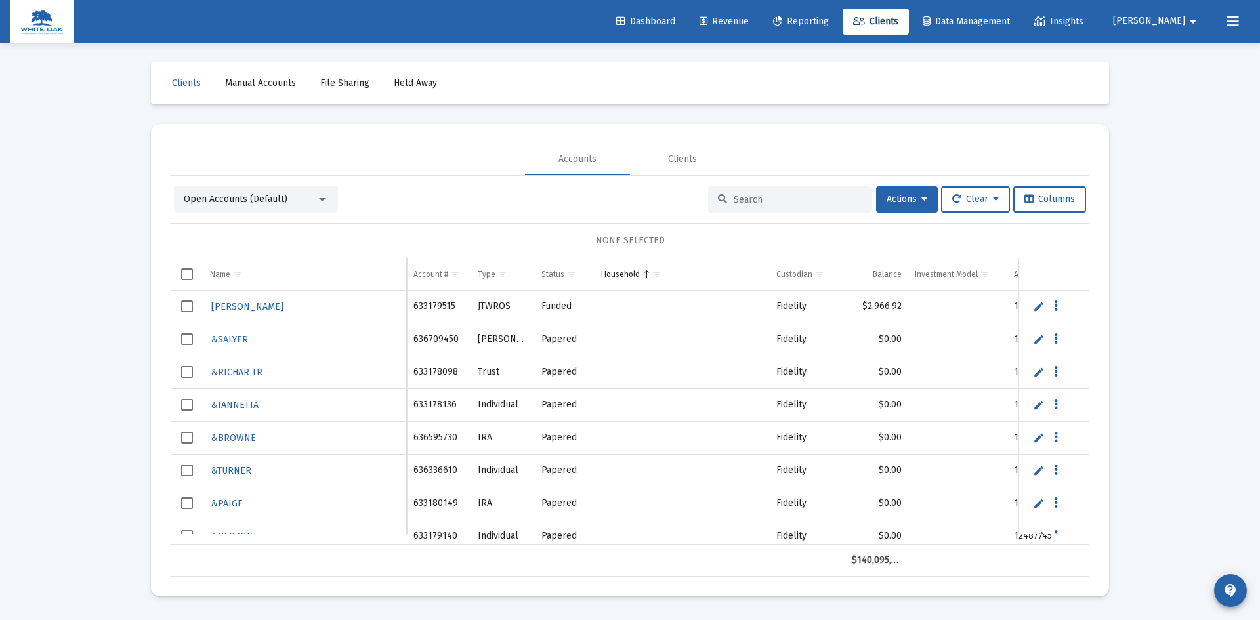
click at [754, 194] on input at bounding box center [798, 199] width 129 height 11
type input "[PERSON_NAME]"
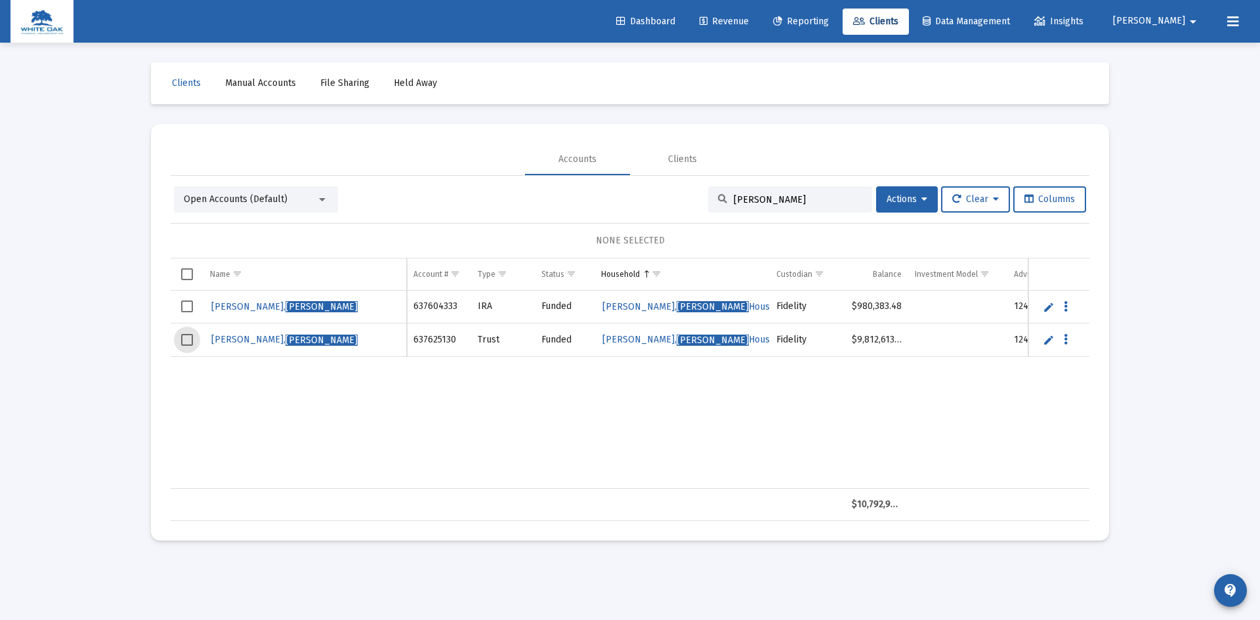
click at [188, 337] on span "Select row" at bounding box center [187, 340] width 12 height 12
click at [234, 338] on span "[PERSON_NAME]" at bounding box center [284, 339] width 146 height 11
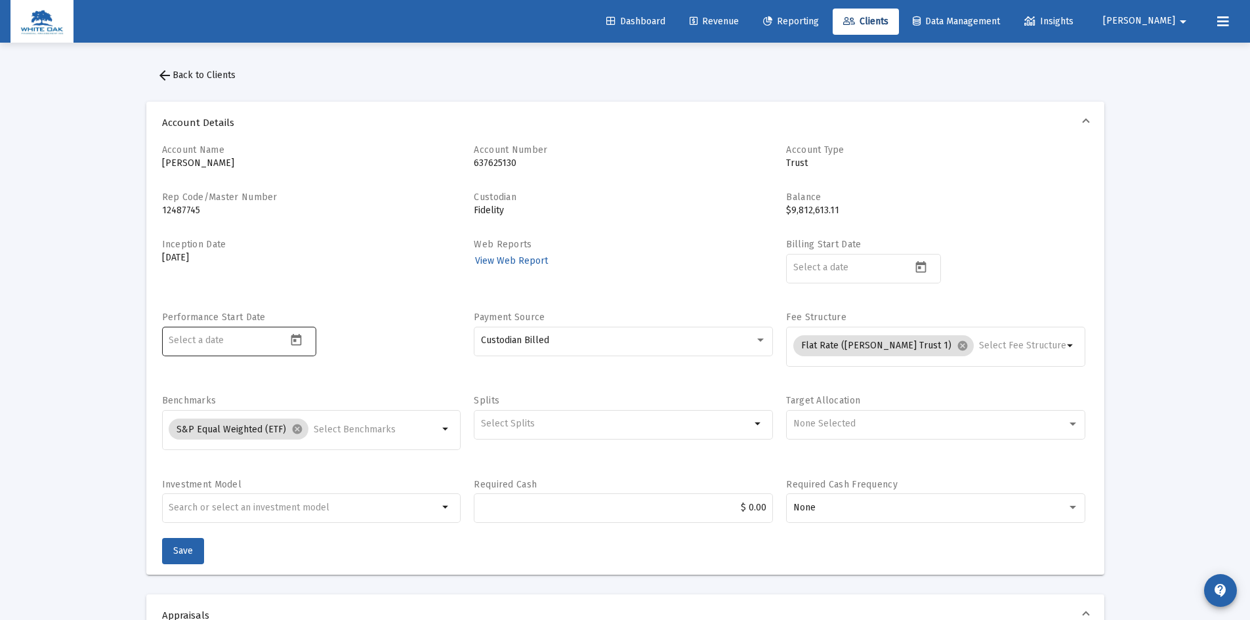
click at [299, 340] on icon "Open calendar" at bounding box center [296, 340] width 14 height 14
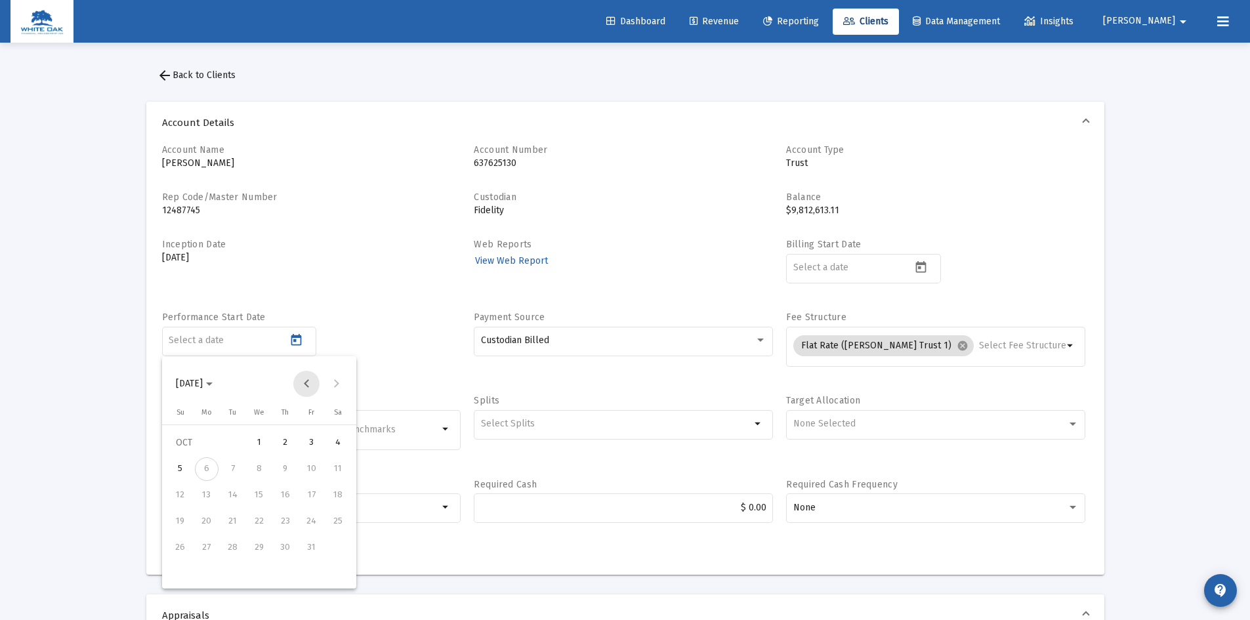
click at [304, 385] on button "Previous month" at bounding box center [306, 384] width 26 height 26
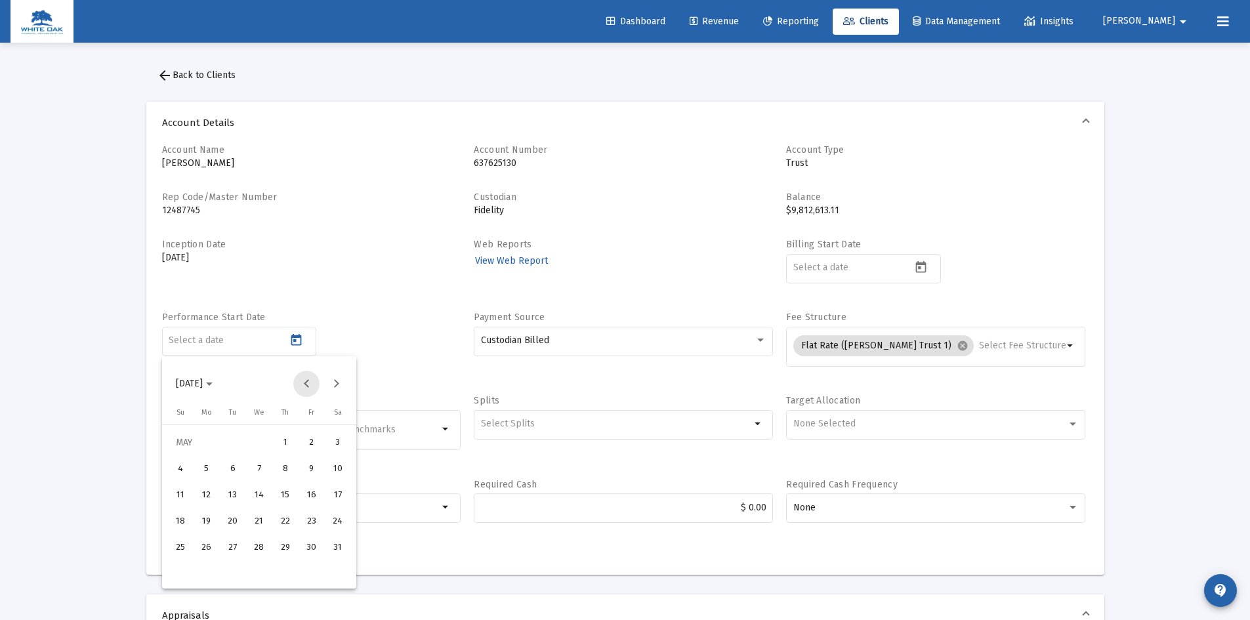
click at [304, 385] on button "Previous month" at bounding box center [306, 384] width 26 height 26
click at [236, 521] on div "15" at bounding box center [233, 522] width 24 height 24
type input "[DATE]"
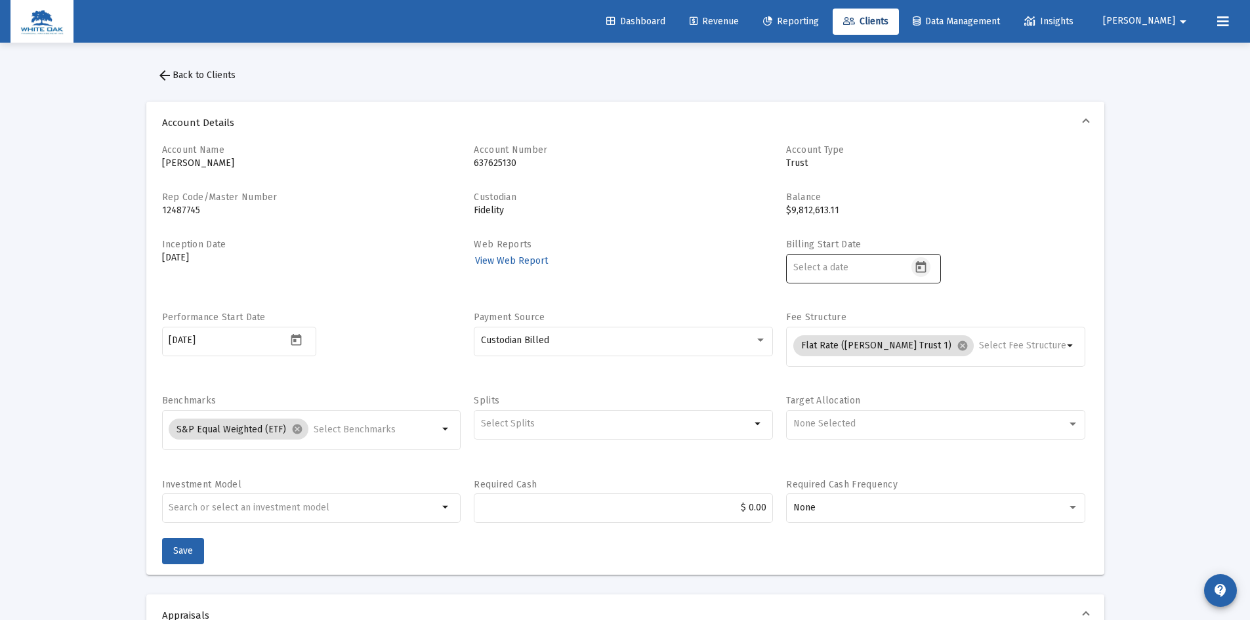
click at [924, 265] on icon "Open calendar" at bounding box center [921, 267] width 14 height 14
click at [930, 309] on button "Previous month" at bounding box center [931, 311] width 26 height 26
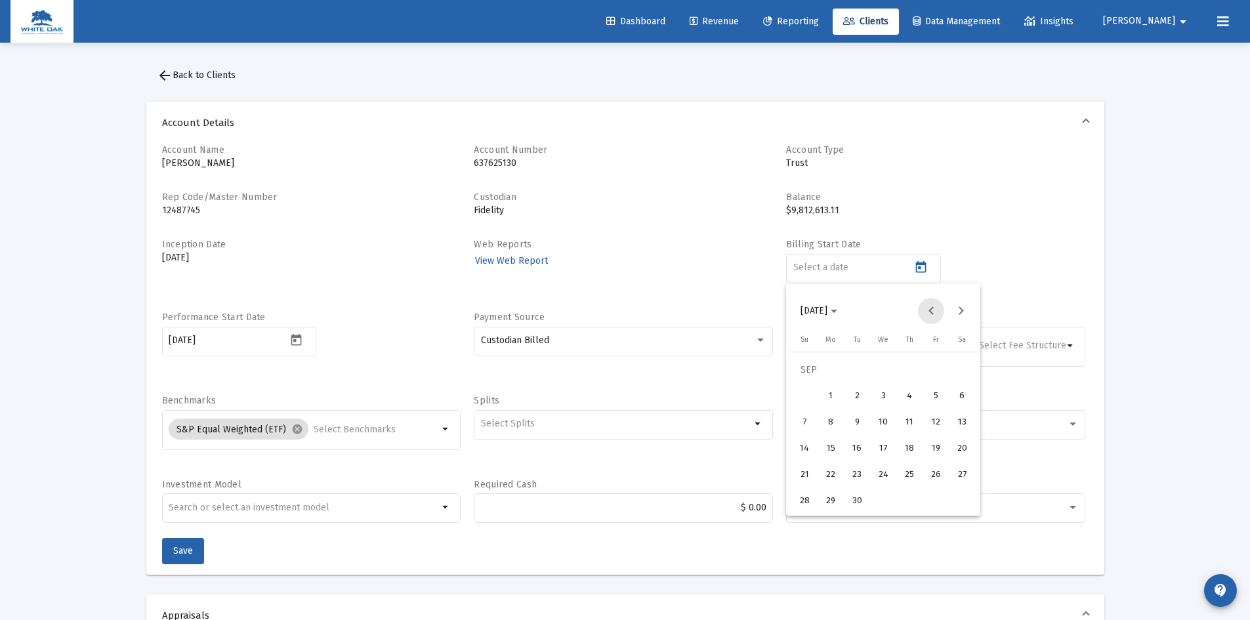
click at [930, 309] on button "Previous month" at bounding box center [931, 311] width 26 height 26
click at [961, 308] on button "Next month" at bounding box center [960, 311] width 26 height 26
click at [928, 310] on button "Previous month" at bounding box center [931, 311] width 26 height 26
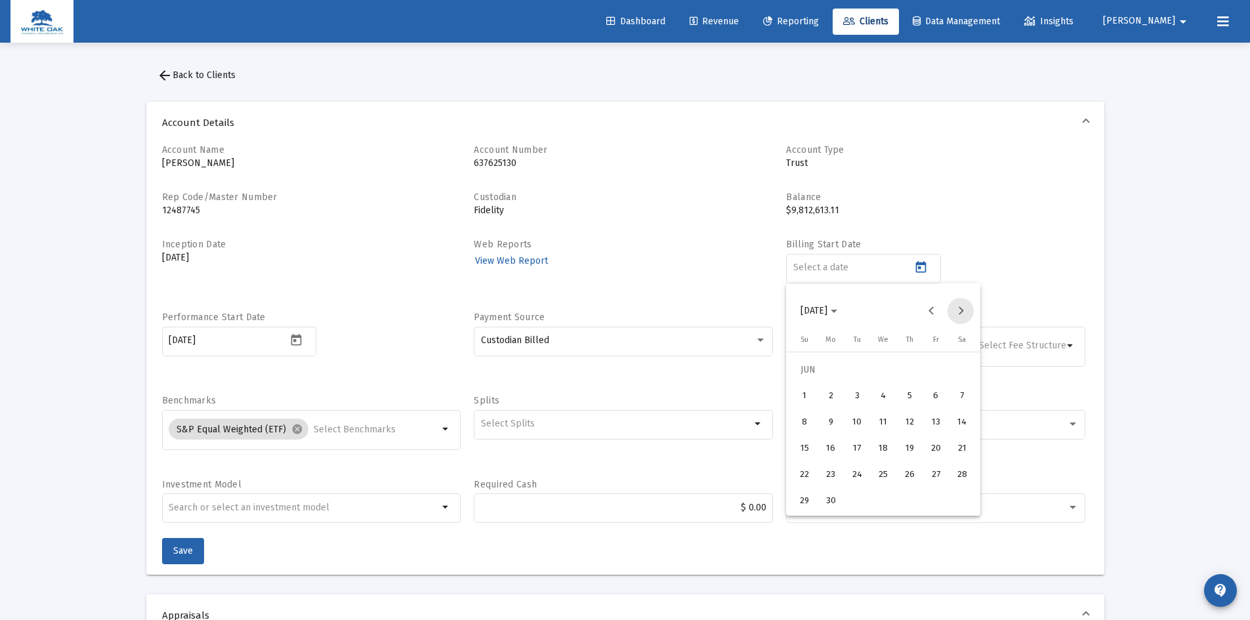
click at [959, 310] on button "Next month" at bounding box center [960, 311] width 26 height 26
click at [860, 394] on div "1" at bounding box center [857, 397] width 24 height 24
type input "[DATE]"
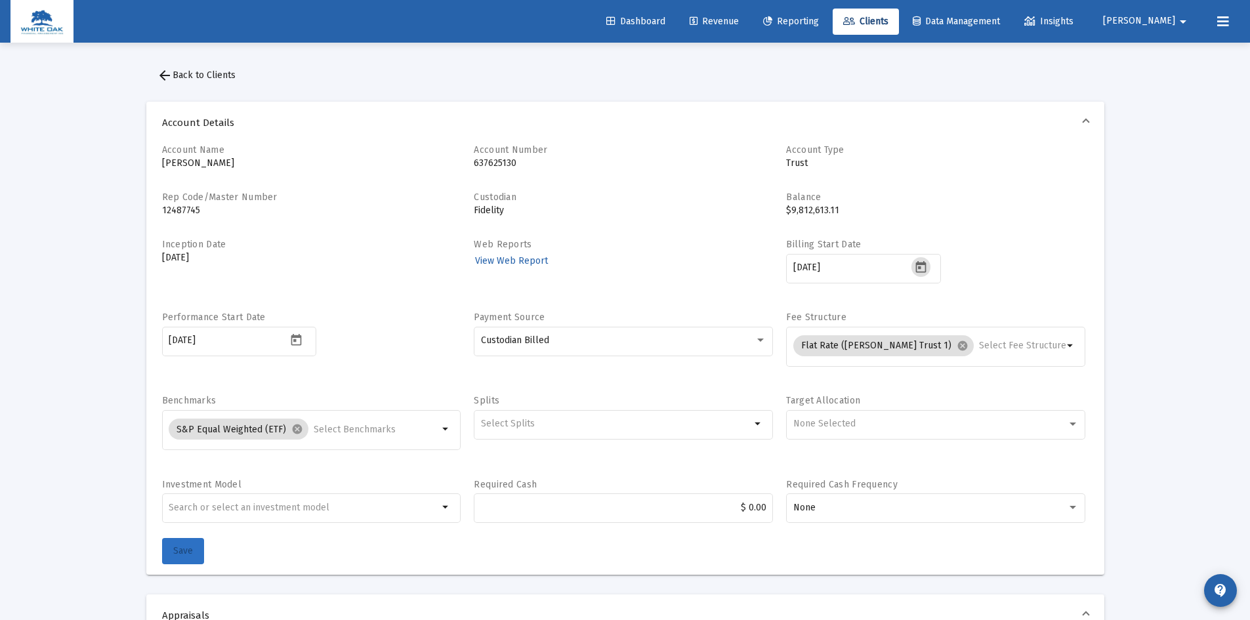
click at [180, 553] on span "Save" at bounding box center [183, 550] width 20 height 11
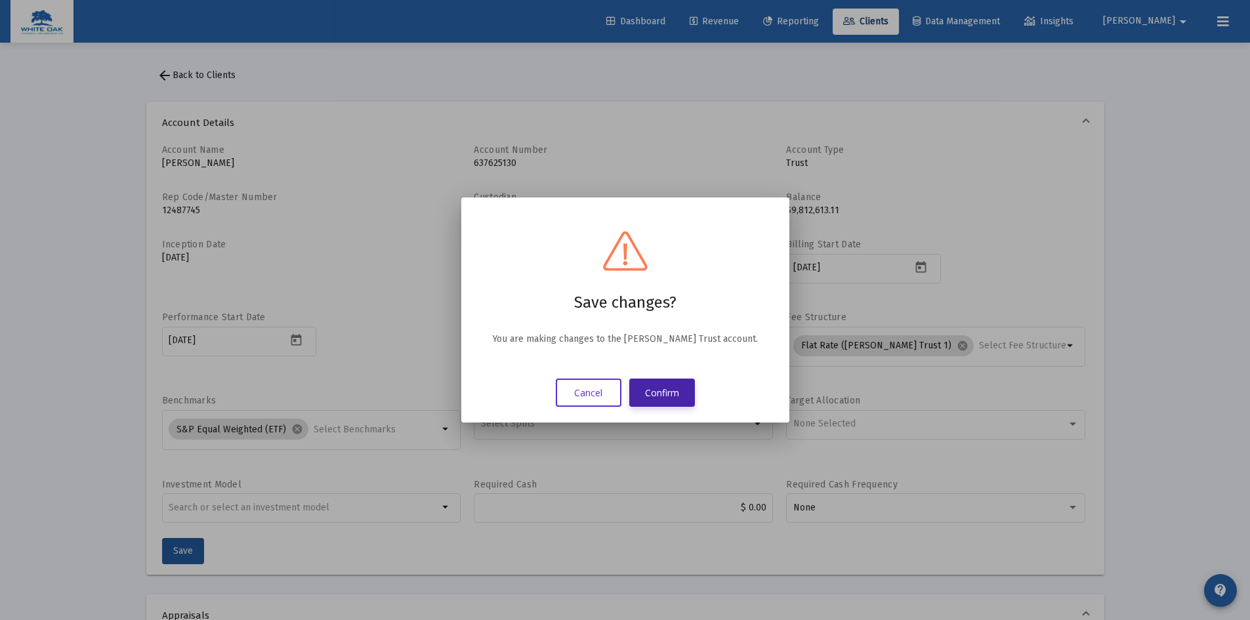
click at [661, 385] on button "Confirm" at bounding box center [662, 393] width 66 height 28
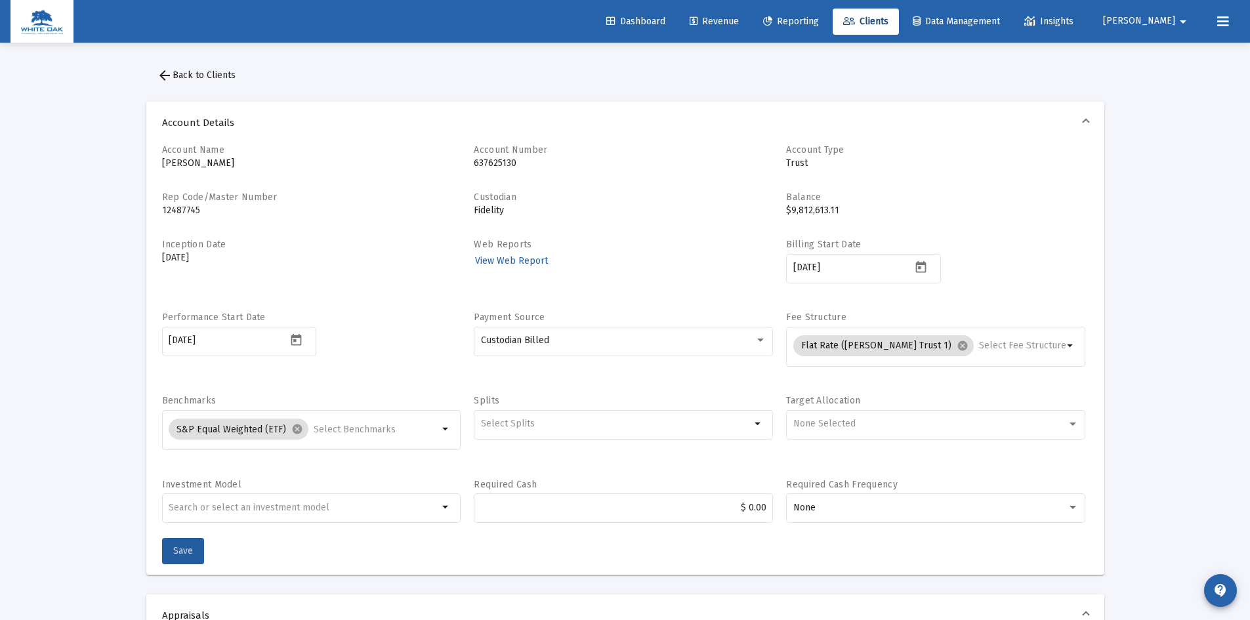
click at [191, 546] on span "Save" at bounding box center [183, 550] width 20 height 11
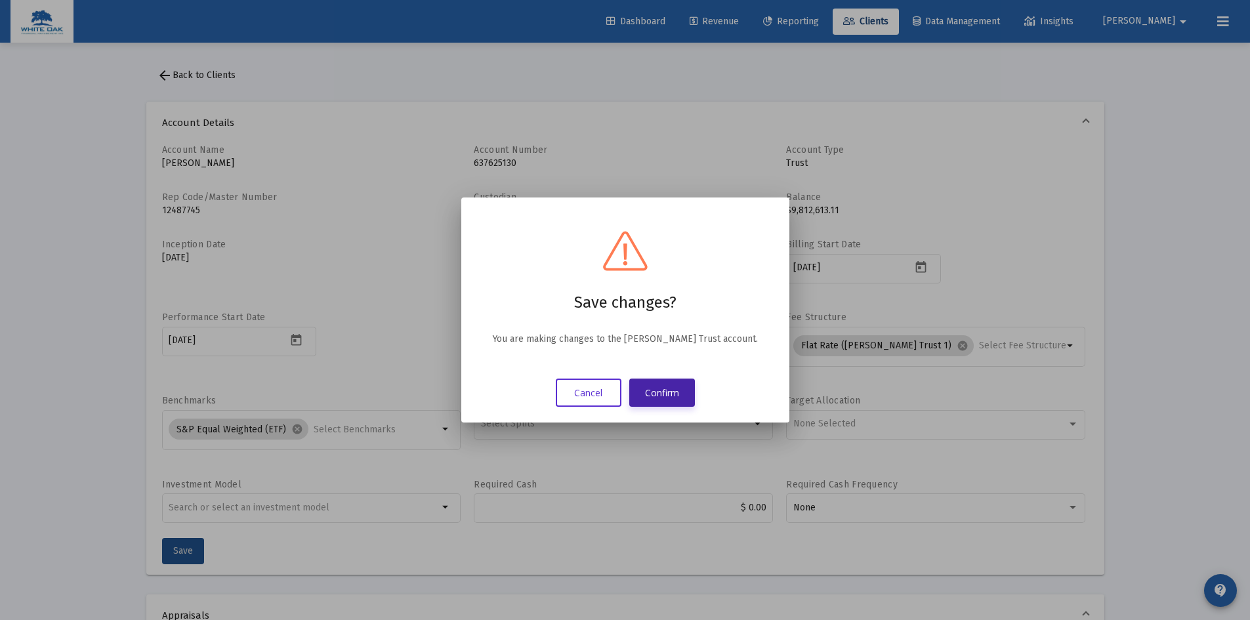
click at [675, 388] on button "Confirm" at bounding box center [662, 393] width 66 height 28
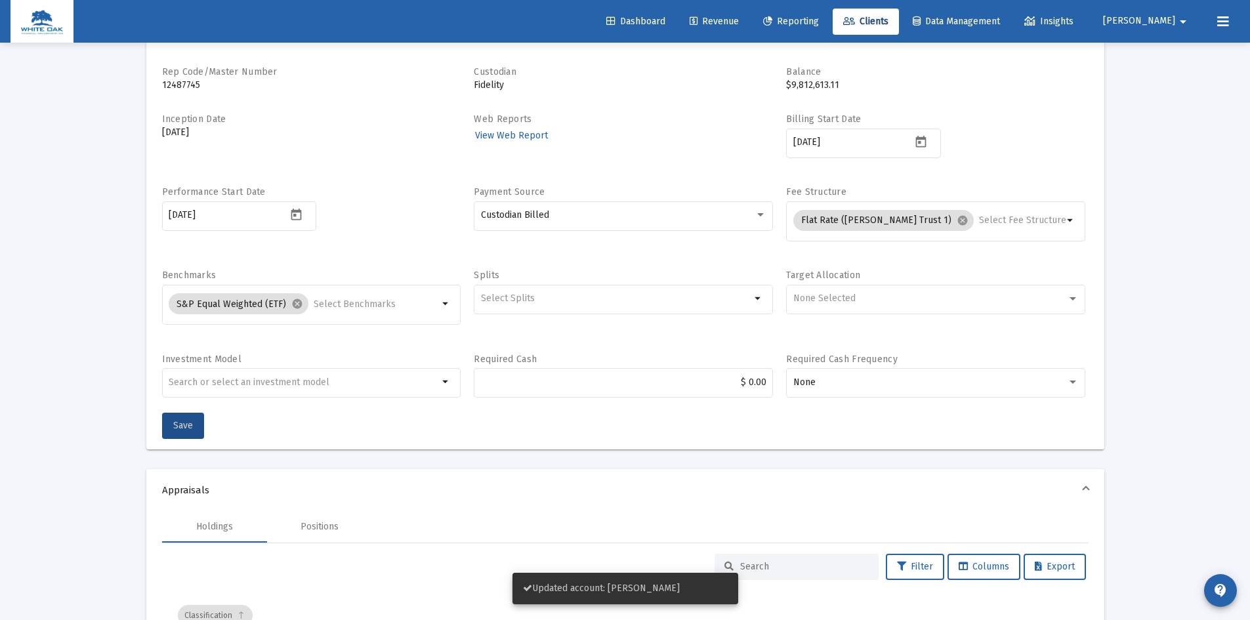
scroll to position [197, 0]
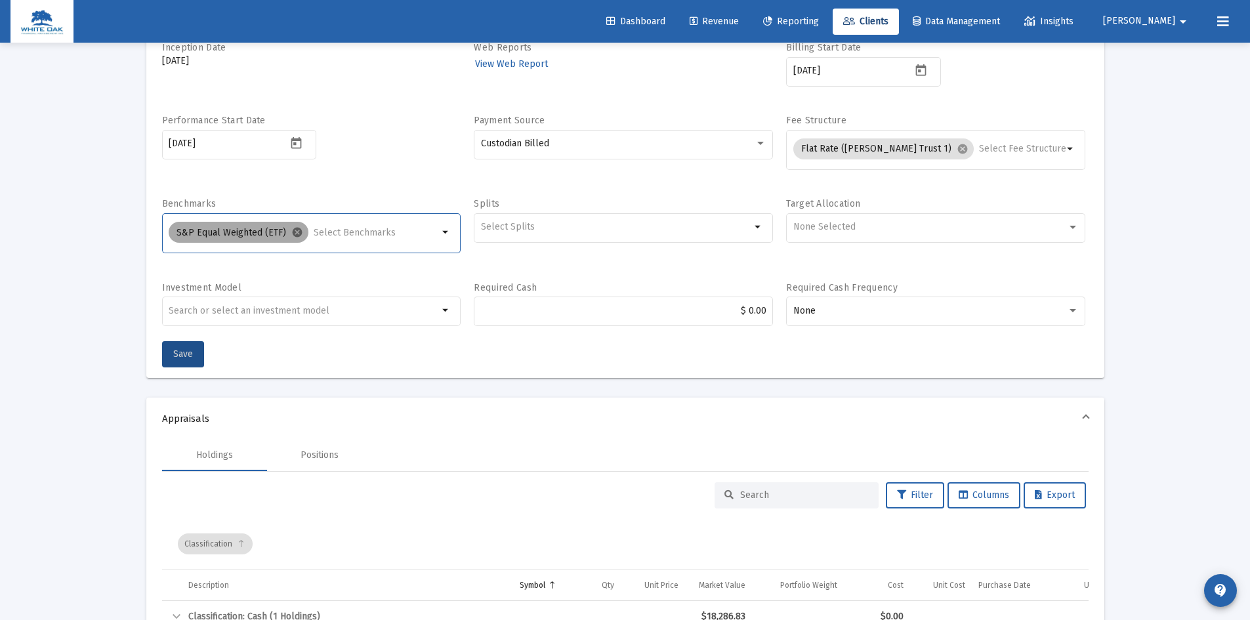
click at [294, 234] on mat-icon "cancel" at bounding box center [297, 232] width 12 height 12
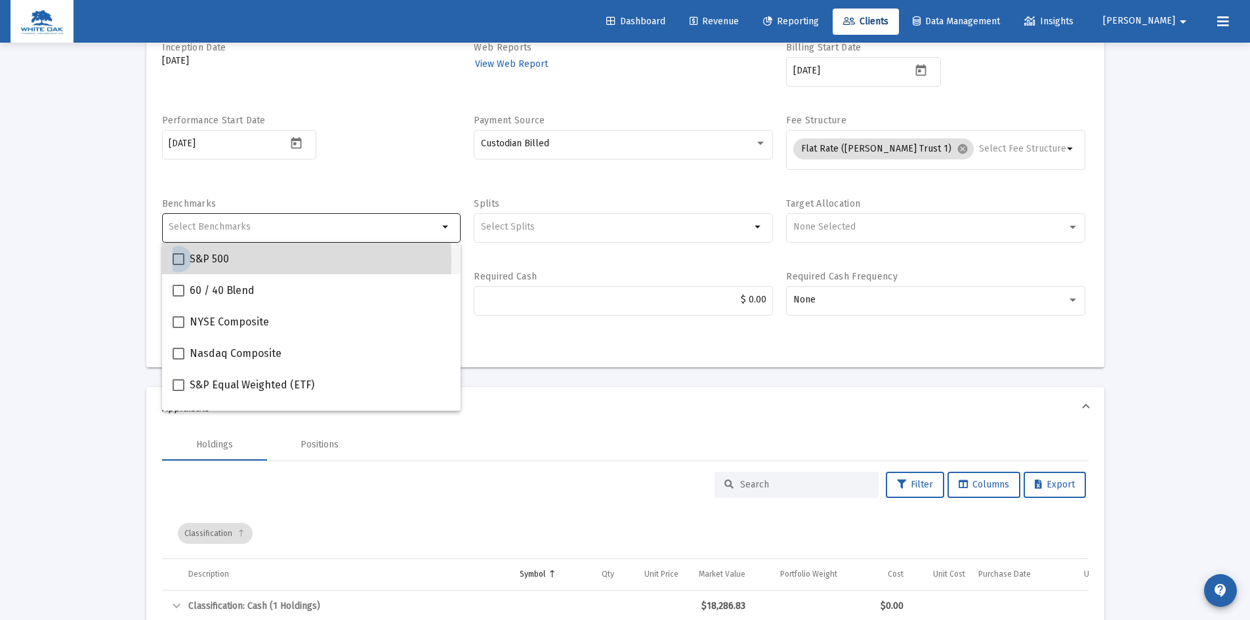
click at [181, 260] on span at bounding box center [179, 259] width 12 height 12
click at [178, 265] on input "S&P 500" at bounding box center [178, 265] width 1 height 1
checkbox input "true"
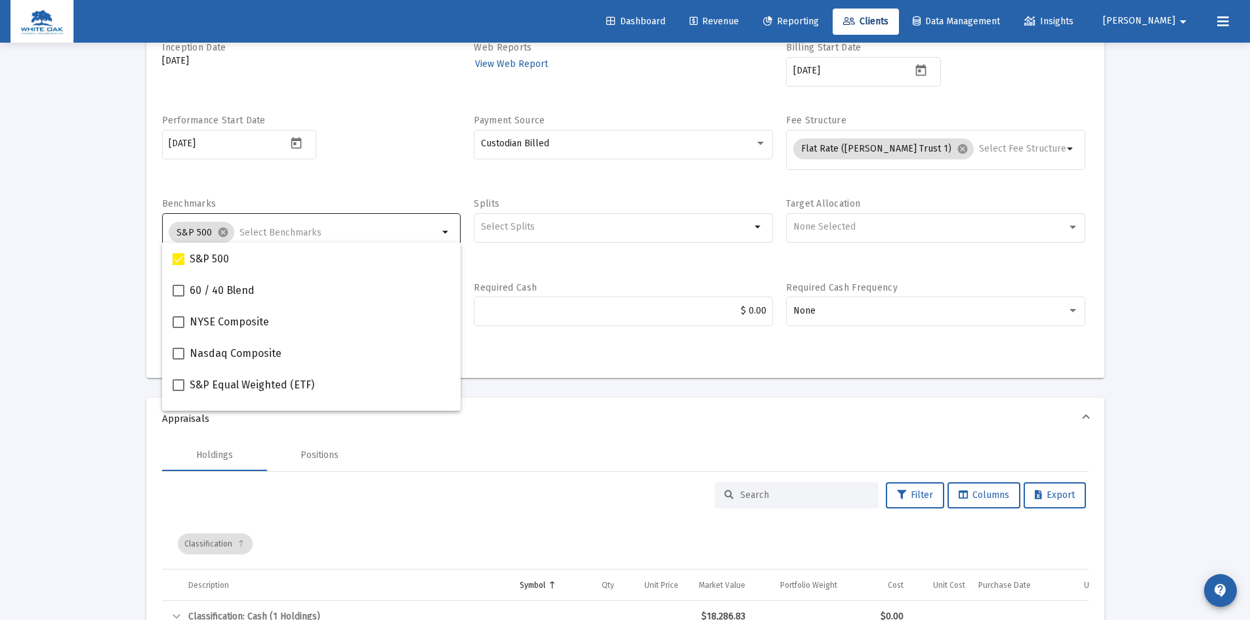
click at [561, 348] on div "Account Name [PERSON_NAME] Trust Account Number 637625130 Account Type Trust Re…" at bounding box center [625, 162] width 958 height 431
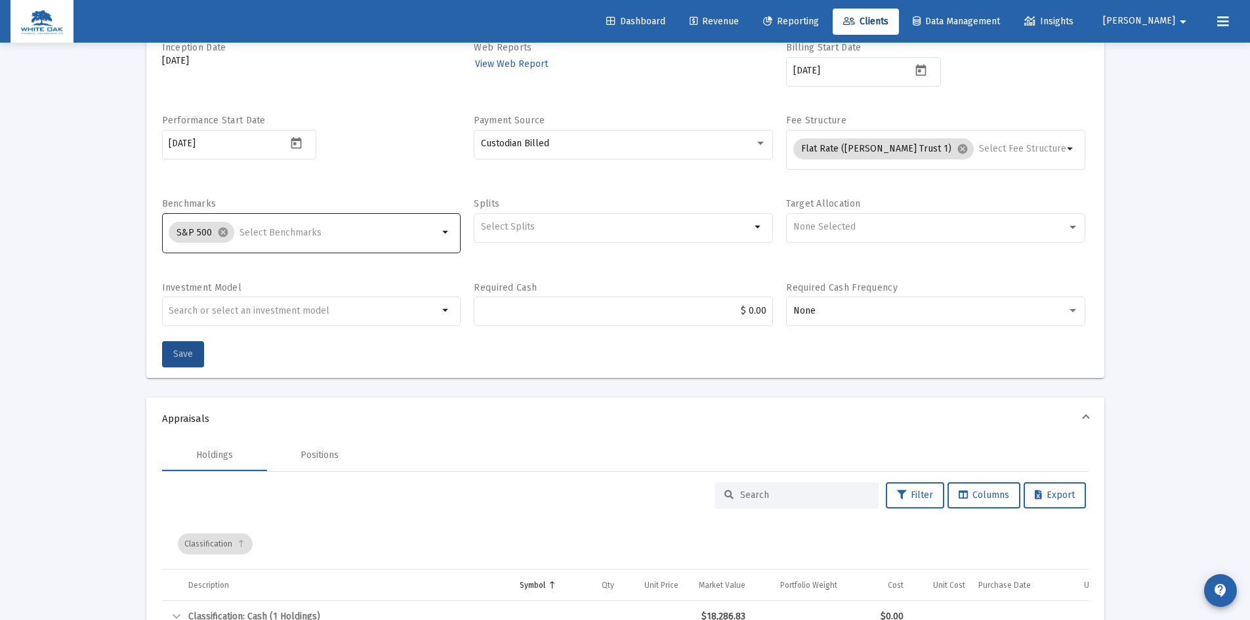
click at [190, 354] on span "Save" at bounding box center [183, 353] width 20 height 11
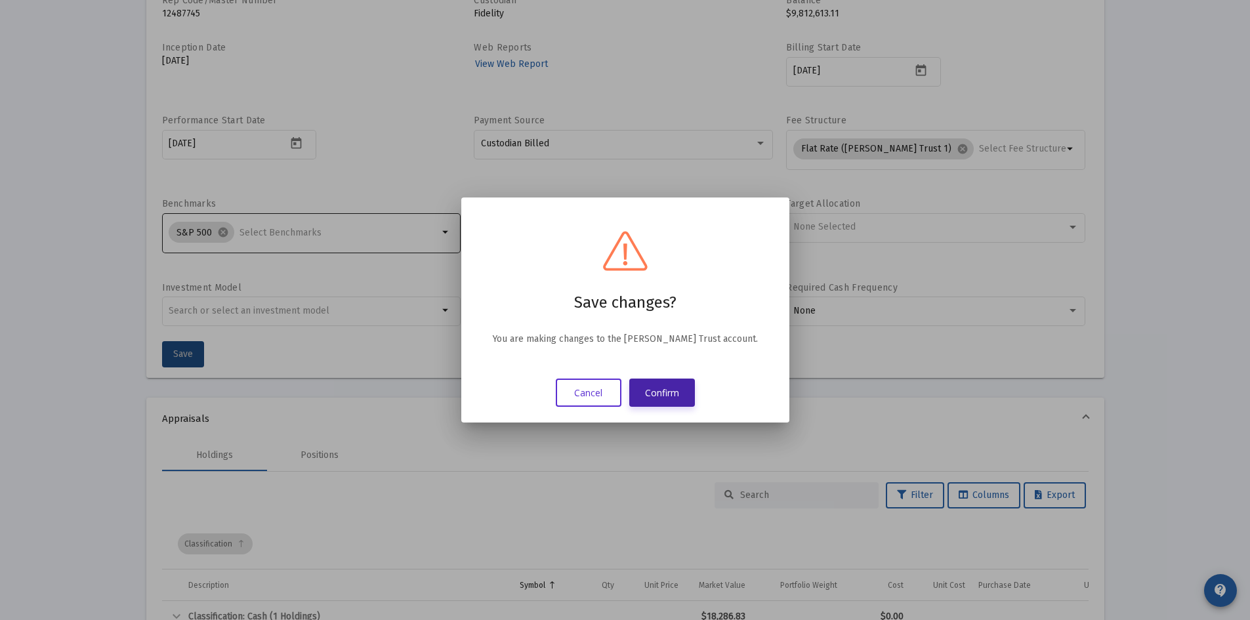
click at [657, 388] on button "Confirm" at bounding box center [662, 393] width 66 height 28
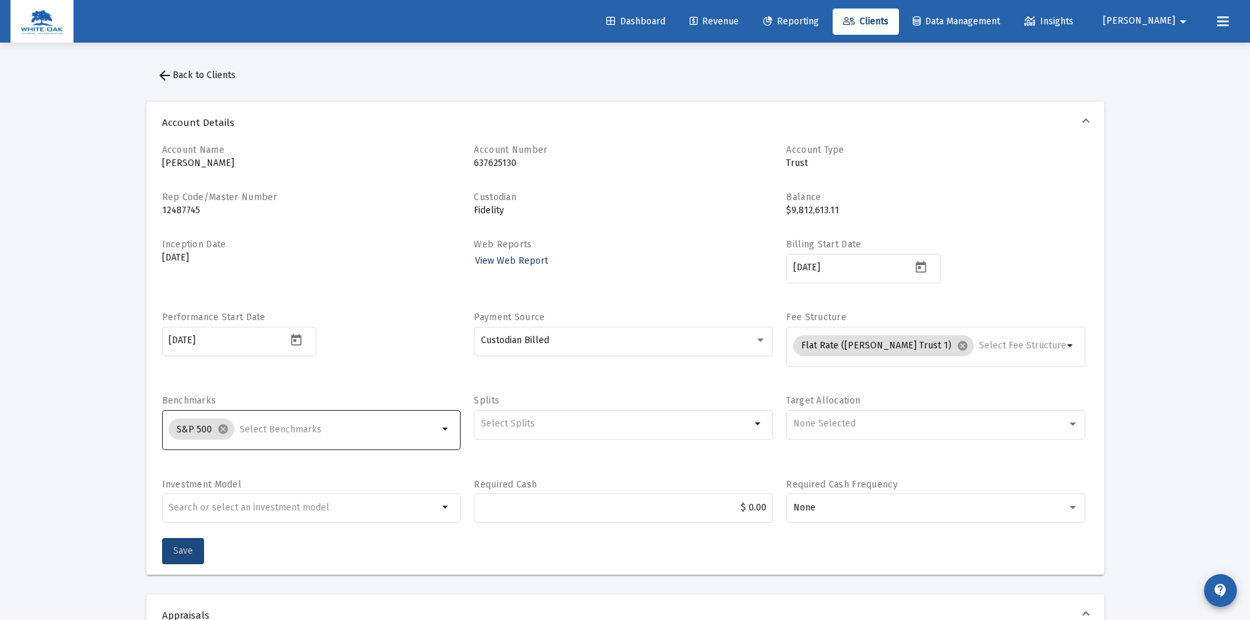
click at [529, 259] on span "View Web Report" at bounding box center [511, 260] width 73 height 11
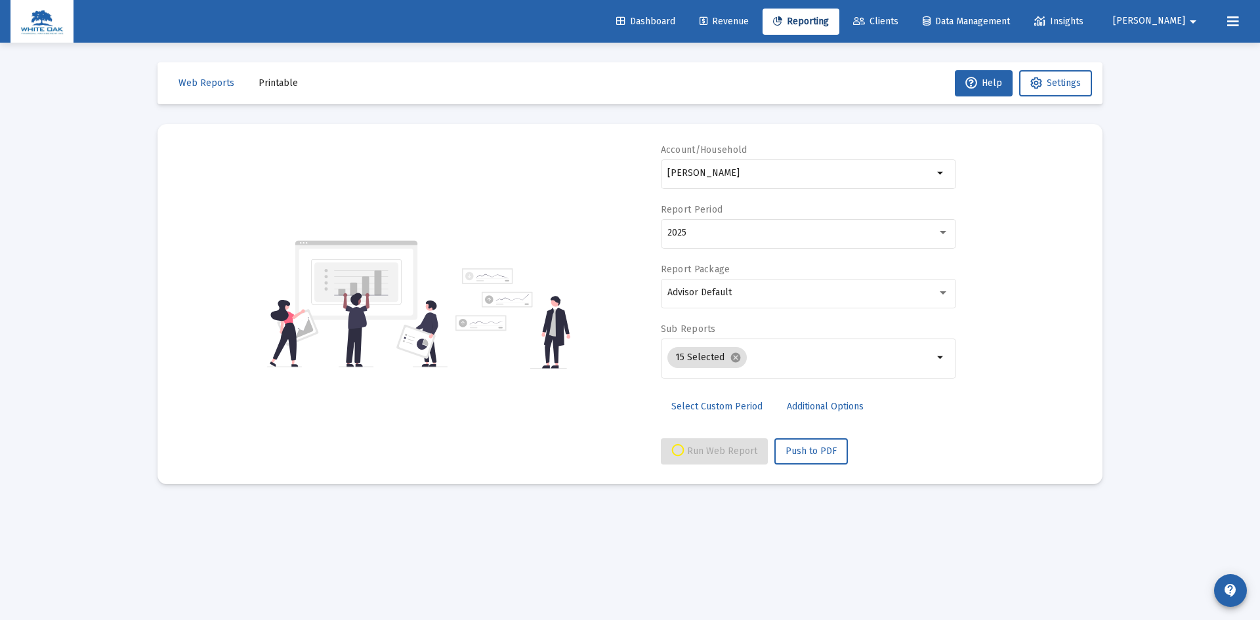
click at [675, 25] on span "Dashboard" at bounding box center [645, 21] width 59 height 11
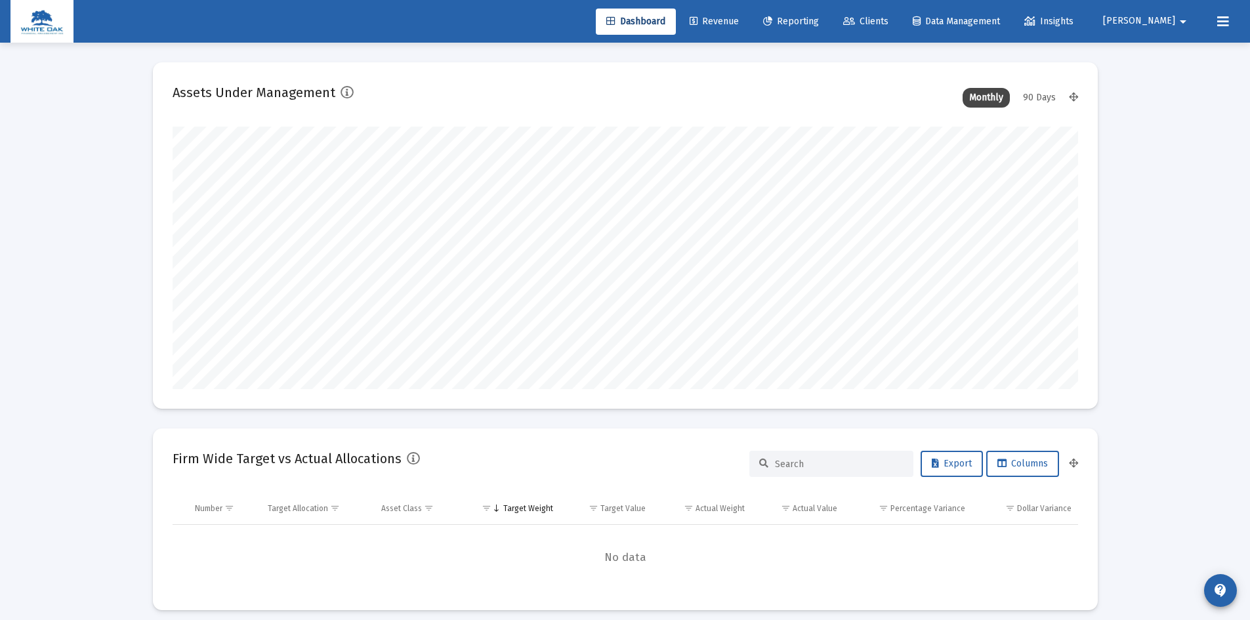
scroll to position [262, 488]
click at [739, 17] on span "Revenue" at bounding box center [714, 21] width 49 height 11
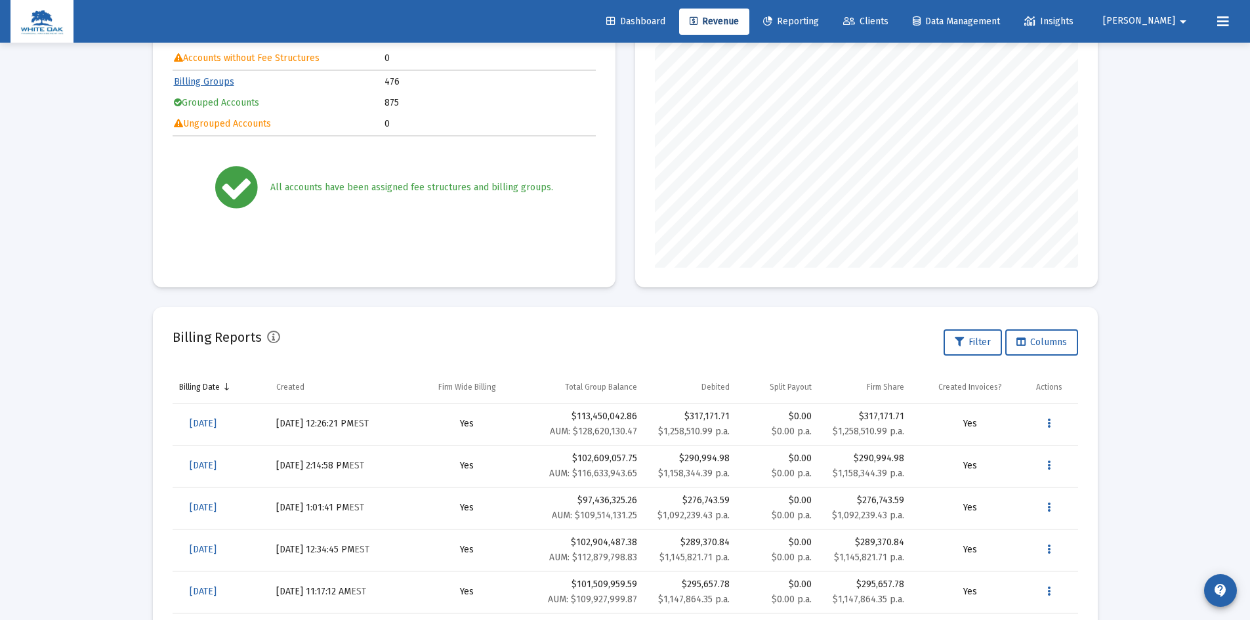
scroll to position [197, 0]
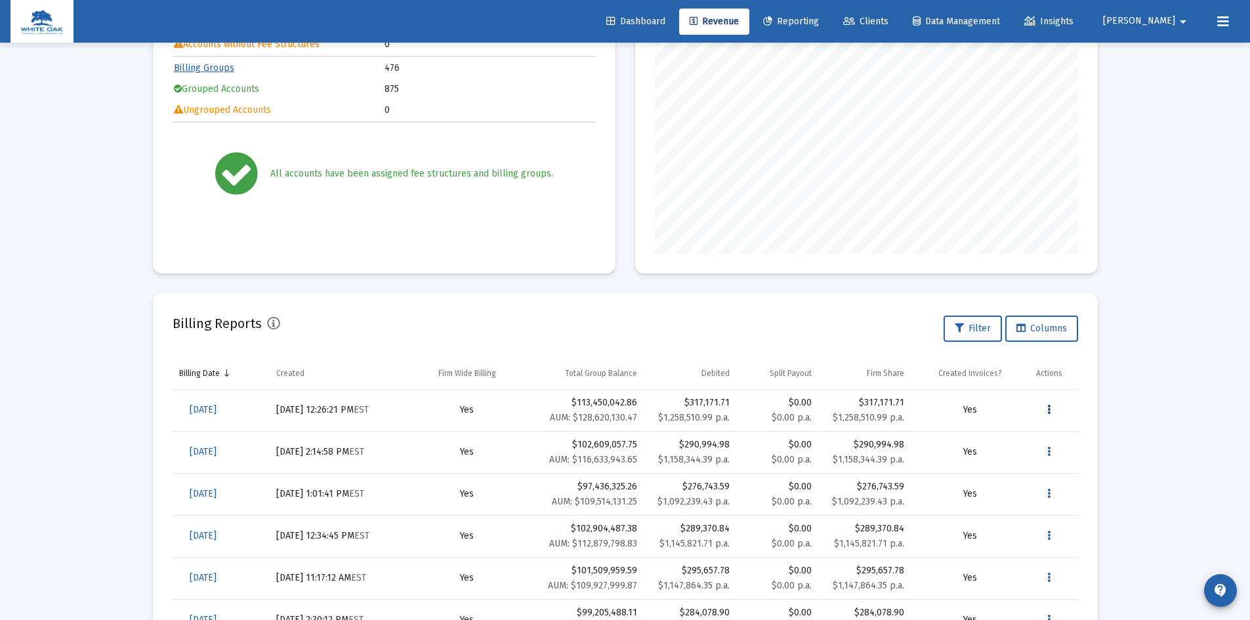
click at [1051, 411] on icon "Data grid" at bounding box center [1048, 410] width 3 height 16
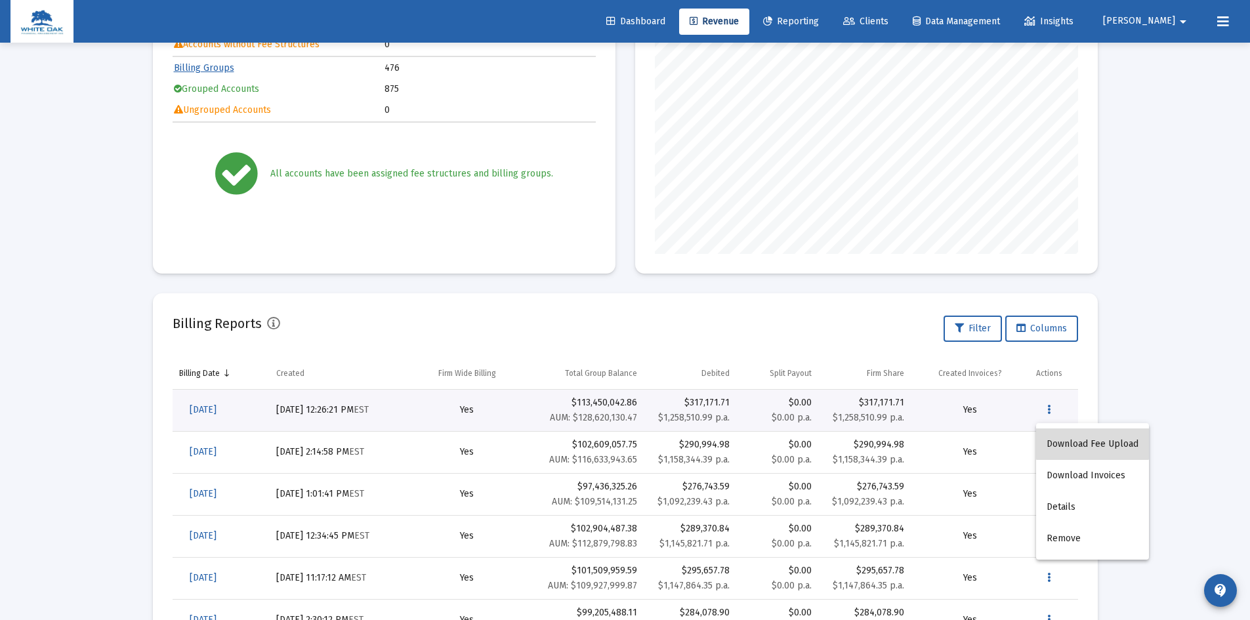
click at [1093, 440] on button "Download Fee Upload" at bounding box center [1092, 443] width 113 height 31
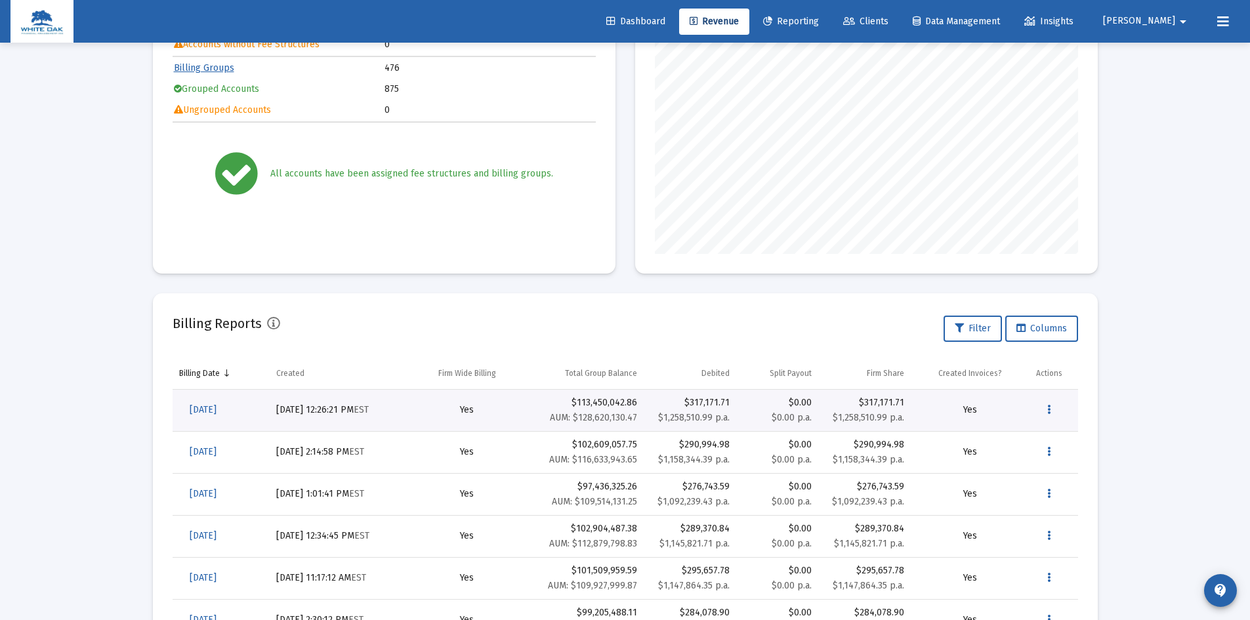
click at [1172, 88] on div "Loading... Billing Invoices Run One Off Billing Run Firm-Wide Billing Settings …" at bounding box center [625, 344] width 1250 height 1083
click at [1051, 406] on icon "Data grid" at bounding box center [1048, 410] width 3 height 16
click at [1084, 474] on button "Download Invoices" at bounding box center [1092, 475] width 113 height 31
click at [1080, 159] on mat-card "Billable Assets AUM Accounts" at bounding box center [866, 100] width 463 height 346
